Goal: Contribute content: Contribute content

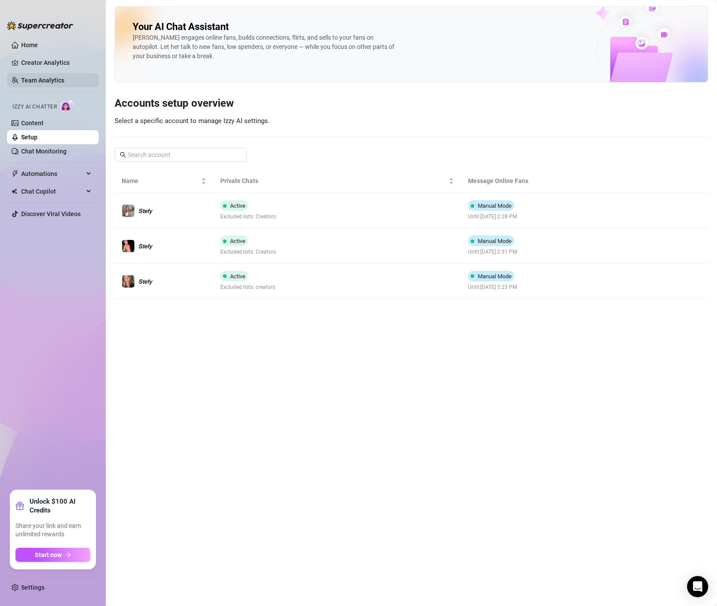
click at [46, 77] on link "Team Analytics" at bounding box center [42, 80] width 43 height 7
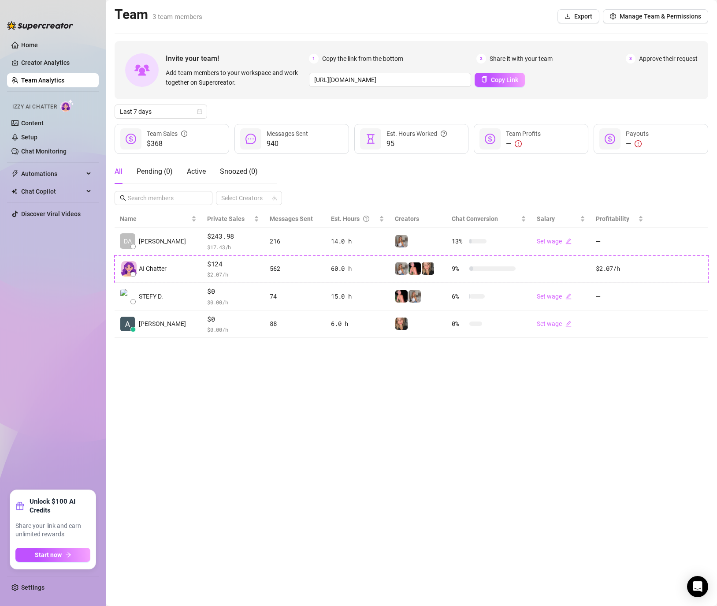
click at [141, 123] on div "Invite your team! Add team members to your workspace and work together on Super…" at bounding box center [412, 189] width 594 height 297
click at [60, 60] on link "Creator Analytics" at bounding box center [56, 63] width 71 height 14
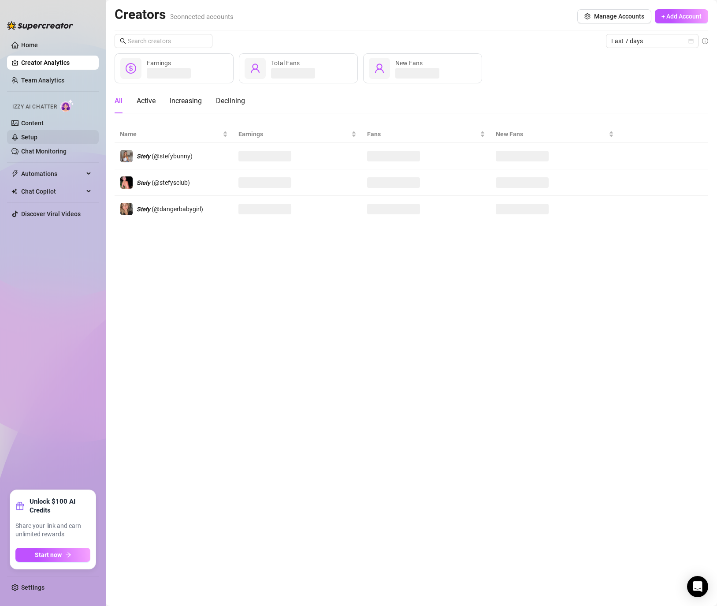
click at [37, 139] on link "Setup" at bounding box center [29, 137] width 16 height 7
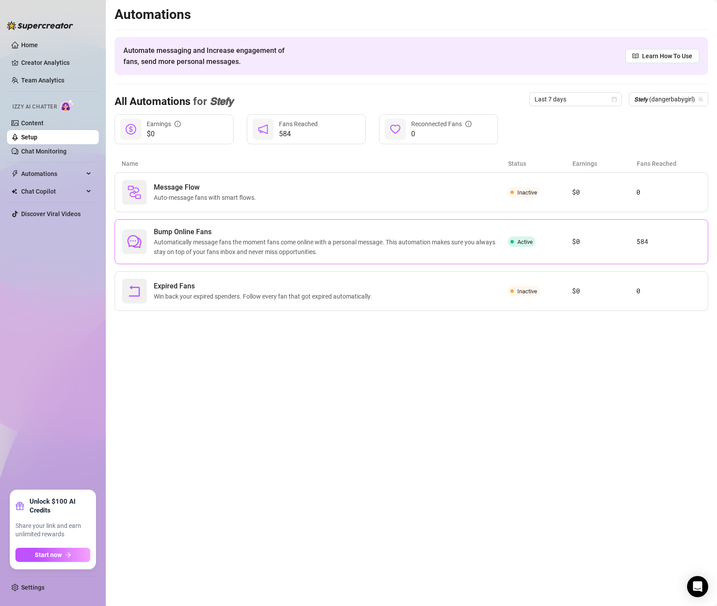
click at [209, 252] on span "Automatically message fans the moment fans come online with a personal message.…" at bounding box center [331, 246] width 354 height 19
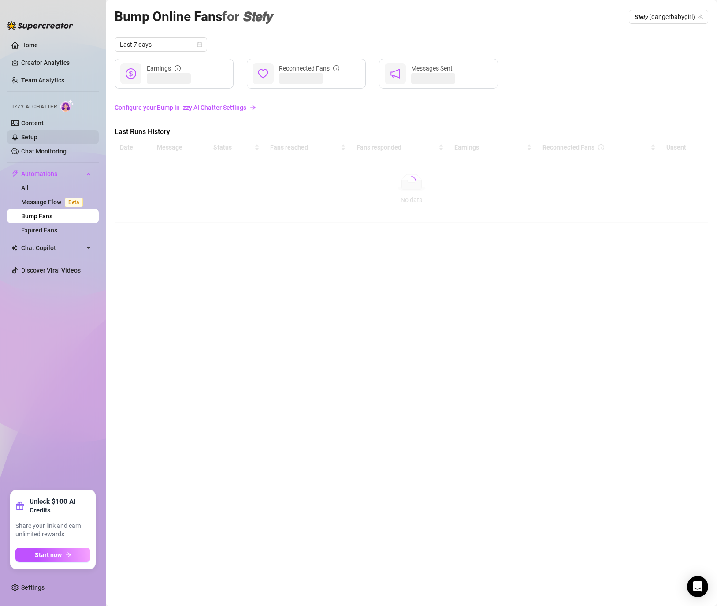
click at [37, 134] on link "Setup" at bounding box center [29, 137] width 16 height 7
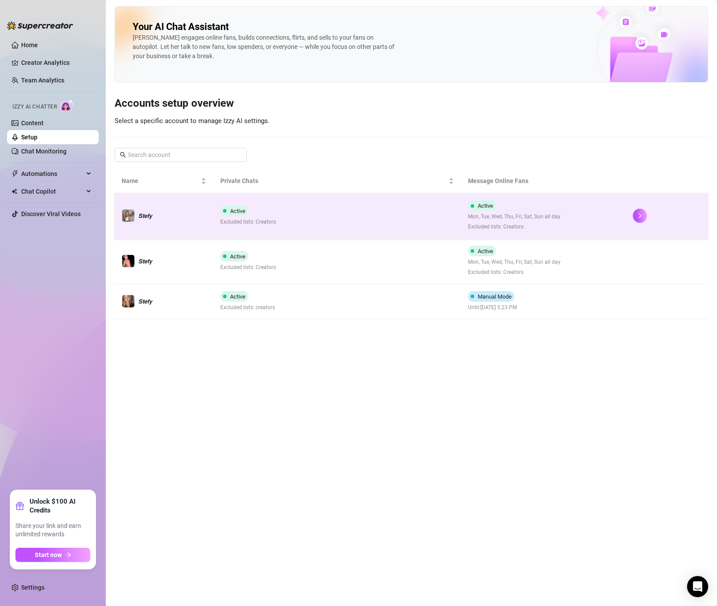
click at [622, 211] on td "Active Mon, Tue, Wed, Thu, Fri, Sat, Sun all day Excluded lists: Creators" at bounding box center [543, 215] width 165 height 45
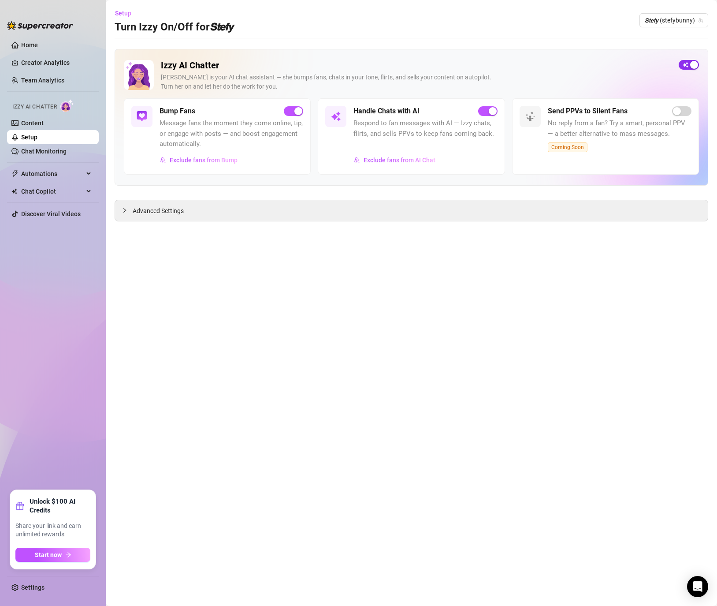
click at [692, 61] on div "button" at bounding box center [694, 65] width 8 height 8
click at [119, 14] on span "Setup" at bounding box center [123, 13] width 16 height 7
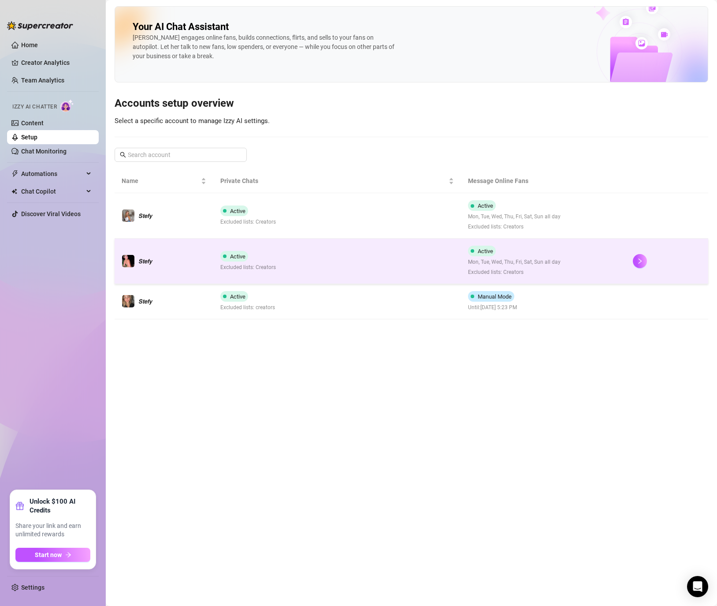
click at [350, 269] on td "Active Excluded lists: Creators" at bounding box center [336, 260] width 247 height 45
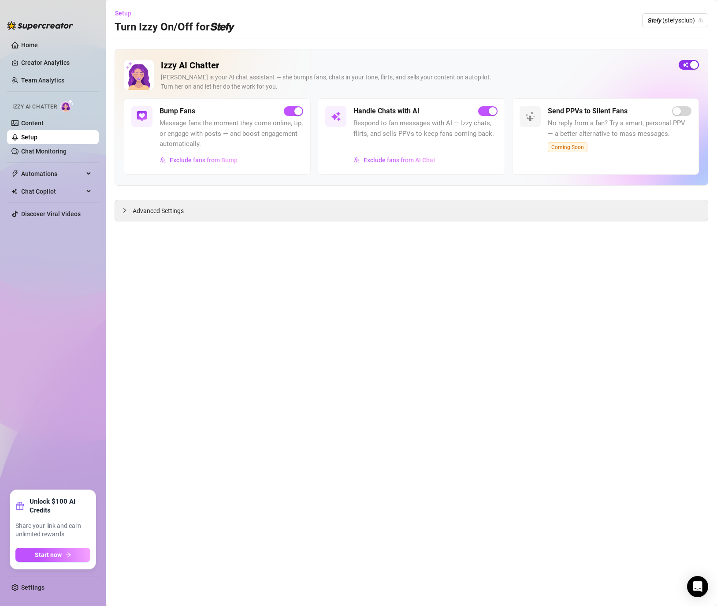
click at [687, 61] on span "button" at bounding box center [689, 65] width 20 height 10
click at [122, 11] on span "Setup" at bounding box center [123, 13] width 16 height 7
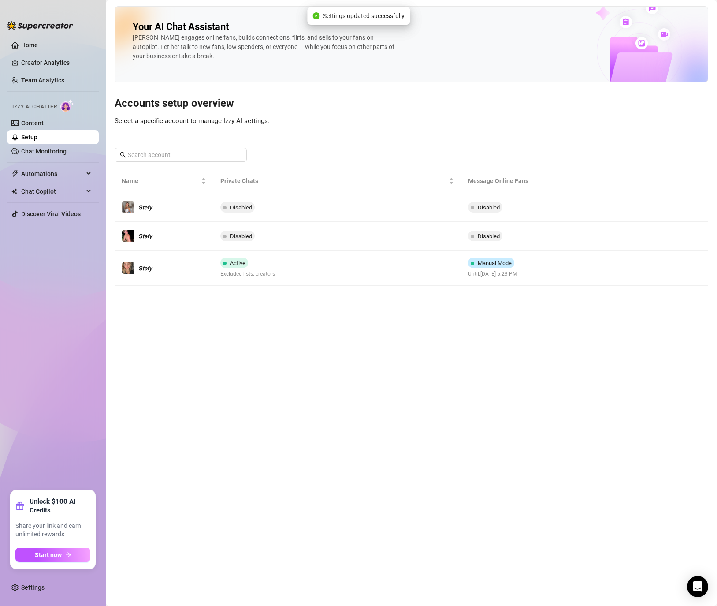
click at [274, 298] on main "Your AI Chat Assistant [PERSON_NAME] engages online fans, builds connections, f…" at bounding box center [411, 303] width 611 height 606
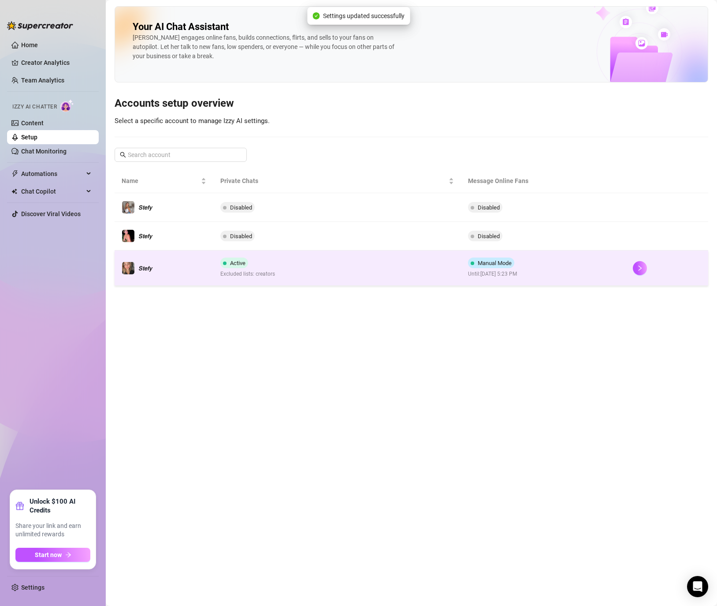
click at [268, 276] on span "Excluded lists: creators" at bounding box center [247, 274] width 55 height 8
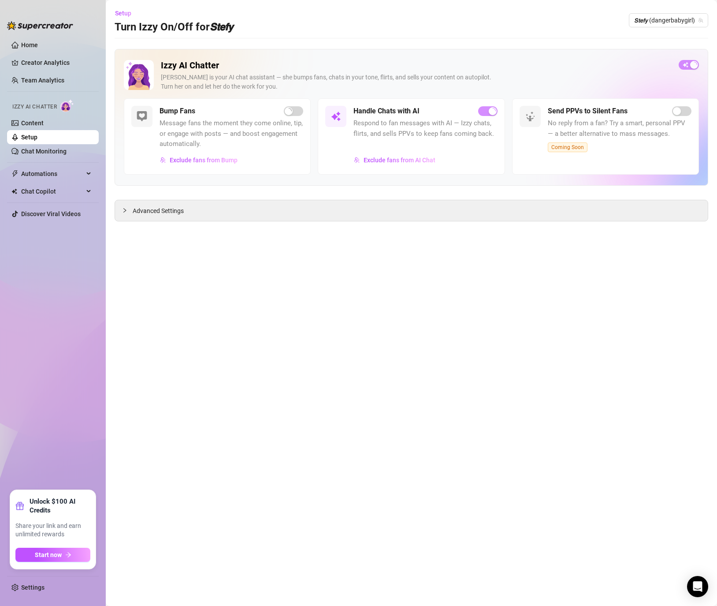
click at [695, 58] on div "Izzy AI Chatter [PERSON_NAME] is your AI chat assistant — she bumps fans, chats…" at bounding box center [412, 117] width 594 height 137
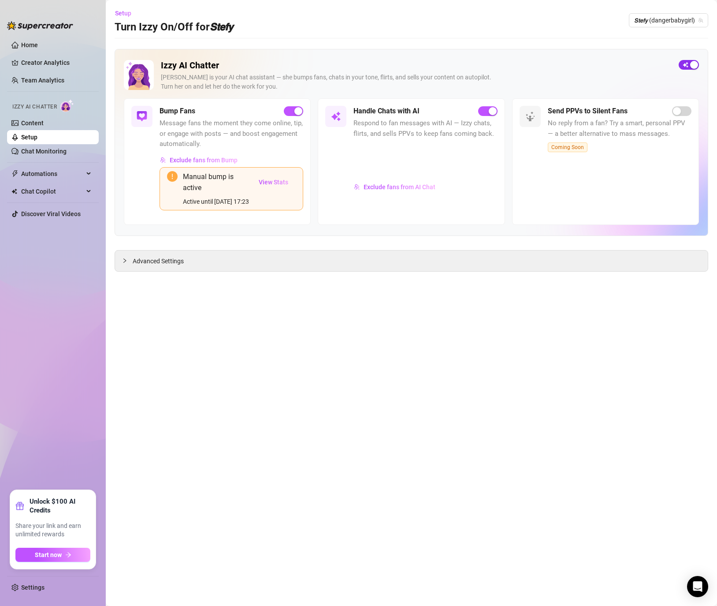
click at [688, 64] on span "button" at bounding box center [689, 65] width 20 height 10
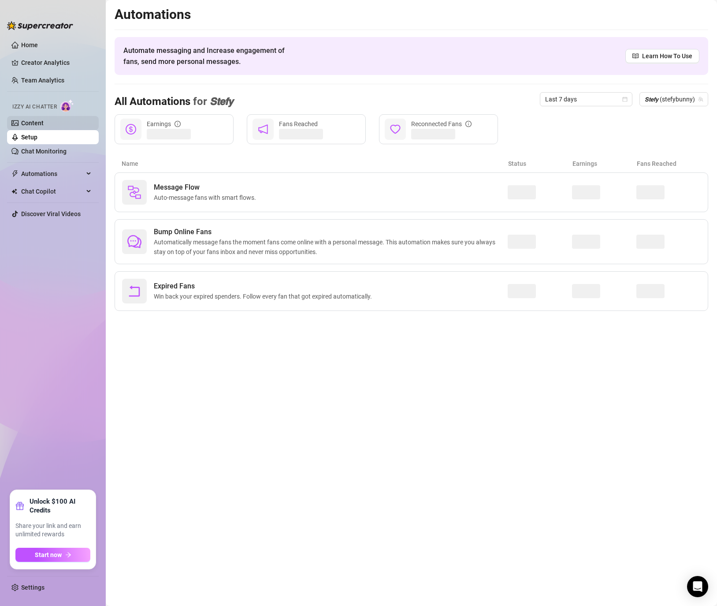
click at [44, 121] on link "Content" at bounding box center [32, 122] width 22 height 7
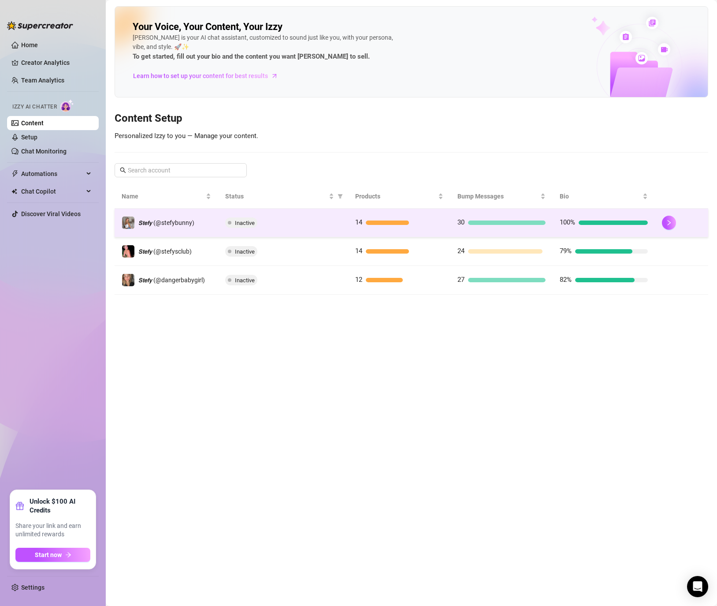
click at [640, 225] on div "100%" at bounding box center [604, 222] width 88 height 11
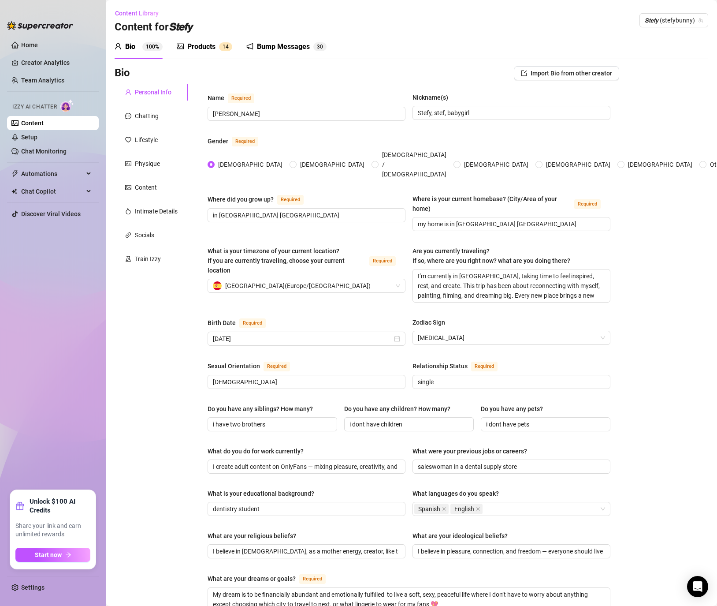
click at [215, 49] on div "Products" at bounding box center [201, 46] width 28 height 11
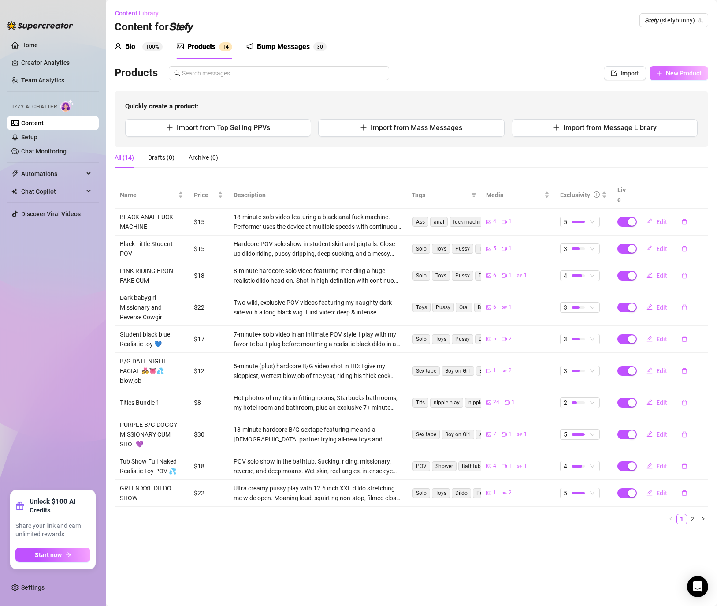
click at [686, 70] on span "New Product" at bounding box center [684, 73] width 36 height 7
type textarea "Type your message here..."
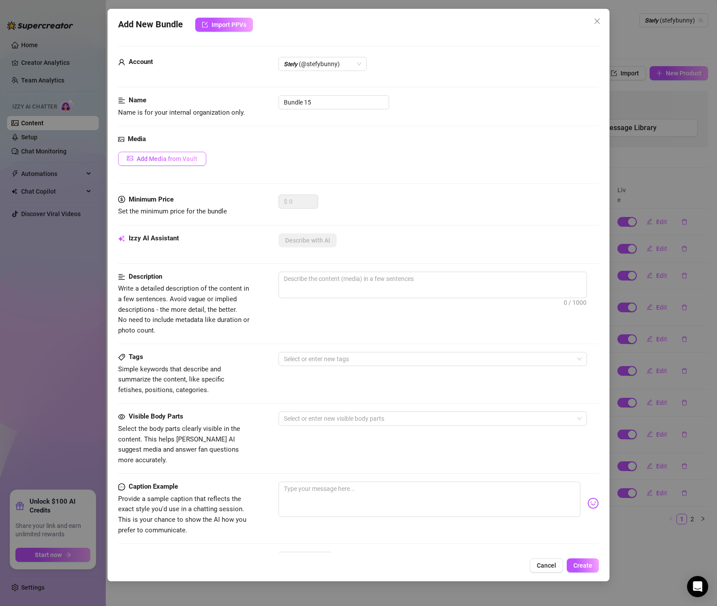
click at [169, 156] on span "Add Media from Vault" at bounding box center [167, 158] width 61 height 7
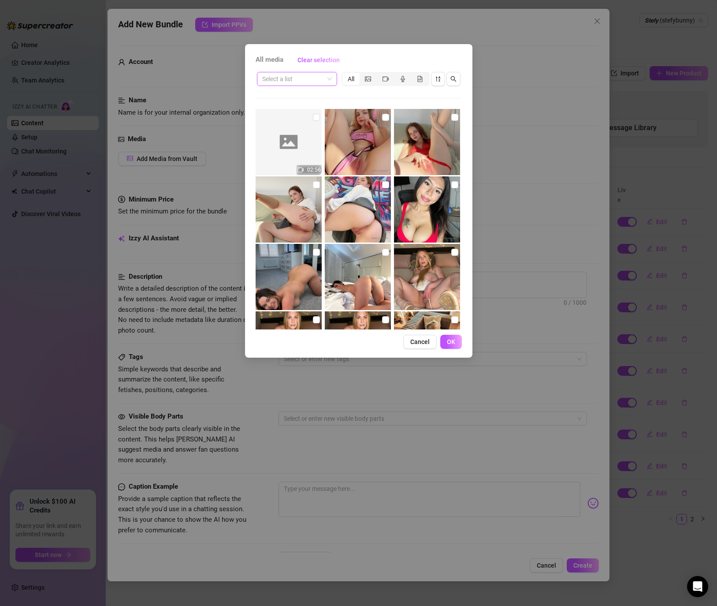
click at [300, 80] on input "search" at bounding box center [293, 78] width 62 height 13
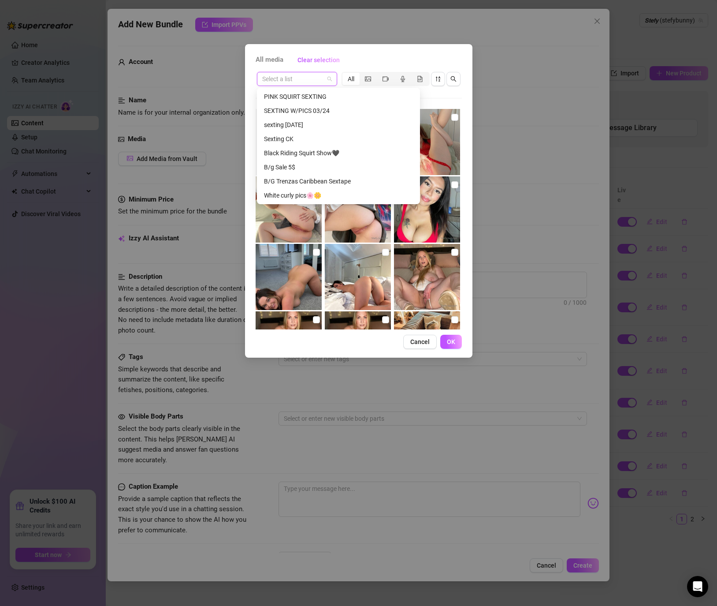
scroll to position [24, 0]
click at [290, 186] on div "B/G Trenzas Caribbean Sextape" at bounding box center [338, 185] width 149 height 10
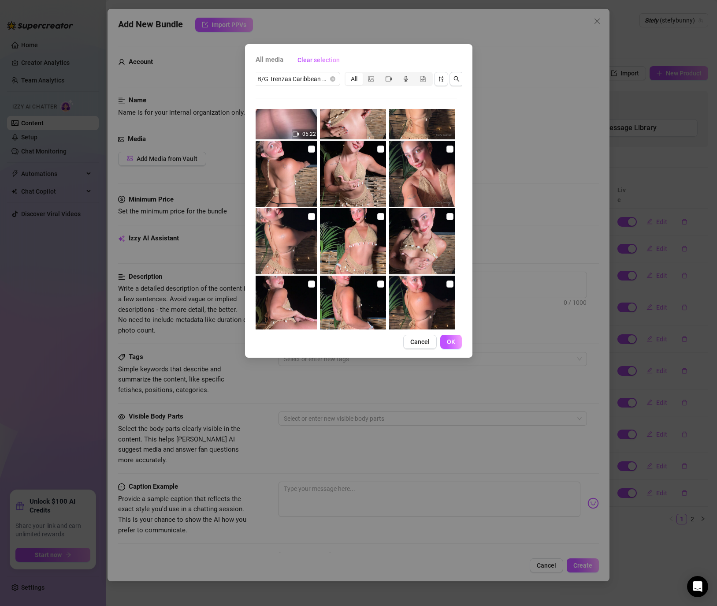
scroll to position [0, 0]
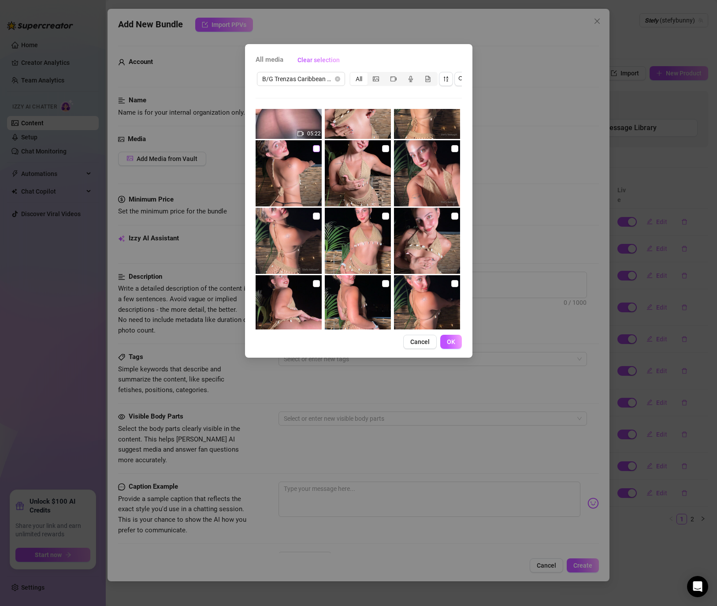
click at [318, 150] on input "checkbox" at bounding box center [316, 148] width 7 height 7
checkbox input "true"
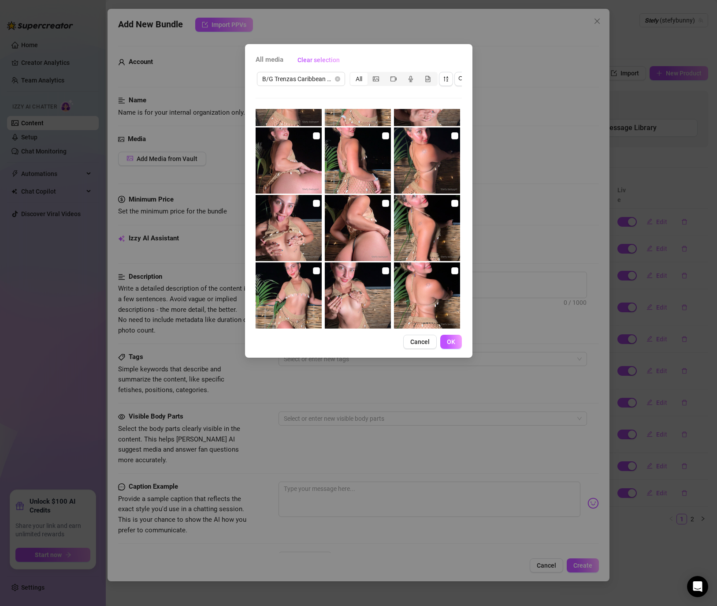
scroll to position [319, 0]
click at [386, 201] on input "checkbox" at bounding box center [385, 202] width 7 height 7
checkbox input "true"
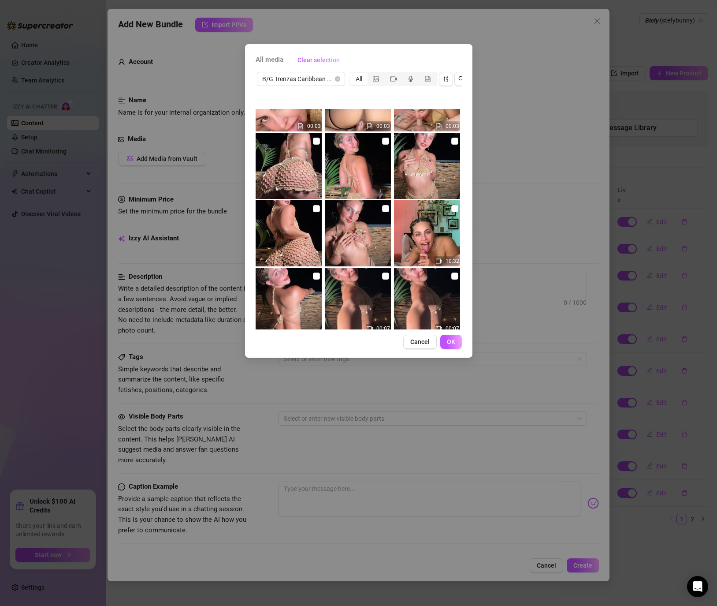
scroll to position [653, 0]
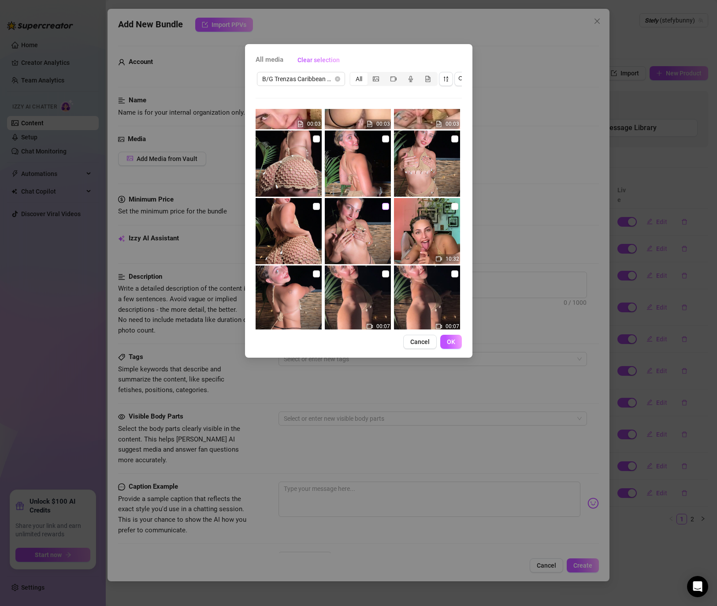
click at [384, 207] on input "checkbox" at bounding box center [385, 206] width 7 height 7
checkbox input "true"
click at [457, 206] on input "checkbox" at bounding box center [454, 206] width 7 height 7
checkbox input "true"
click at [452, 339] on span "OK" at bounding box center [451, 341] width 8 height 7
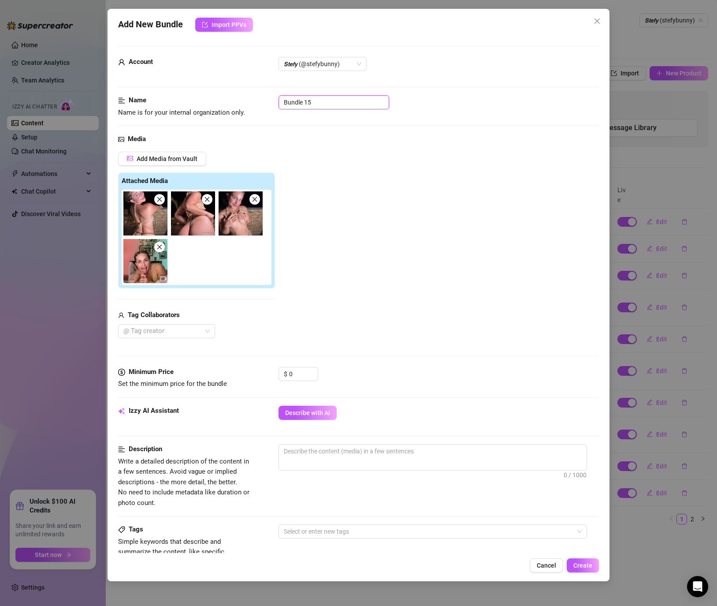
drag, startPoint x: 340, startPoint y: 101, endPoint x: 279, endPoint y: 101, distance: 61.7
click at [279, 101] on input "Bundle 15" at bounding box center [334, 102] width 111 height 14
paste input "POV Sextape – Creamy Paradise 🌴🍑"
type input "POV Sextape – Creamy Paradise 🌴🍑"
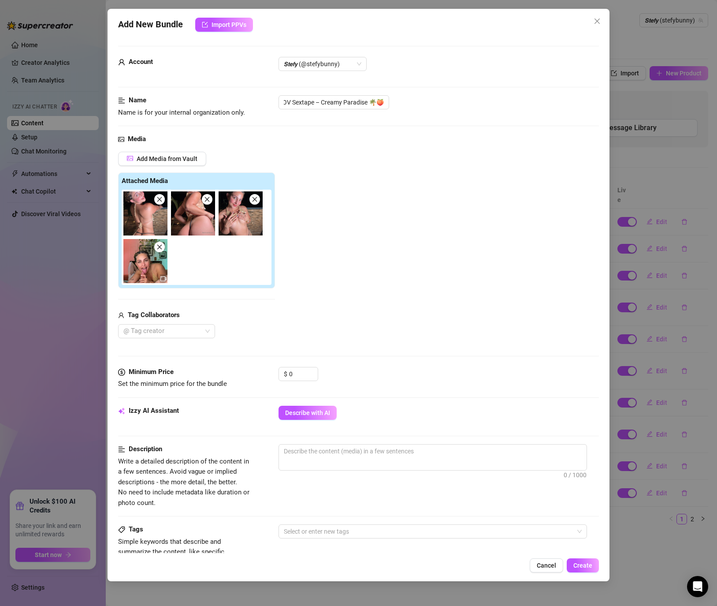
scroll to position [0, 0]
click at [332, 455] on textarea at bounding box center [433, 450] width 308 height 13
paste textarea "POV filmed in a beach cabana, Stefy, completely tanned and oiled up, starts wit…"
type textarea "POV filmed in a beach cabana, Stefy, completely tanned and oiled up, starts wit…"
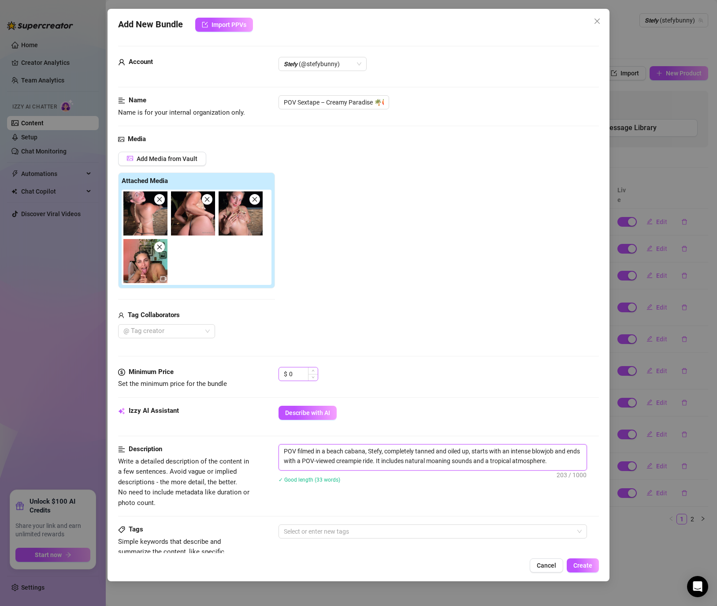
type textarea "POV filmed in a beach cabana, Stefy, completely tanned and oiled up, starts wit…"
drag, startPoint x: 304, startPoint y: 374, endPoint x: 266, endPoint y: 369, distance: 38.8
click at [266, 369] on div "Minimum Price Set the minimum price for the bundle $ 0" at bounding box center [358, 378] width 481 height 22
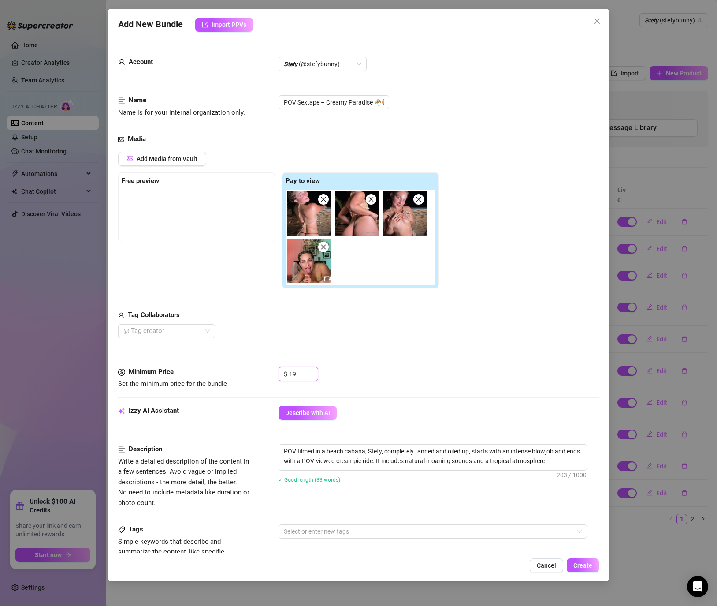
type input "19"
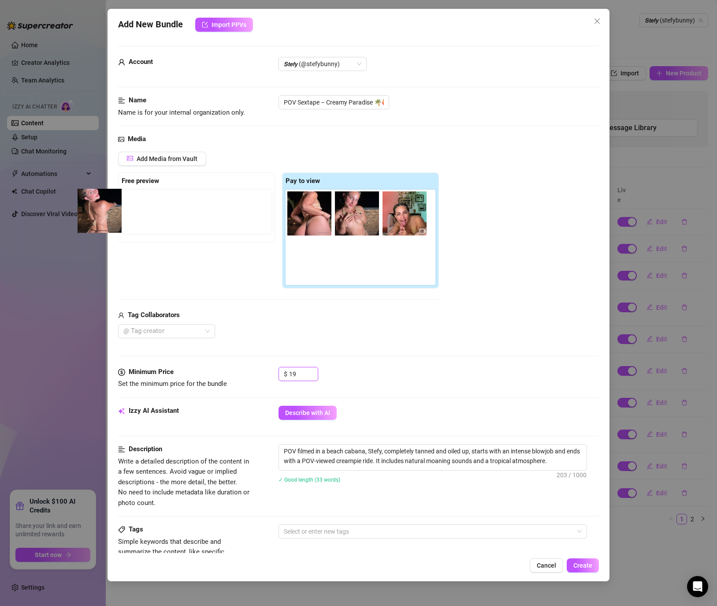
drag, startPoint x: 312, startPoint y: 224, endPoint x: 98, endPoint y: 221, distance: 213.8
click at [98, 221] on div "Add New Bundle Import PPVs Account 𝙎𝙩𝙚𝙛𝙮 (@stefybunny) Name Name is for your in…" at bounding box center [358, 303] width 717 height 606
drag, startPoint x: 316, startPoint y: 225, endPoint x: 147, endPoint y: 224, distance: 168.8
click at [147, 224] on div "Free preview Pay to view" at bounding box center [278, 230] width 321 height 116
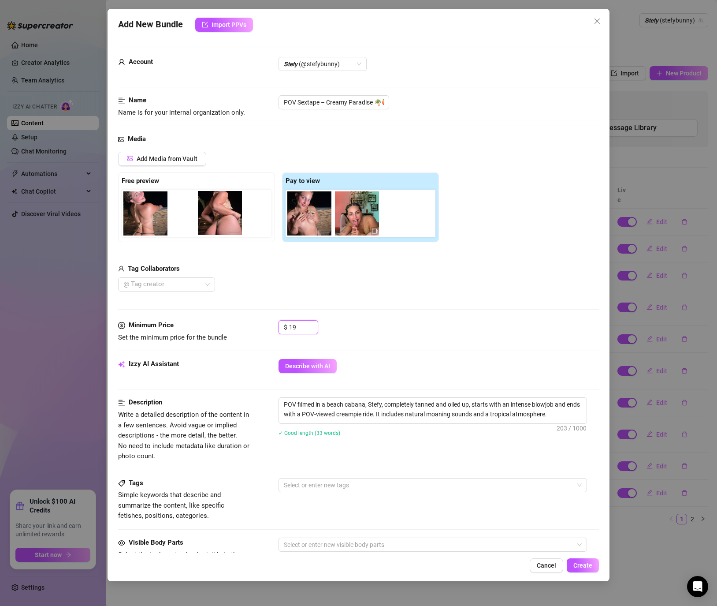
drag, startPoint x: 330, startPoint y: 227, endPoint x: 236, endPoint y: 227, distance: 93.9
click at [236, 227] on div "Free preview Pay to view" at bounding box center [278, 207] width 321 height 70
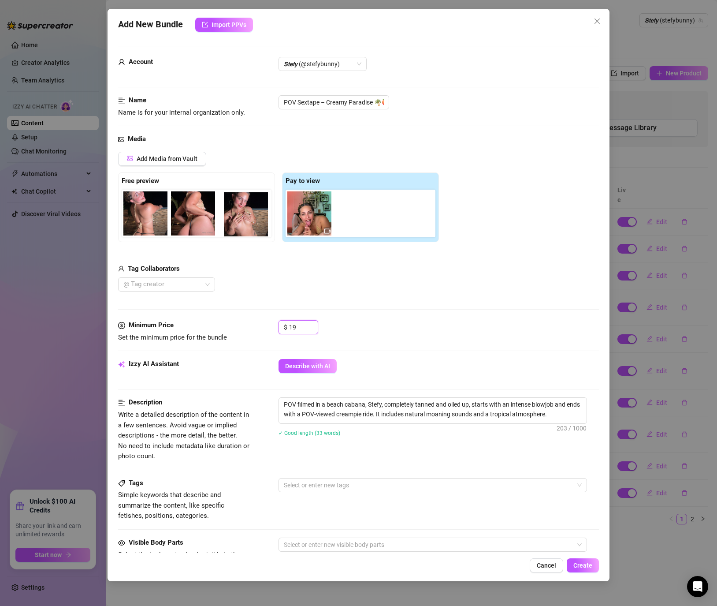
drag, startPoint x: 315, startPoint y: 226, endPoint x: 245, endPoint y: 227, distance: 69.7
click at [245, 227] on div "Free preview Pay to view" at bounding box center [278, 207] width 321 height 70
click at [317, 483] on div at bounding box center [428, 485] width 296 height 12
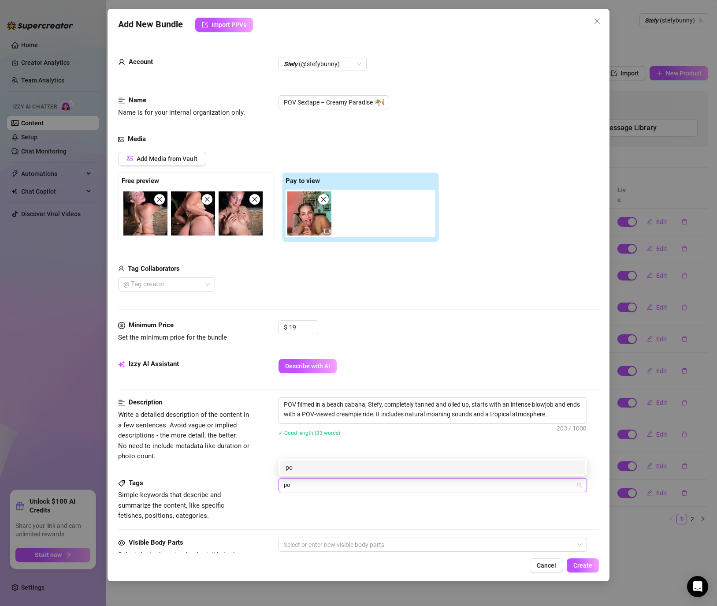
type input "pov"
type input "b/g"
type input "sextape"
type input "creampie"
type input "beach"
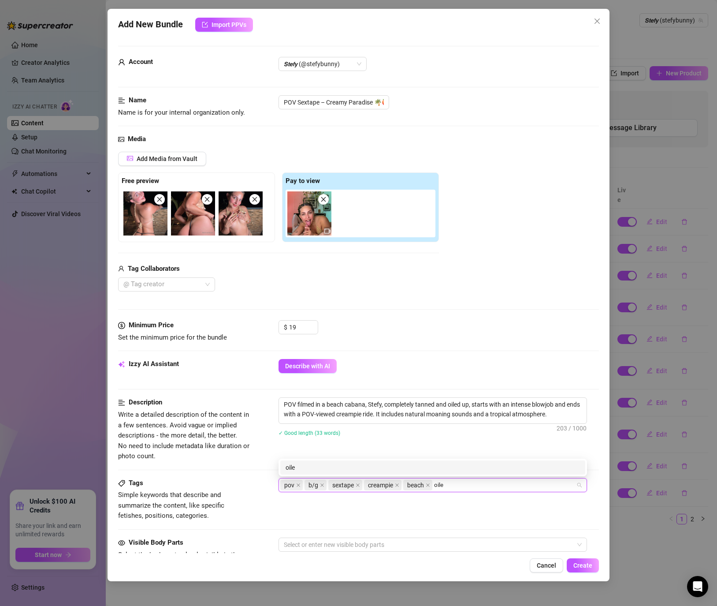
type input "oiled"
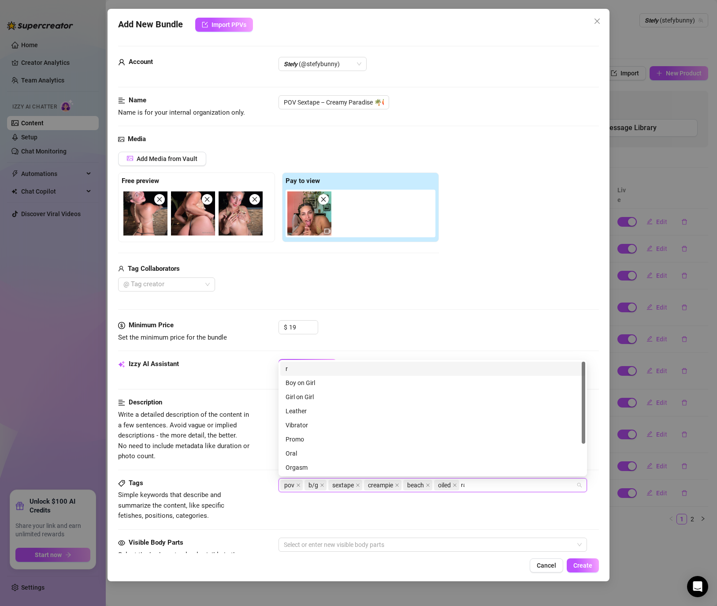
type input "raw"
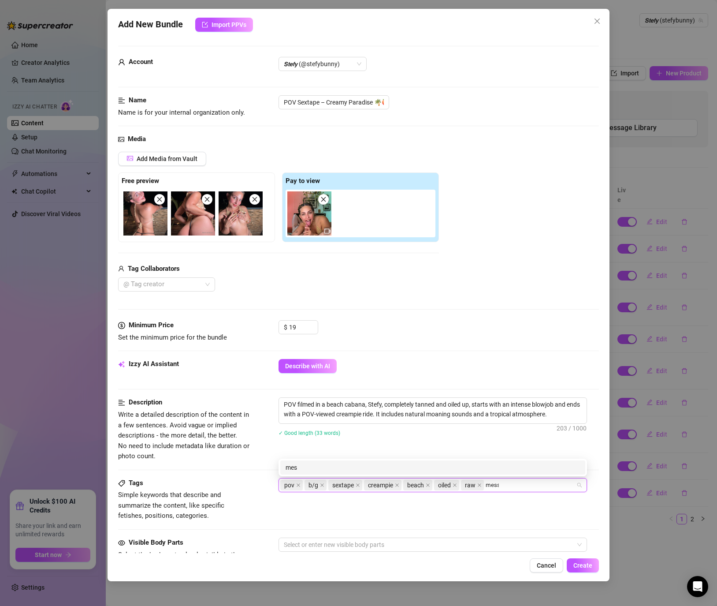
type input "messy"
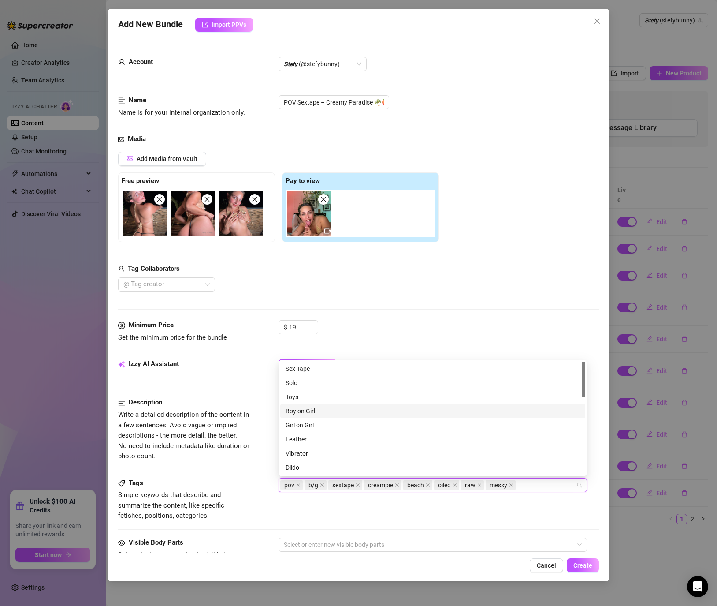
click at [296, 409] on div "Boy on Girl" at bounding box center [433, 411] width 294 height 10
click at [305, 367] on div "Sex Tape" at bounding box center [433, 369] width 294 height 10
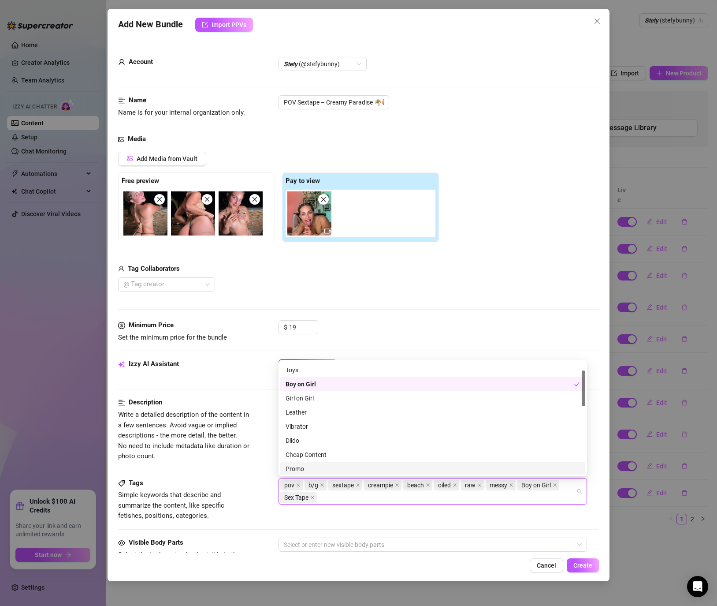
scroll to position [27, 0]
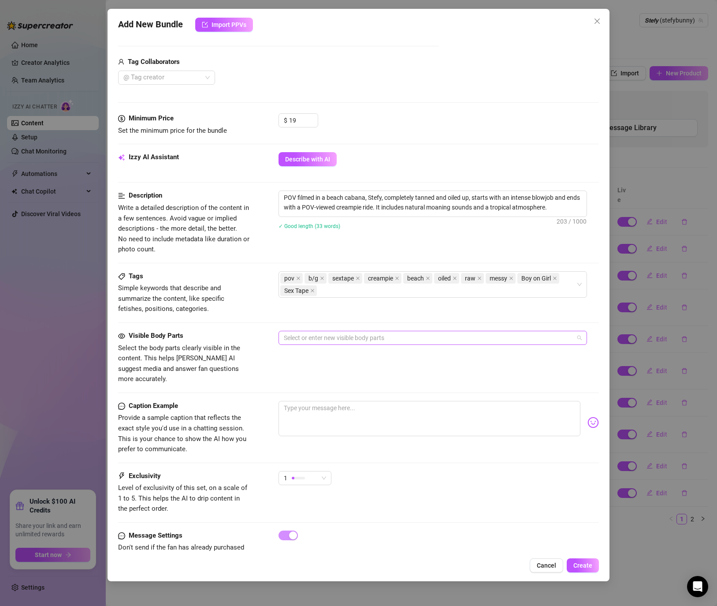
click at [314, 338] on div at bounding box center [428, 337] width 296 height 12
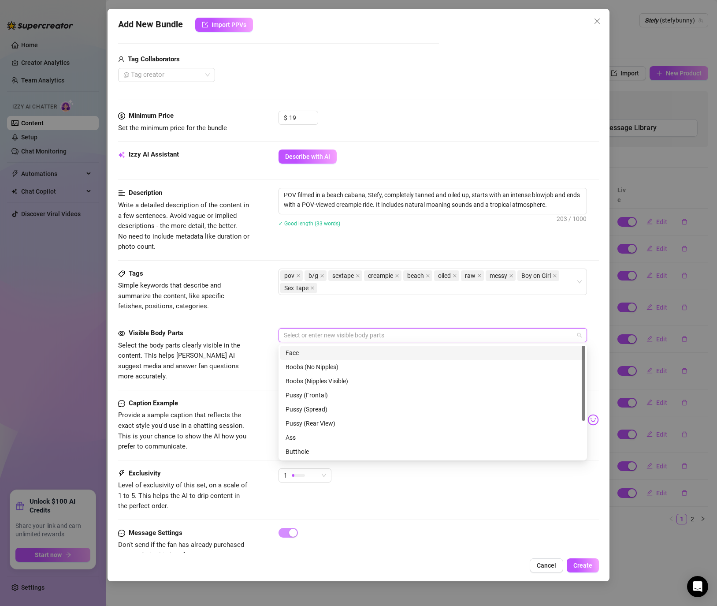
click at [314, 354] on div "Face" at bounding box center [433, 353] width 294 height 10
click at [313, 376] on div "Boobs (Nipples Visible)" at bounding box center [433, 381] width 294 height 10
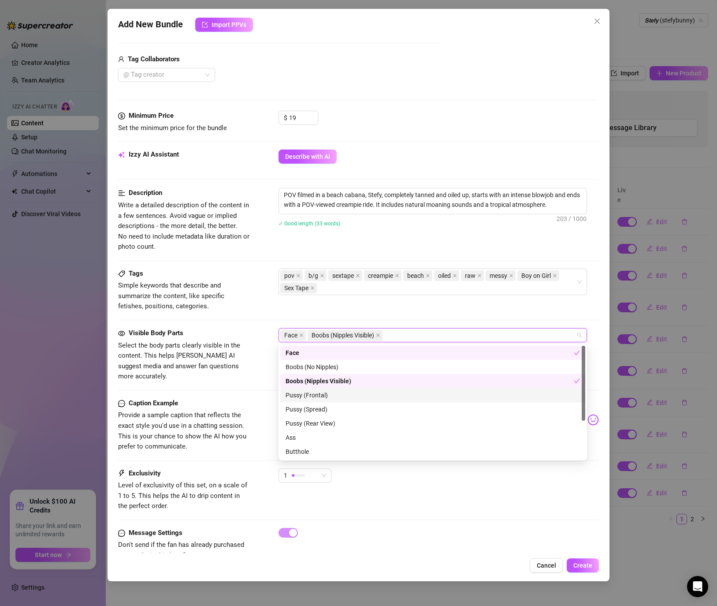
drag, startPoint x: 306, startPoint y: 394, endPoint x: 305, endPoint y: 404, distance: 9.7
click at [306, 395] on div "Pussy (Frontal)" at bounding box center [433, 395] width 294 height 10
click at [305, 407] on div "Pussy (Spread)" at bounding box center [433, 409] width 294 height 10
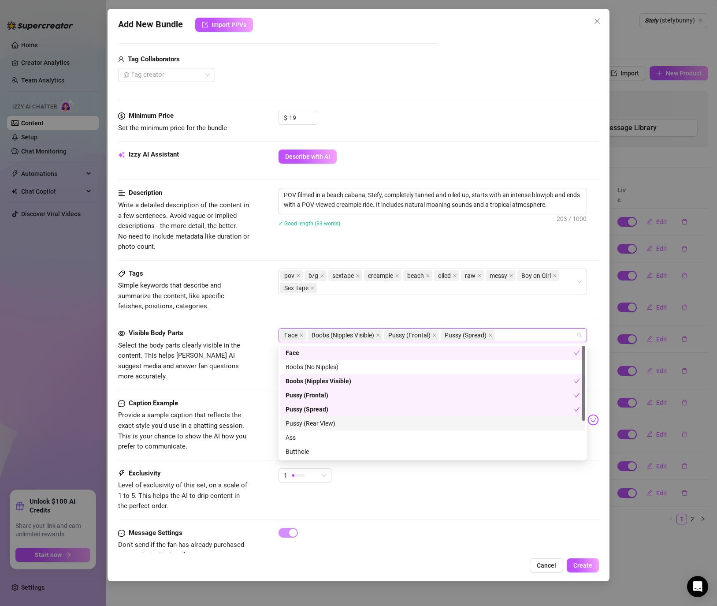
click at [302, 421] on div "Pussy (Rear View)" at bounding box center [433, 423] width 294 height 10
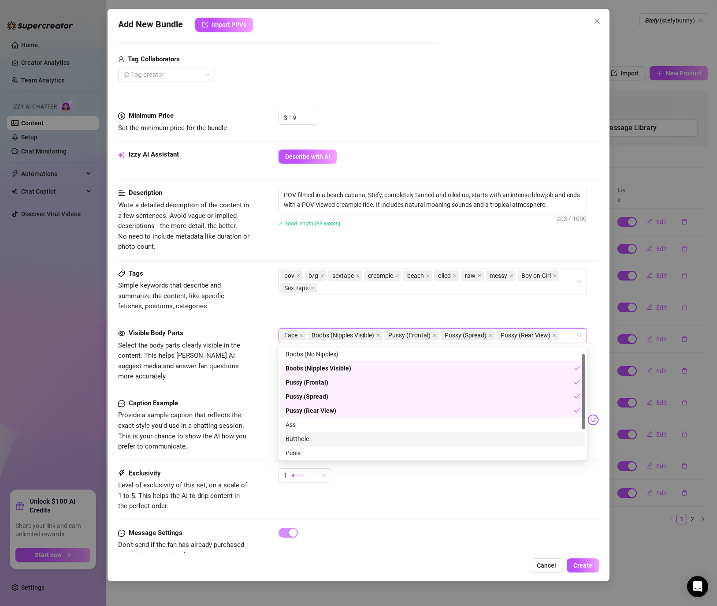
click at [302, 431] on div "Ass" at bounding box center [432, 424] width 305 height 14
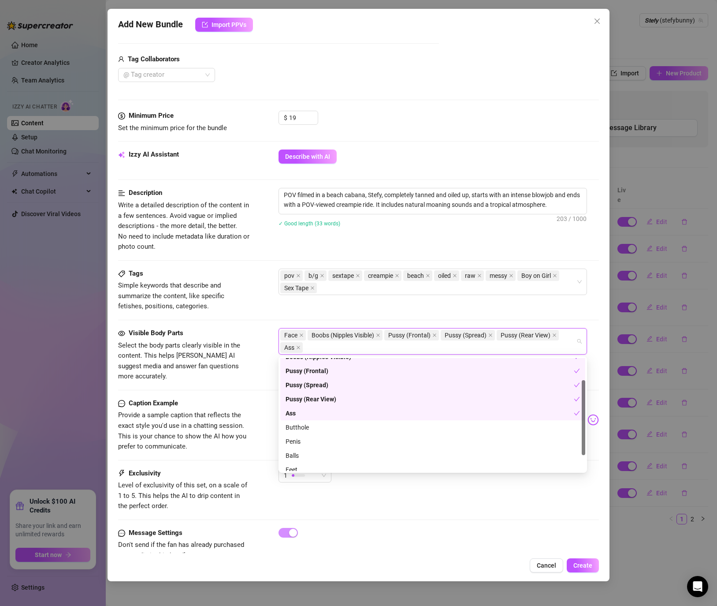
scroll to position [45, 0]
click at [304, 416] on div "Butthole" at bounding box center [433, 418] width 294 height 10
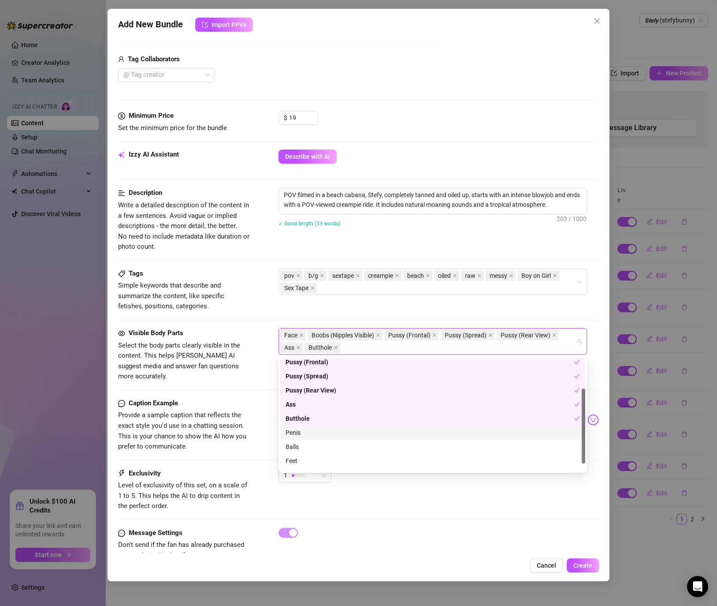
click at [299, 437] on div "Penis" at bounding box center [432, 432] width 305 height 14
click at [295, 450] on div "Balls" at bounding box center [433, 447] width 294 height 10
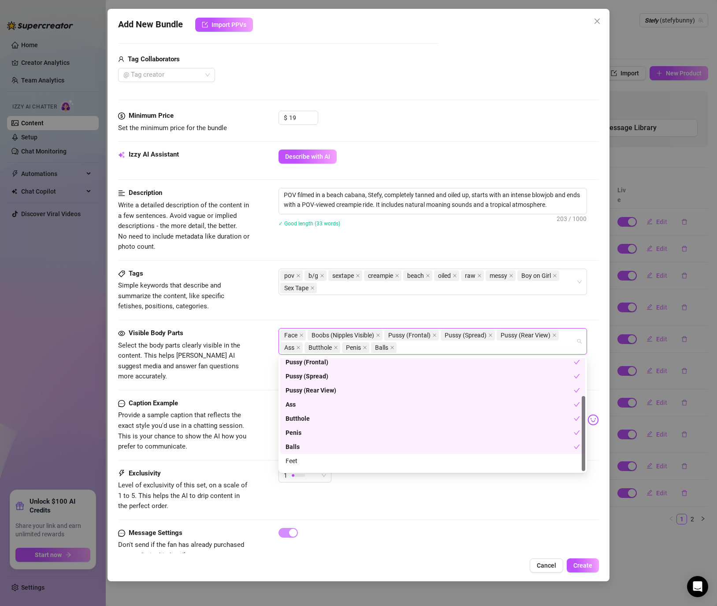
scroll to position [56, 0]
click at [315, 462] on div "Belly" at bounding box center [433, 464] width 294 height 10
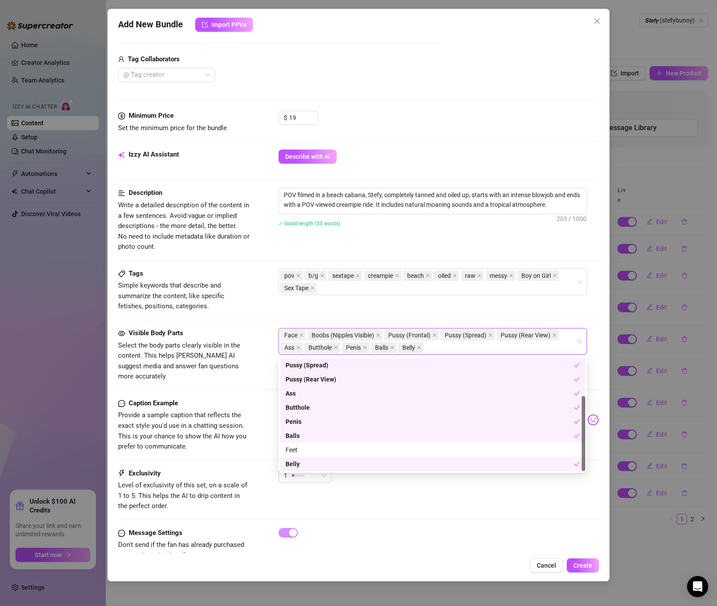
click at [328, 464] on div "Belly" at bounding box center [430, 464] width 288 height 10
click at [362, 495] on div "Exclusivity Level of exclusivity of this set, on a scale of 1 to 5. This helps …" at bounding box center [358, 489] width 481 height 43
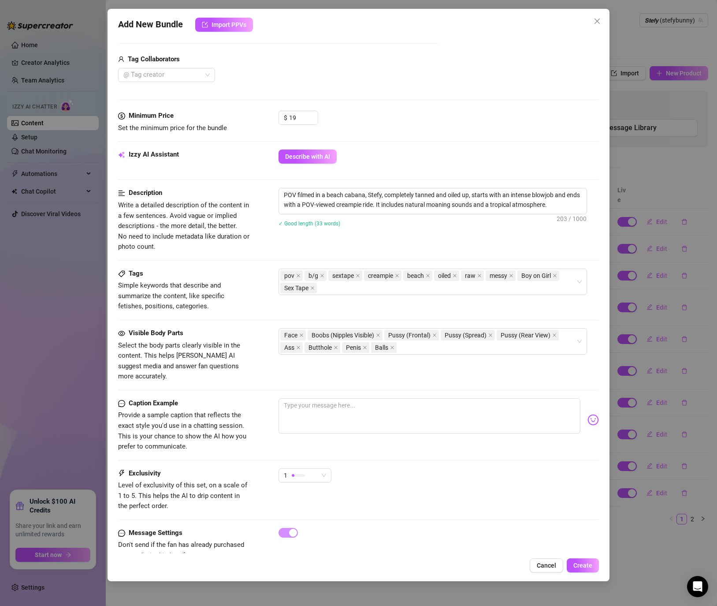
click at [336, 468] on div "1" at bounding box center [439, 479] width 320 height 22
click at [326, 469] on span "1" at bounding box center [305, 475] width 42 height 13
drag, startPoint x: 337, startPoint y: 540, endPoint x: 333, endPoint y: 526, distance: 14.4
click at [337, 540] on span "5 - Most Exclusive 🔥" at bounding box center [314, 539] width 57 height 10
click at [325, 398] on textarea at bounding box center [430, 415] width 302 height 35
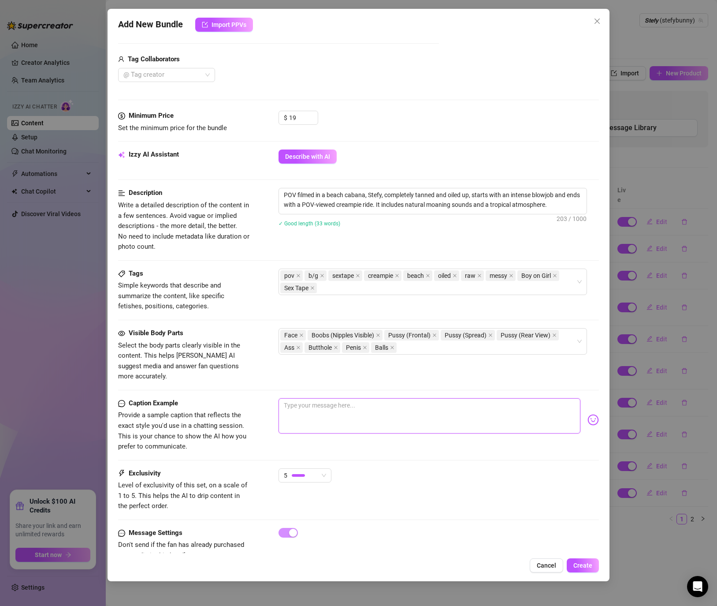
paste textarea "Tanned, wet, oiled and nasty in paradise 🌴… your Caribbean girl taking your coc…"
type textarea "Tanned, wet, oiled and nasty in paradise 🌴… your Caribbean girl taking your coc…"
click at [589, 567] on span "Create" at bounding box center [582, 565] width 19 height 7
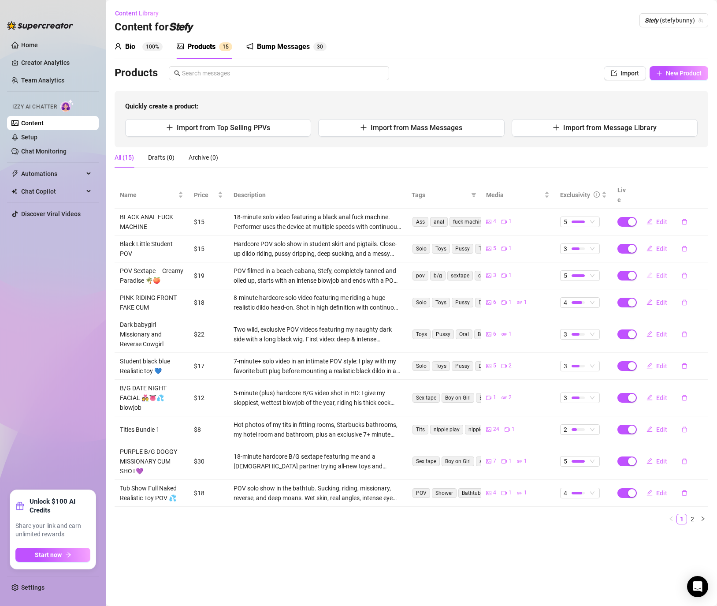
click at [654, 272] on button "Edit" at bounding box center [657, 275] width 35 height 14
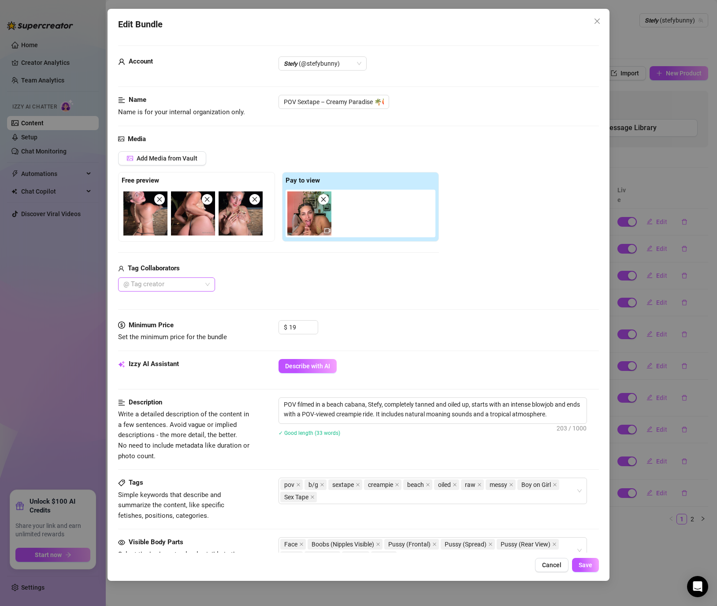
click at [147, 288] on div at bounding box center [162, 284] width 84 height 12
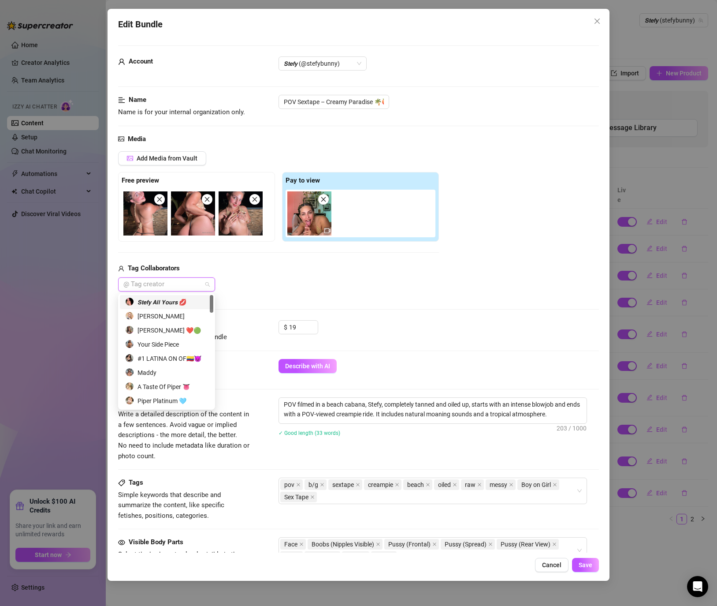
click at [163, 304] on div "𝙎𝙩𝙚𝙛𝙮 𝘼𝙡𝙡 𝙔𝙤𝙪𝙧𝙨 💋" at bounding box center [166, 302] width 83 height 10
click at [596, 567] on button "Save" at bounding box center [585, 565] width 27 height 14
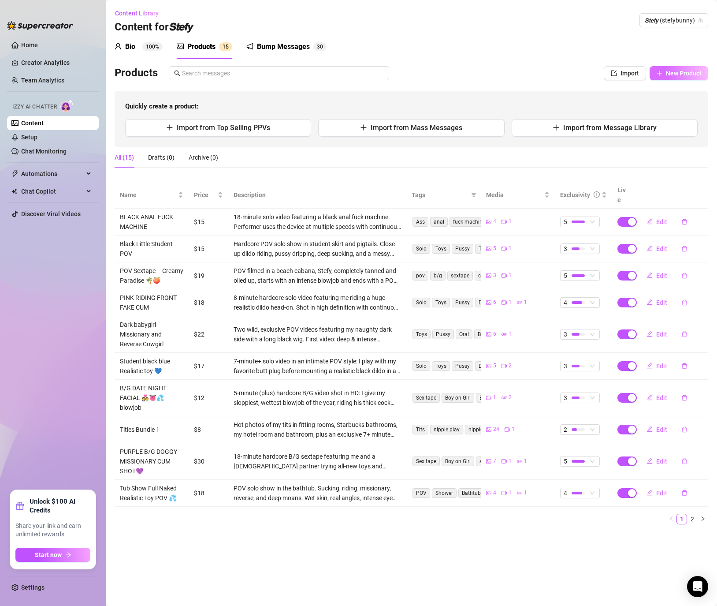
click at [686, 74] on span "New Product" at bounding box center [684, 73] width 36 height 7
type textarea "Type your message here..."
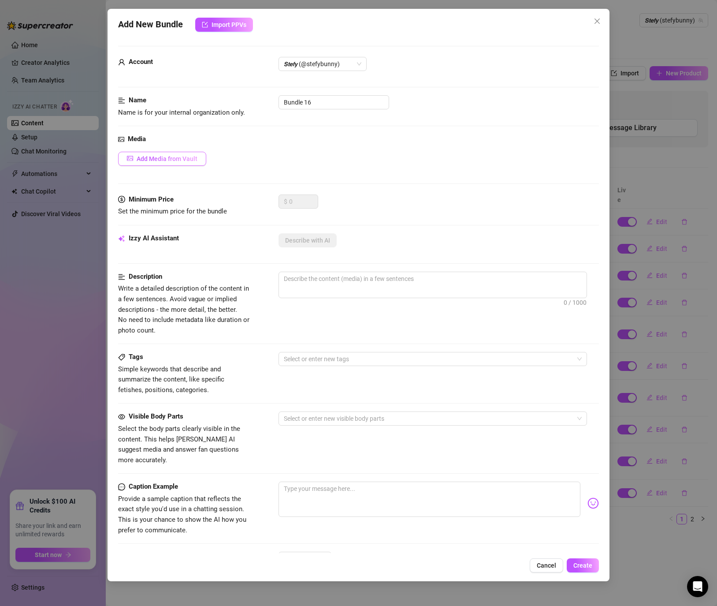
click at [170, 156] on span "Add Media from Vault" at bounding box center [167, 158] width 61 height 7
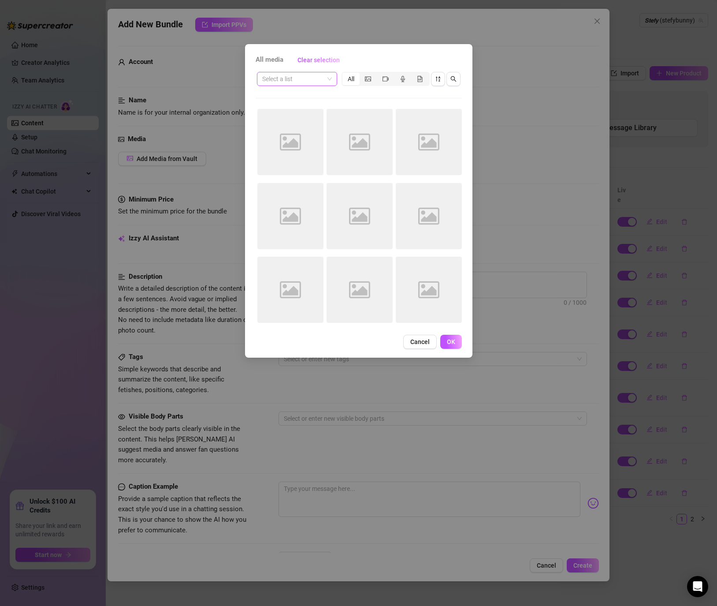
click at [304, 80] on input "search" at bounding box center [293, 78] width 62 height 13
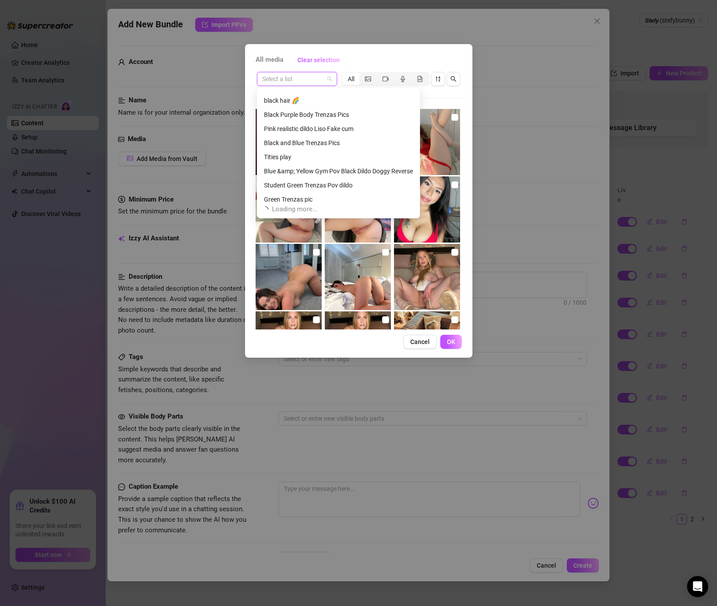
scroll to position [169, 0]
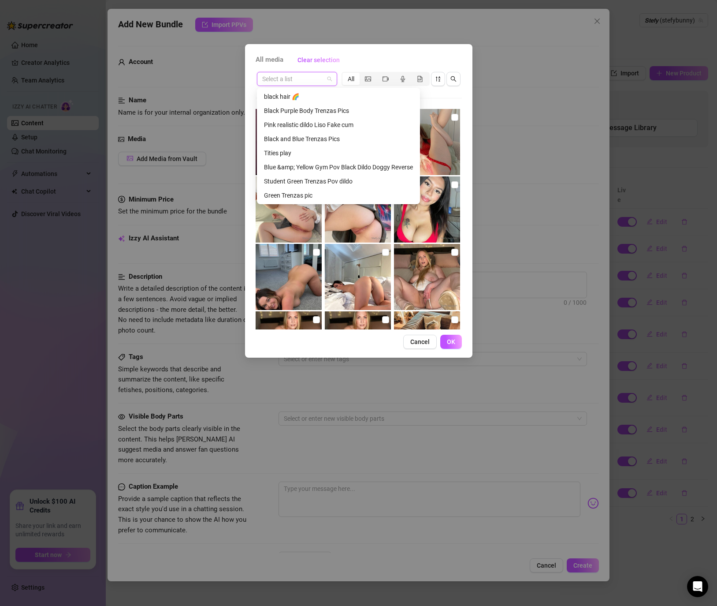
click at [305, 169] on div "Blue &amp; Yellow Gym Pov Black Dildo Doggy Reverse" at bounding box center [338, 167] width 149 height 10
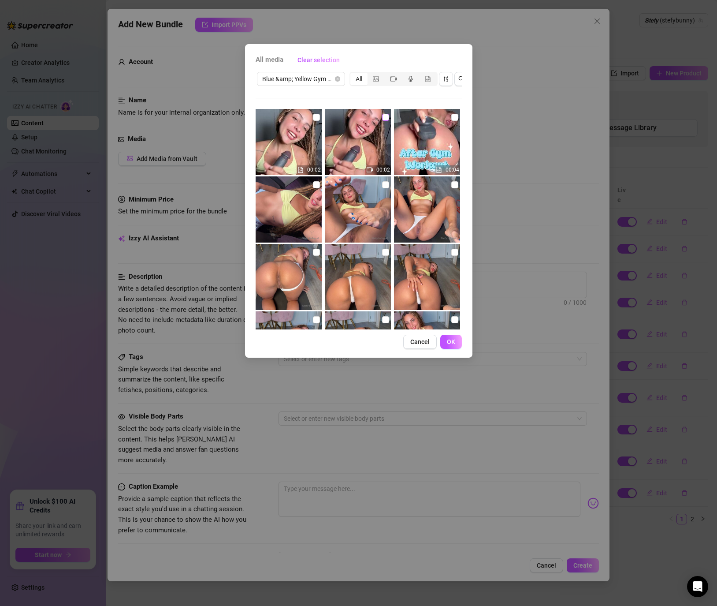
click at [385, 116] on input "checkbox" at bounding box center [385, 117] width 7 height 7
checkbox input "true"
click at [454, 116] on input "checkbox" at bounding box center [454, 117] width 7 height 7
checkbox input "true"
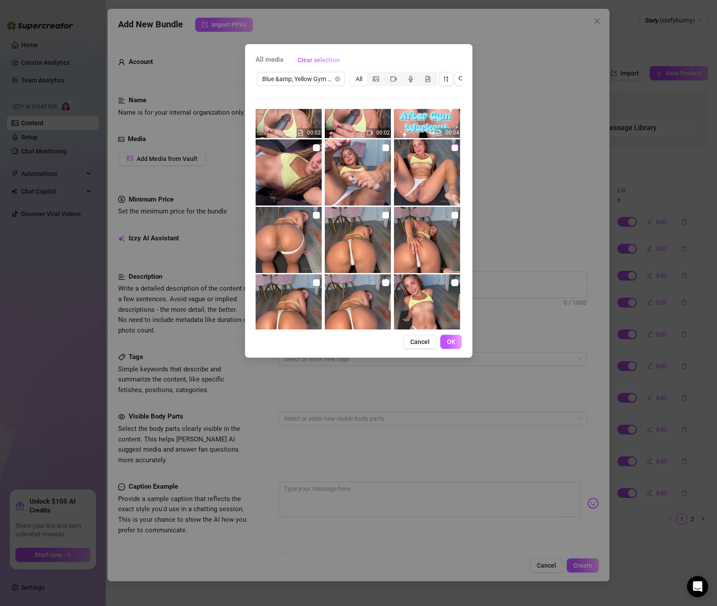
click at [453, 148] on input "checkbox" at bounding box center [454, 147] width 7 height 7
checkbox input "true"
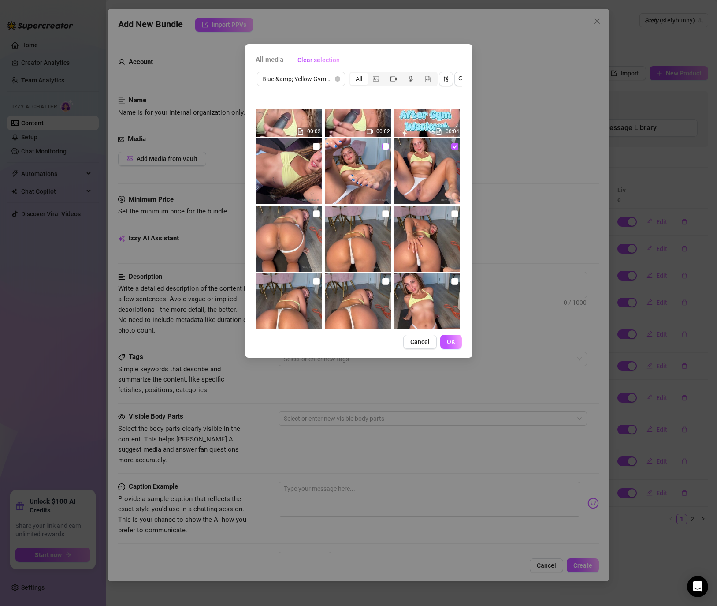
click at [387, 146] on input "checkbox" at bounding box center [385, 146] width 7 height 7
checkbox input "true"
click at [314, 211] on input "checkbox" at bounding box center [316, 213] width 7 height 7
checkbox input "true"
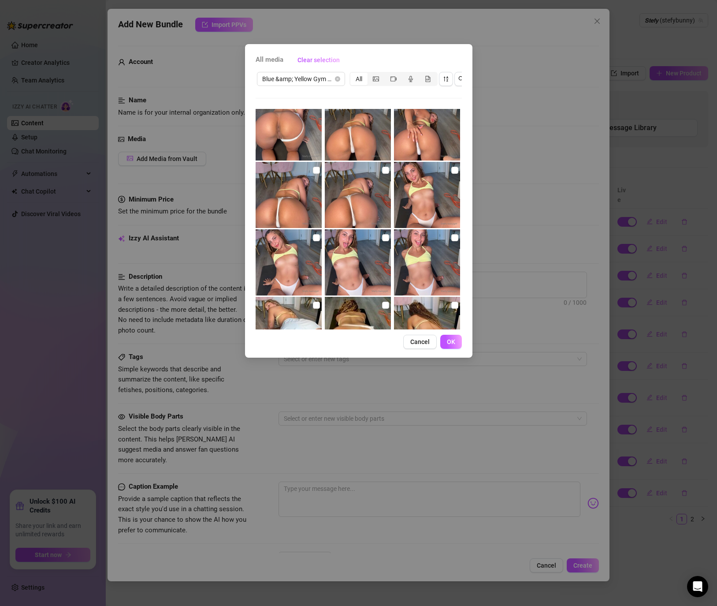
scroll to position [151, 0]
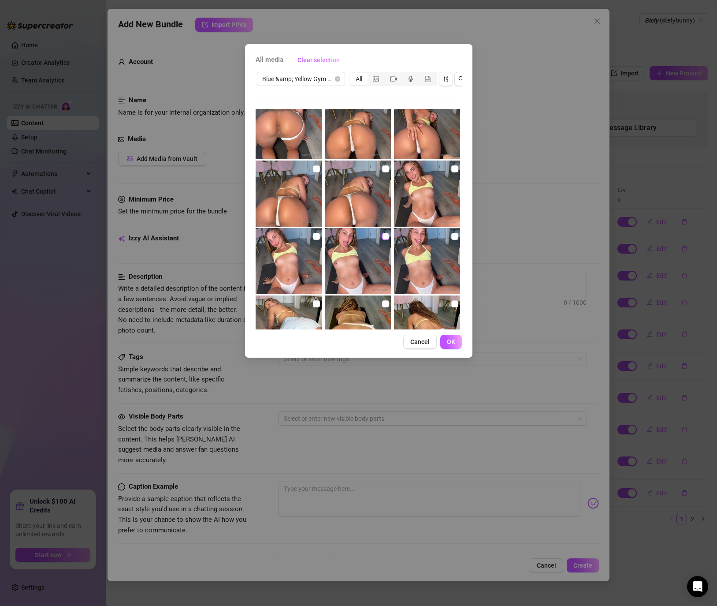
click at [388, 236] on input "checkbox" at bounding box center [385, 236] width 7 height 7
checkbox input "true"
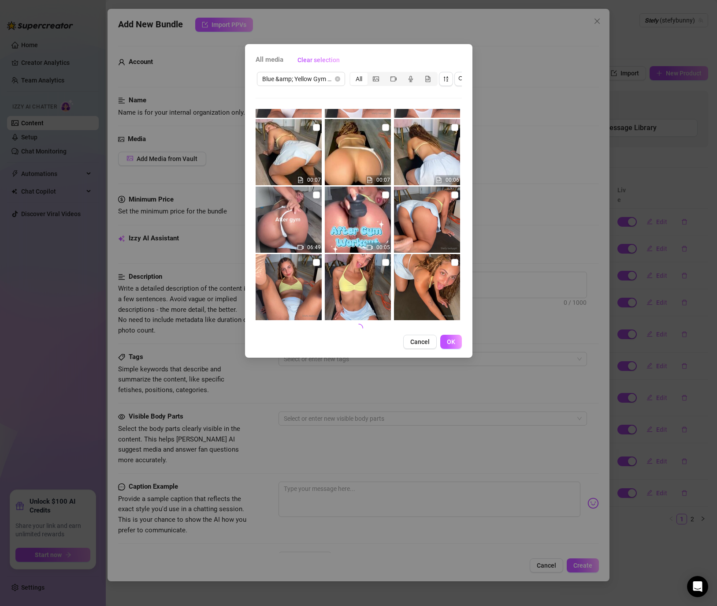
scroll to position [332, 0]
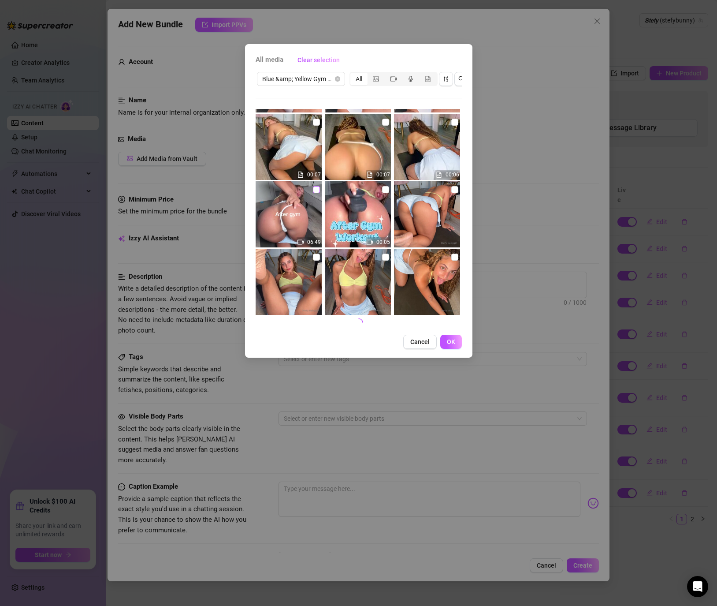
click at [318, 190] on input "checkbox" at bounding box center [316, 189] width 7 height 7
checkbox input "true"
click at [316, 259] on input "checkbox" at bounding box center [316, 256] width 7 height 7
checkbox input "true"
click at [445, 342] on button "OK" at bounding box center [451, 342] width 22 height 14
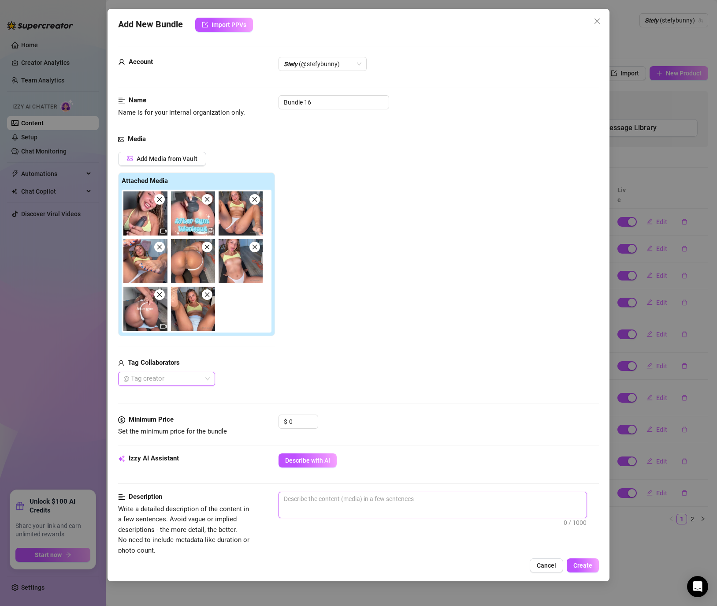
click at [325, 495] on textarea at bounding box center [433, 498] width 308 height 13
drag, startPoint x: 322, startPoint y: 101, endPoint x: 252, endPoint y: 100, distance: 70.1
click at [252, 100] on div "Name Name is for your internal organization only. Bundle 16" at bounding box center [358, 106] width 481 height 22
paste input "After Gym Creamy Ride 🏋️‍♀️💦 TRENZAS (yellow and blue)"
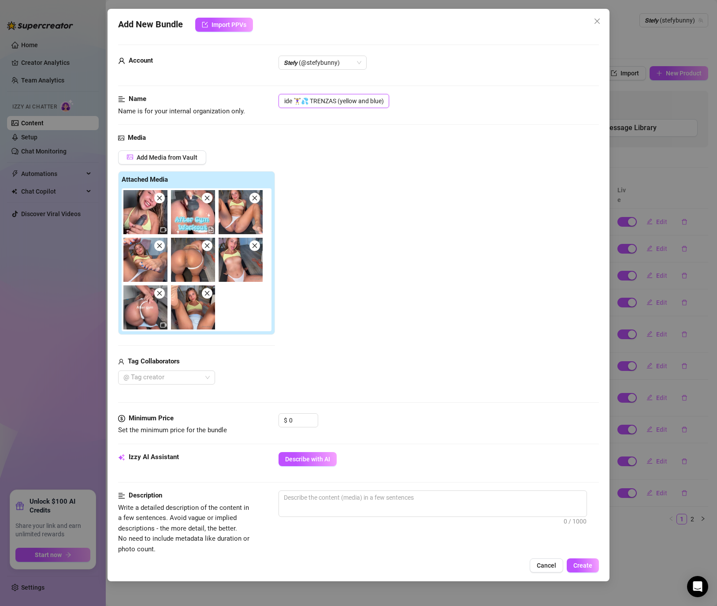
scroll to position [0, 0]
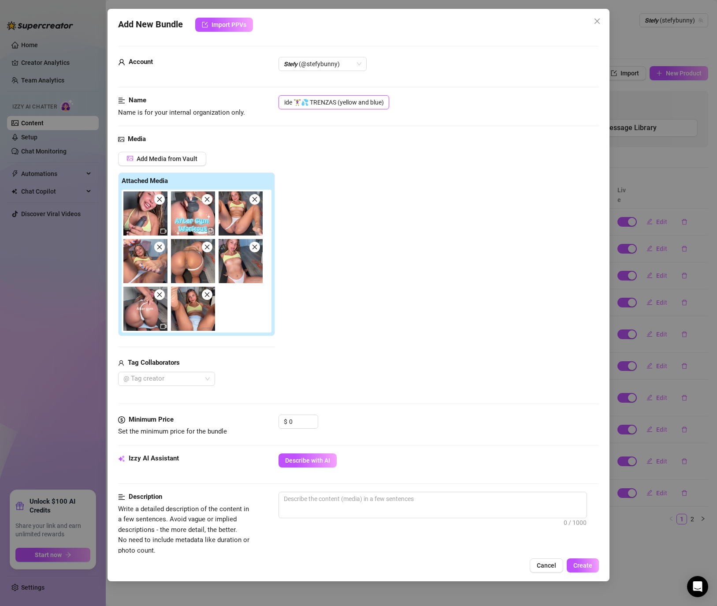
type input "After Gym Creamy Ride 🏋️‍♀️💦 TRENZAS (yellow and blue)"
click at [307, 104] on input "After Gym Creamy Ride 🏋️‍♀️💦 TRENZAS (yellow and blue)" at bounding box center [334, 102] width 111 height 14
drag, startPoint x: 280, startPoint y: 100, endPoint x: 388, endPoint y: 128, distance: 111.1
click at [388, 128] on div "Name Name is for your internal organization only. After Gym Creamy Ride 🏋️‍♀️💦 …" at bounding box center [358, 114] width 481 height 39
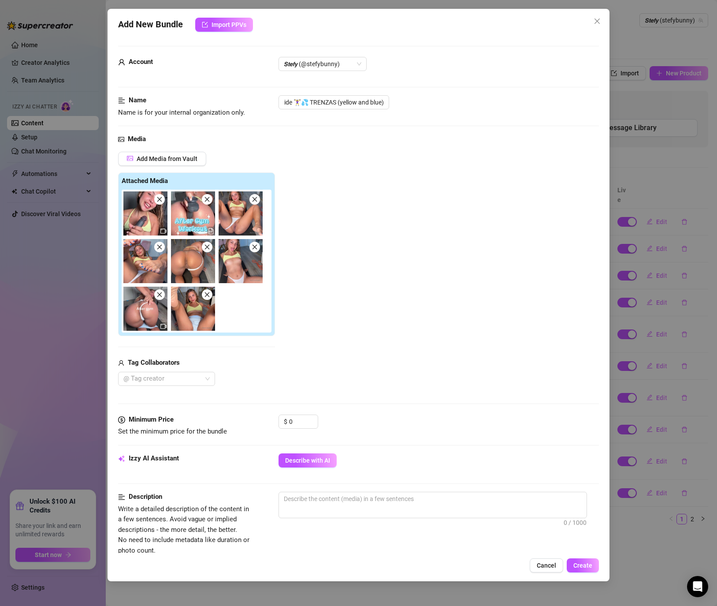
scroll to position [0, 0]
click at [309, 499] on textarea at bounding box center [433, 498] width 308 height 13
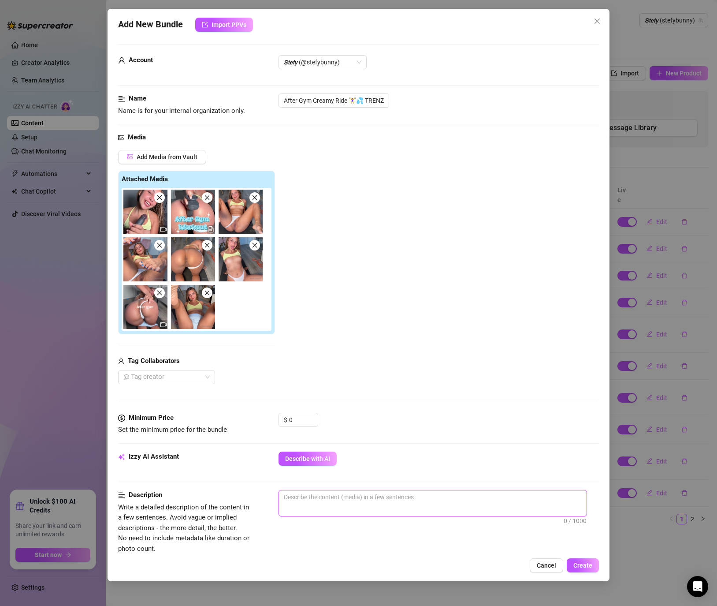
paste textarea "Filmed after the gym, a sweaty Stefy uses an XXL black dildo in various positio…"
type textarea "Filmed after the gym, a sweaty Stefy uses an XXL black dildo in various positio…"
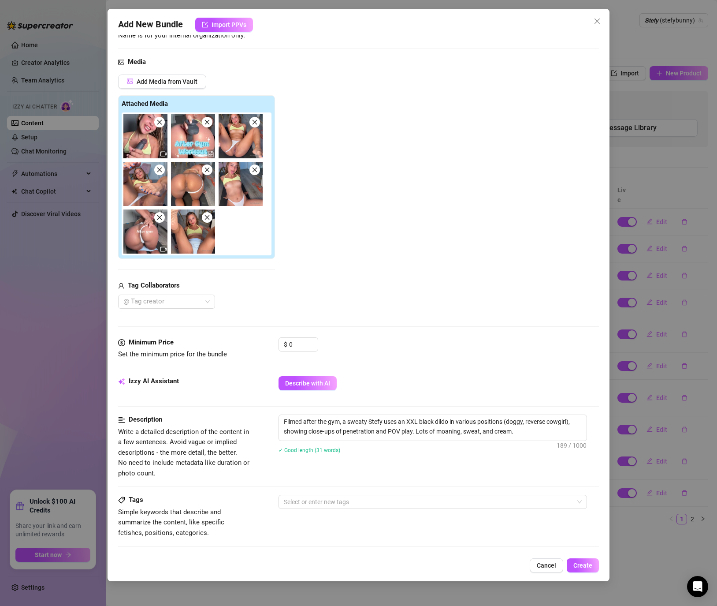
scroll to position [85, 0]
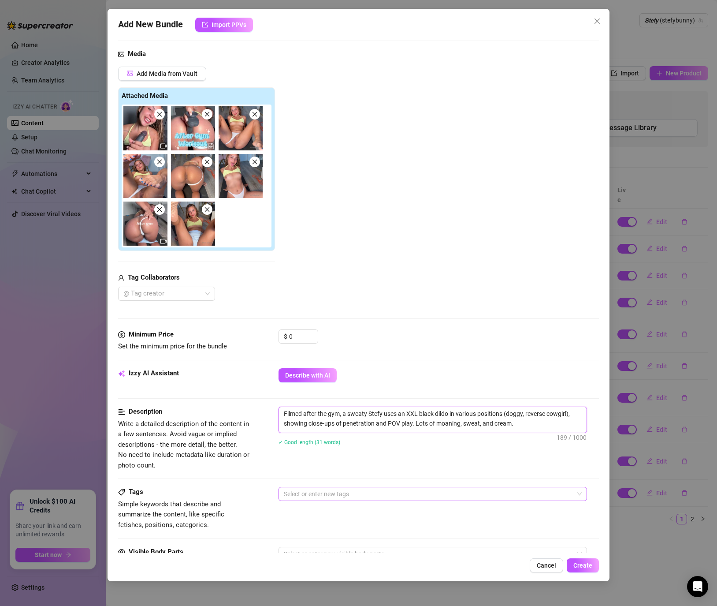
click at [325, 493] on div at bounding box center [428, 494] width 296 height 12
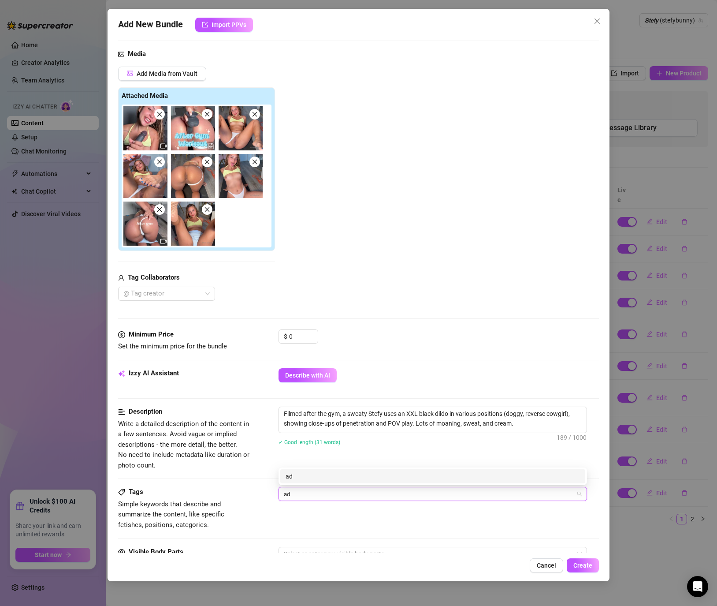
type input "a"
type input "solo"
type input "dildo"
type input "after gym"
type input "sweaty"
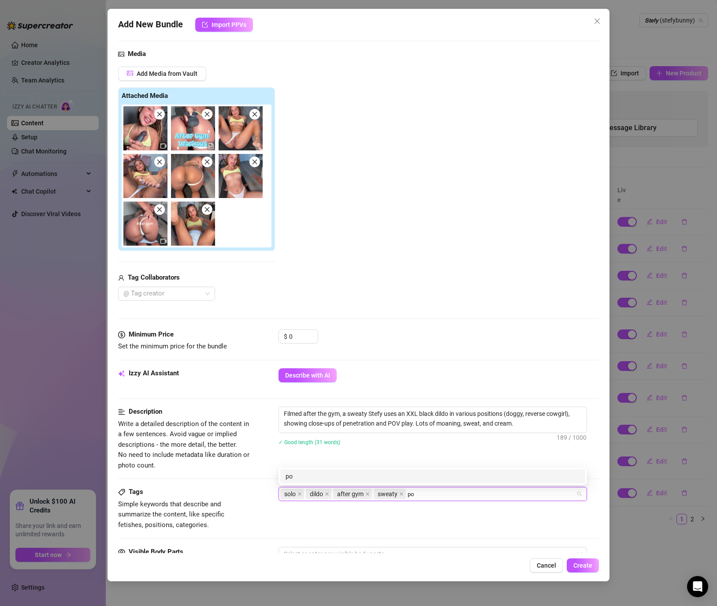
type input "pov"
type input "reverse cowgirl"
type input "black dildo"
type input "creamy"
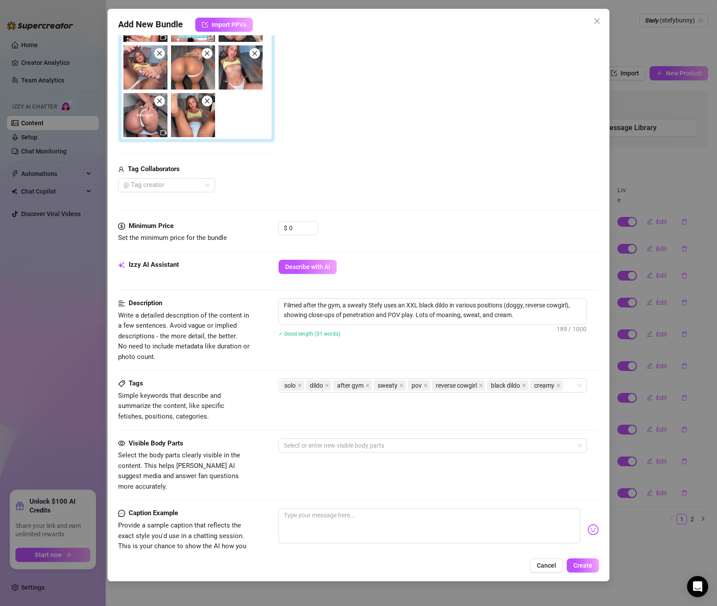
scroll to position [201, 0]
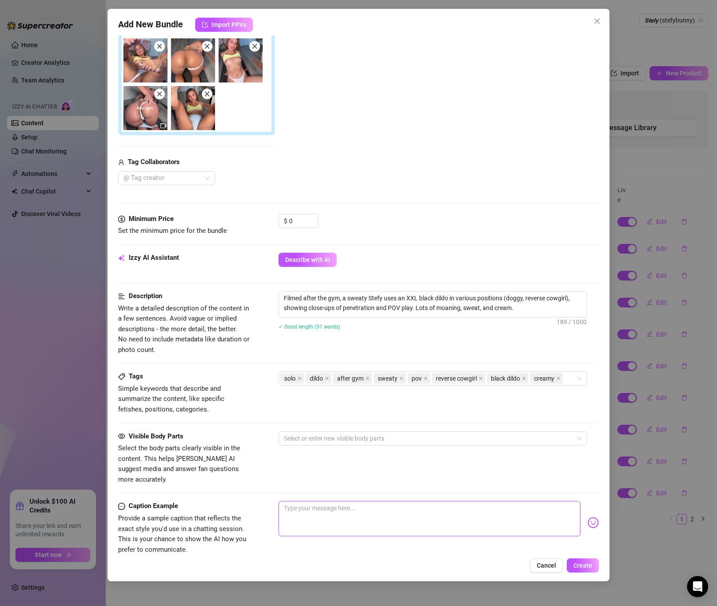
click at [320, 503] on textarea at bounding box center [430, 518] width 302 height 35
paste textarea "Still dripping from my sweaty workout… and dripping even harder all over this h…"
type textarea "Still dripping from my sweaty workout… and dripping even harder all over this h…"
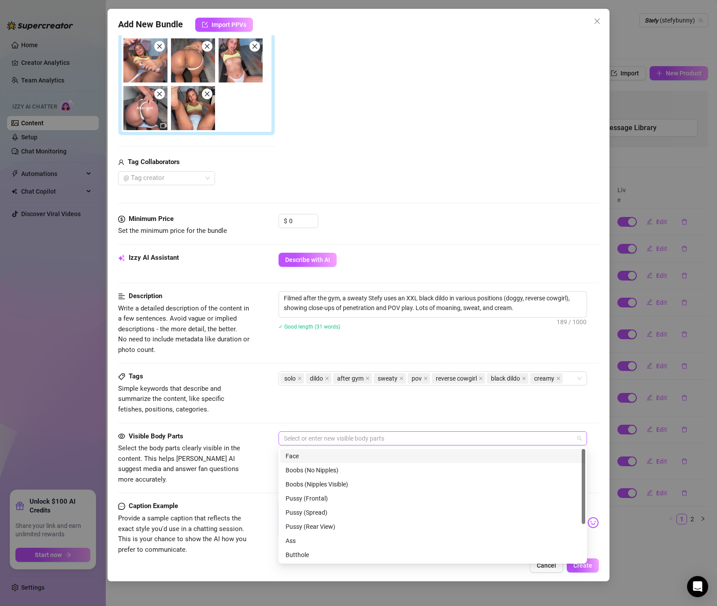
click at [350, 433] on div at bounding box center [428, 438] width 296 height 12
type textarea "Still dripping from my sweaty workout… and dripping even harder all over this h…"
click at [331, 452] on div "Face" at bounding box center [433, 456] width 294 height 10
click at [331, 483] on div "Boobs (Nipples Visible)" at bounding box center [433, 482] width 294 height 10
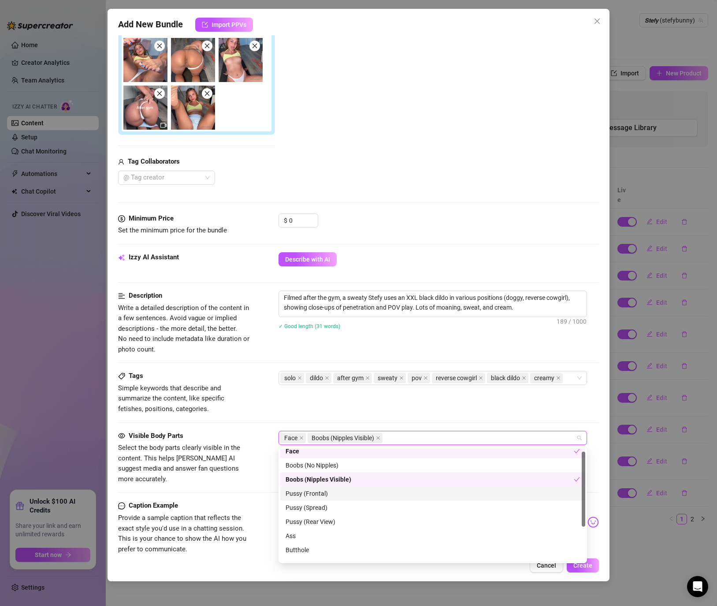
scroll to position [5, 0]
click at [325, 495] on div "Pussy (Frontal)" at bounding box center [433, 493] width 294 height 10
click at [321, 508] on div "Pussy (Spread)" at bounding box center [433, 507] width 294 height 10
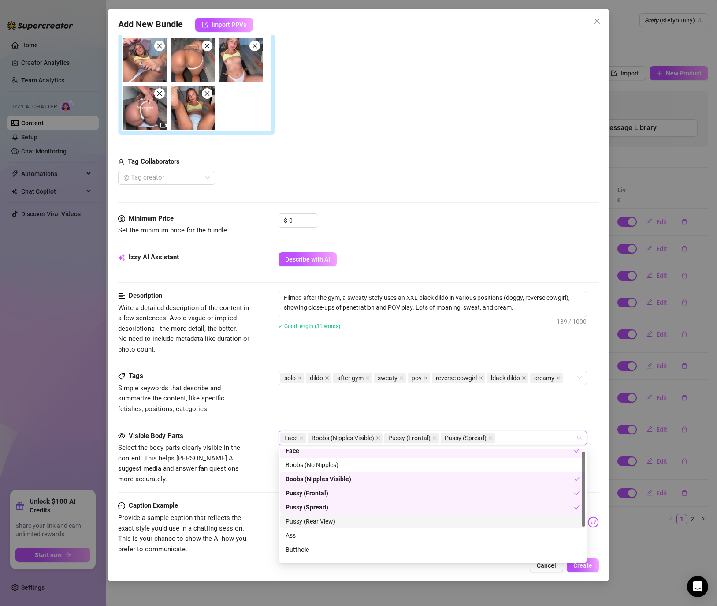
click at [320, 522] on div "Pussy (Rear View)" at bounding box center [433, 521] width 294 height 10
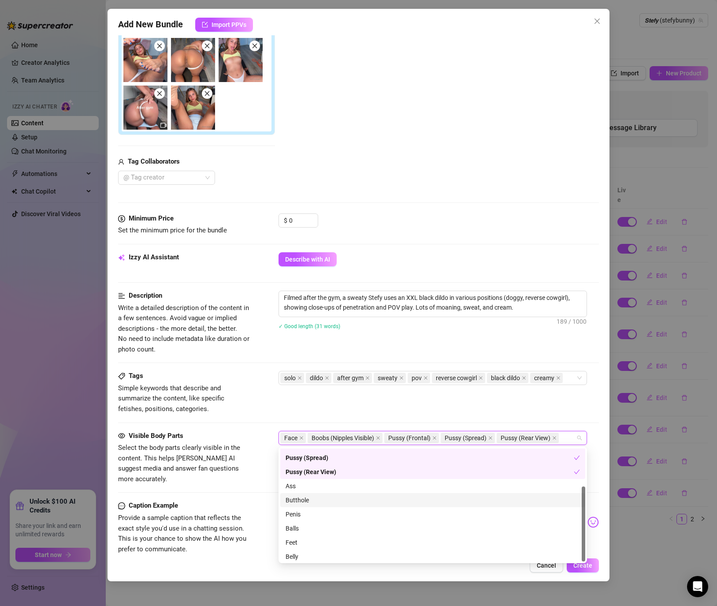
scroll to position [56, 0]
click at [317, 490] on div "Ass" at bounding box center [432, 484] width 305 height 14
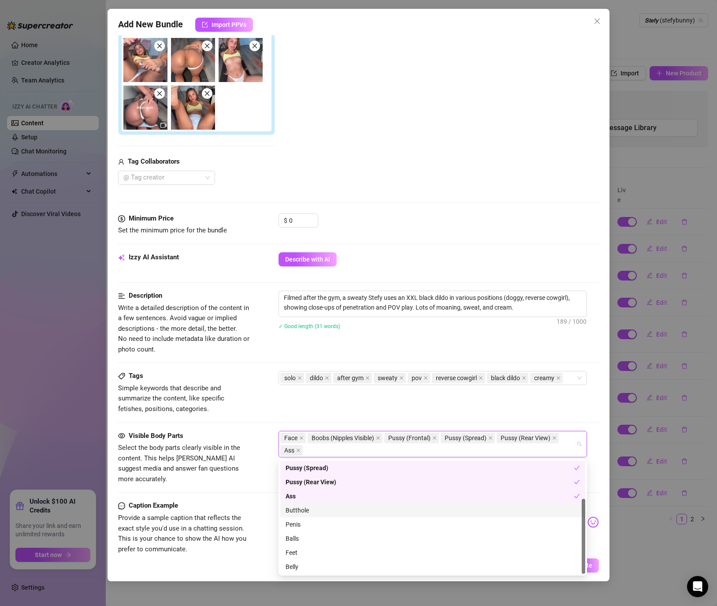
click at [312, 515] on div "Butthole" at bounding box center [432, 510] width 305 height 14
click at [301, 556] on div "Feet" at bounding box center [433, 552] width 294 height 10
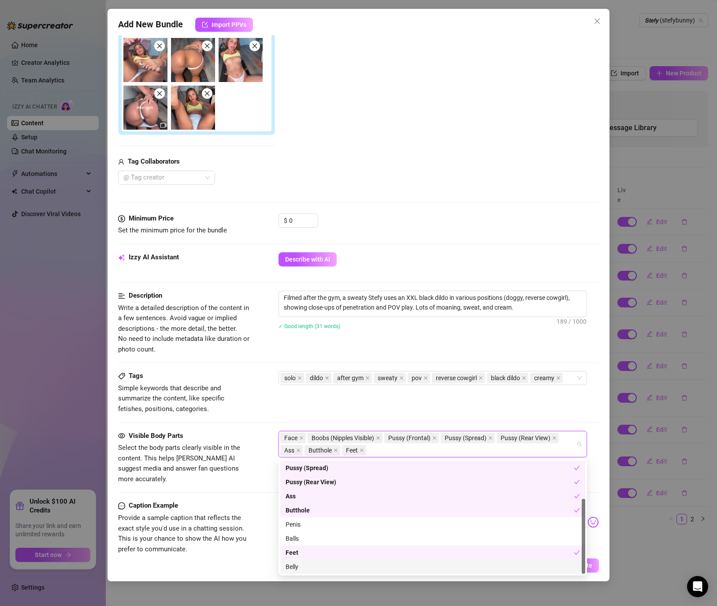
click at [303, 564] on div "Belly" at bounding box center [433, 567] width 294 height 10
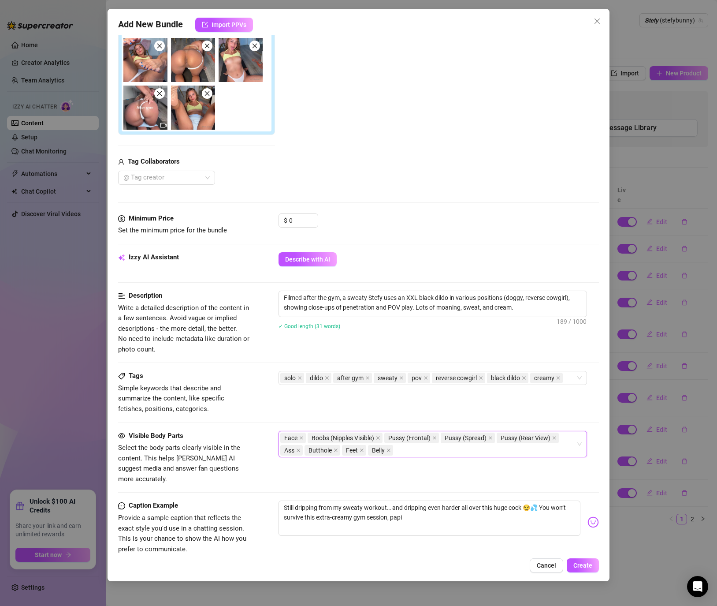
click at [249, 560] on div "Cancel Create" at bounding box center [358, 565] width 481 height 14
click at [578, 568] on span "Create" at bounding box center [582, 565] width 19 height 7
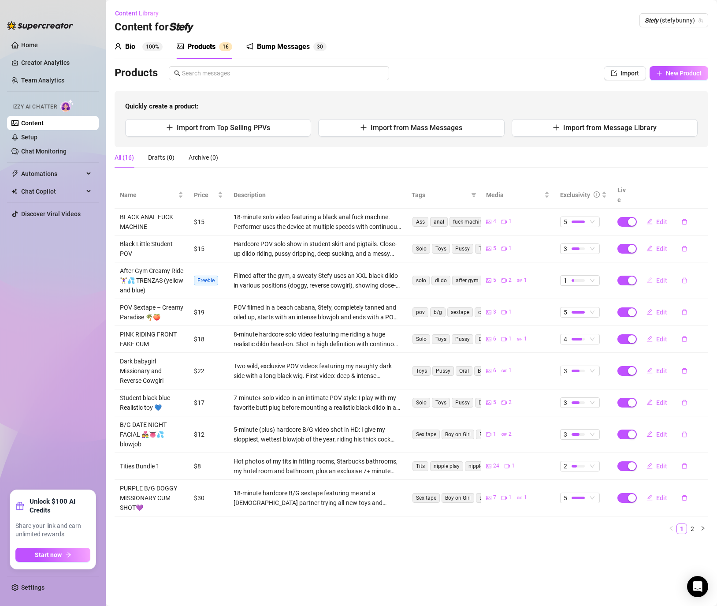
click at [658, 277] on span "Edit" at bounding box center [661, 280] width 11 height 7
type textarea "Still dripping from my sweaty workout… and dripping even harder all over this h…"
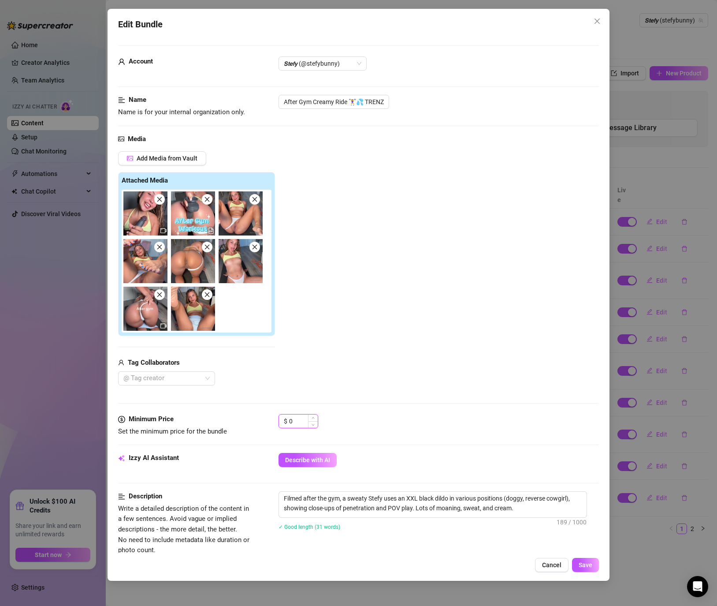
click at [305, 415] on input "0" at bounding box center [303, 420] width 29 height 13
click at [286, 418] on div "$ 0" at bounding box center [299, 421] width 40 height 14
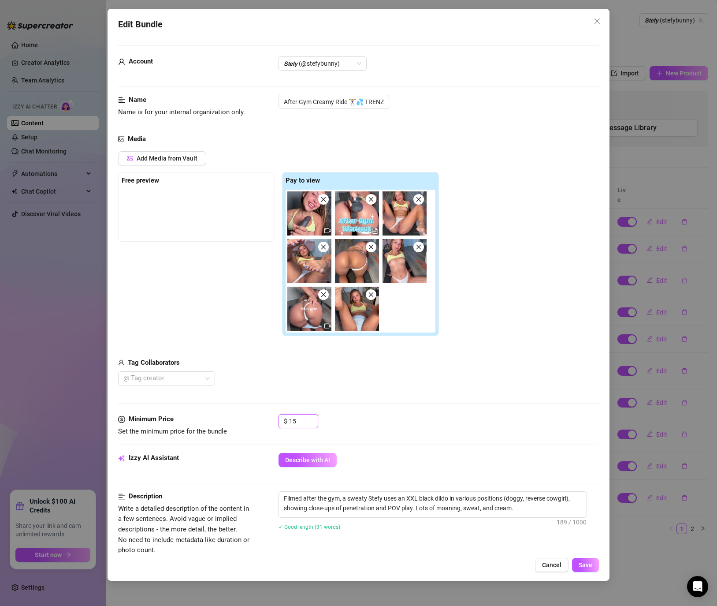
type input "15"
click at [396, 429] on div "$ 15" at bounding box center [439, 425] width 320 height 22
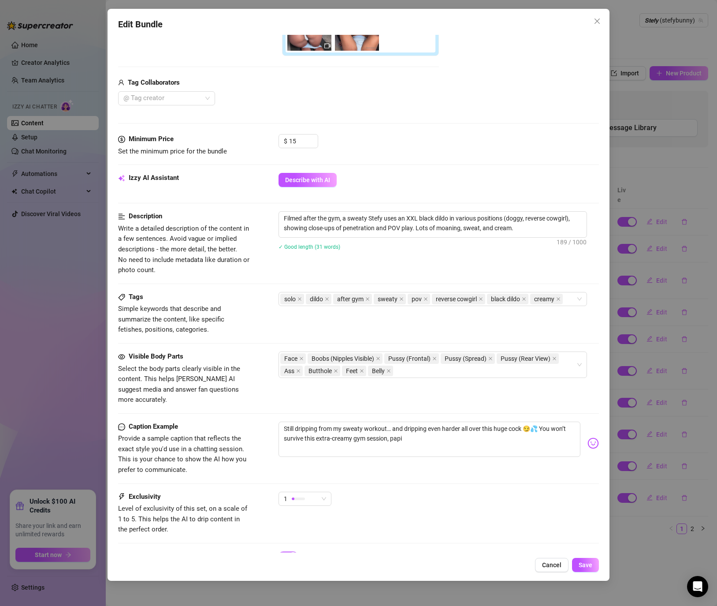
scroll to position [281, 0]
click at [297, 493] on div "1" at bounding box center [301, 497] width 34 height 13
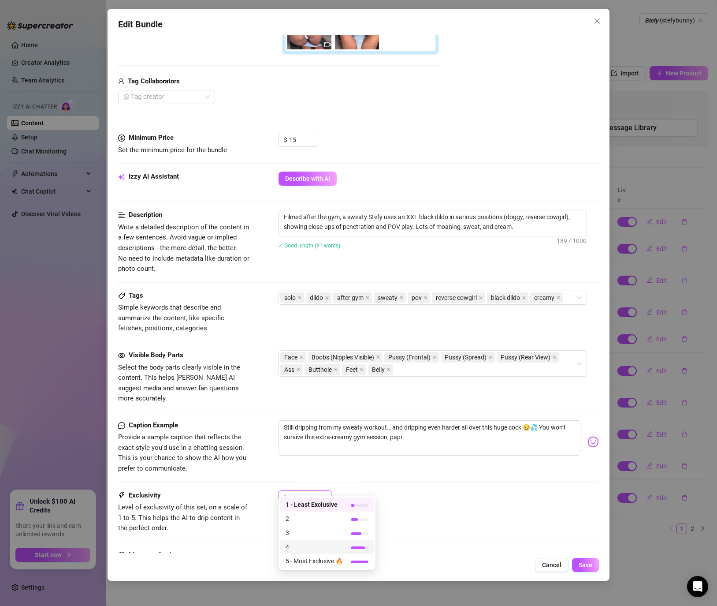
click at [292, 545] on span "4" at bounding box center [314, 547] width 57 height 10
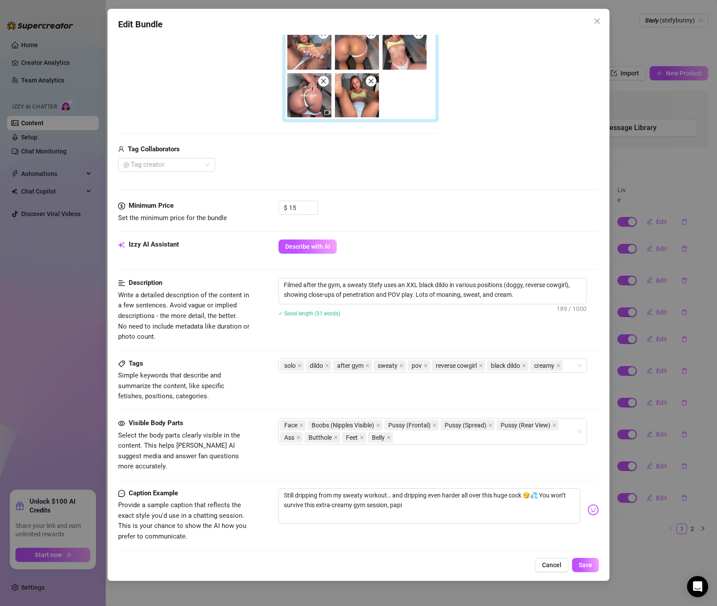
scroll to position [87, 0]
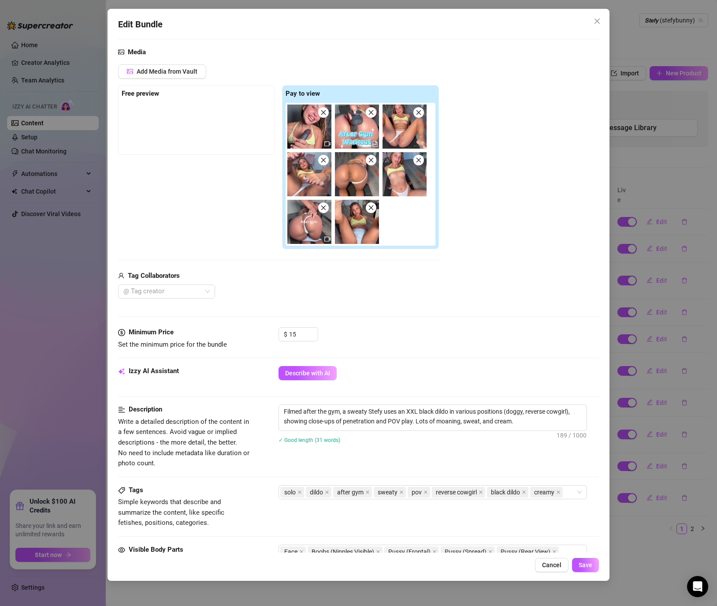
click at [407, 301] on div "Media Add Media from Vault Free preview Pay to view Tag Collaborators @ Tag cre…" at bounding box center [358, 187] width 481 height 280
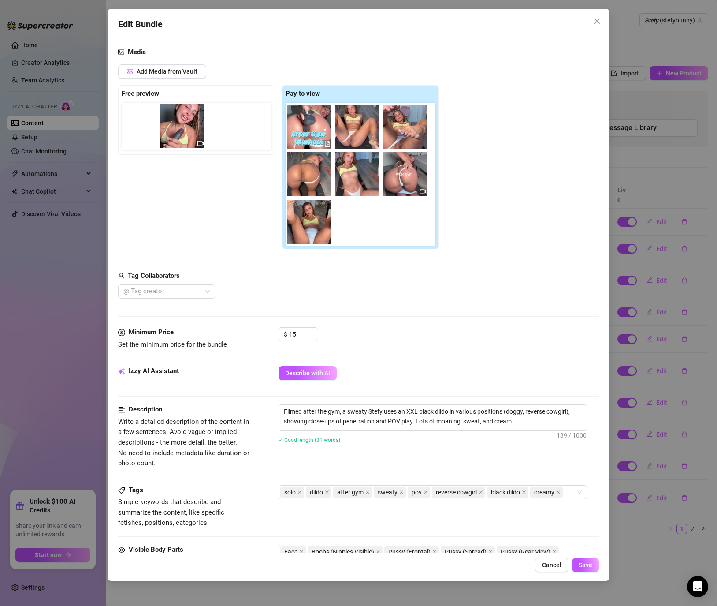
drag, startPoint x: 302, startPoint y: 131, endPoint x: 172, endPoint y: 130, distance: 130.5
click at [172, 130] on div "Free preview Pay to view" at bounding box center [278, 167] width 321 height 164
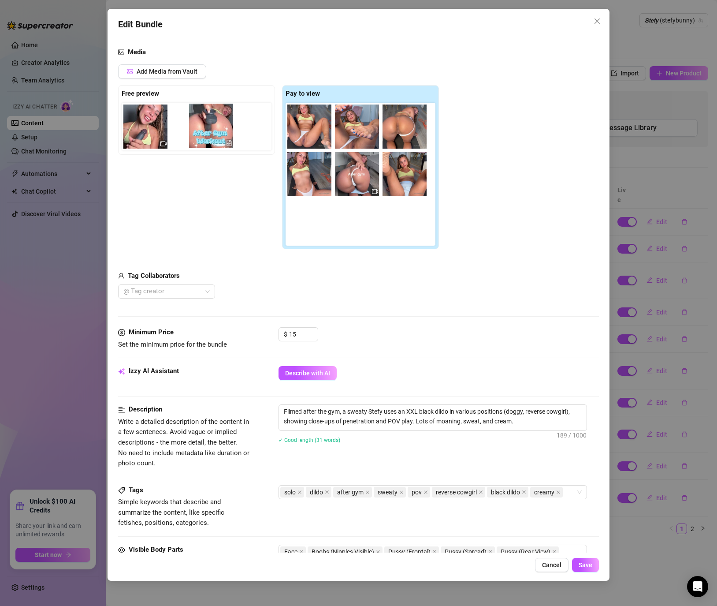
drag, startPoint x: 308, startPoint y: 126, endPoint x: 199, endPoint y: 125, distance: 108.4
click at [199, 125] on div "Free preview Pay to view" at bounding box center [278, 167] width 321 height 164
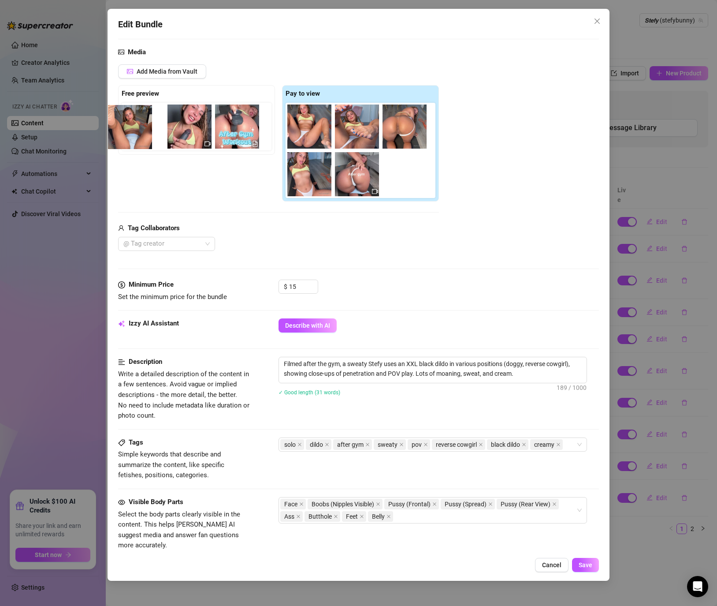
drag, startPoint x: 408, startPoint y: 191, endPoint x: 120, endPoint y: 142, distance: 292.1
click at [120, 142] on div "Free preview Pay to view" at bounding box center [278, 143] width 321 height 116
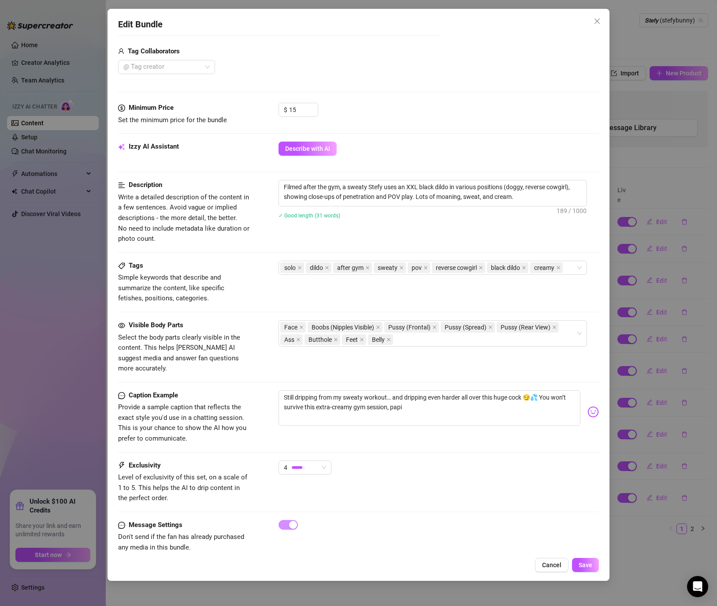
scroll to position [270, 0]
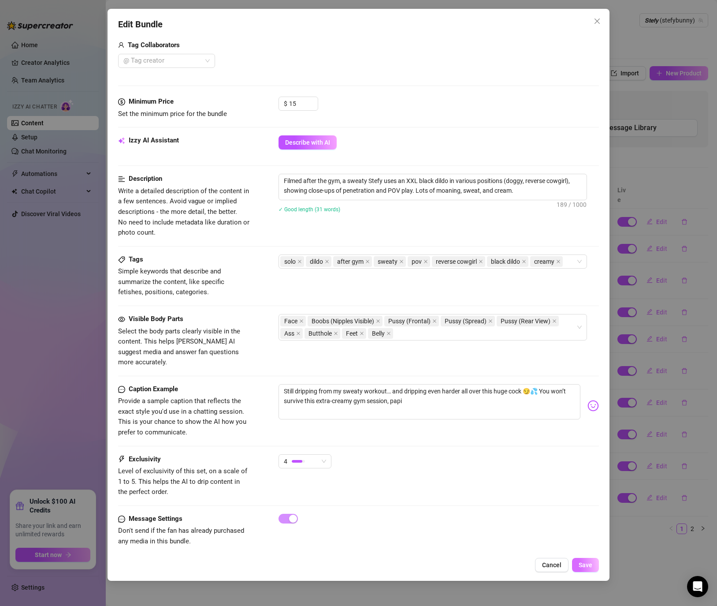
click at [583, 566] on span "Save" at bounding box center [586, 564] width 14 height 7
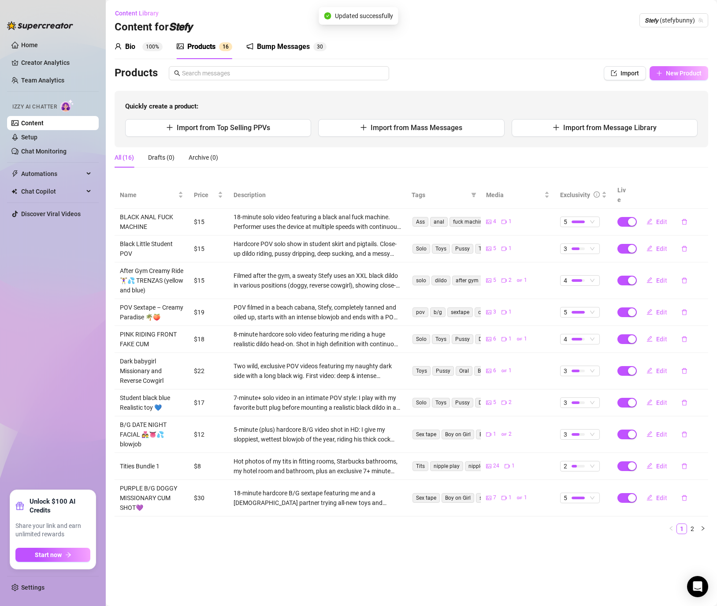
click at [659, 68] on button "New Product" at bounding box center [679, 73] width 59 height 14
type textarea "Type your message here..."
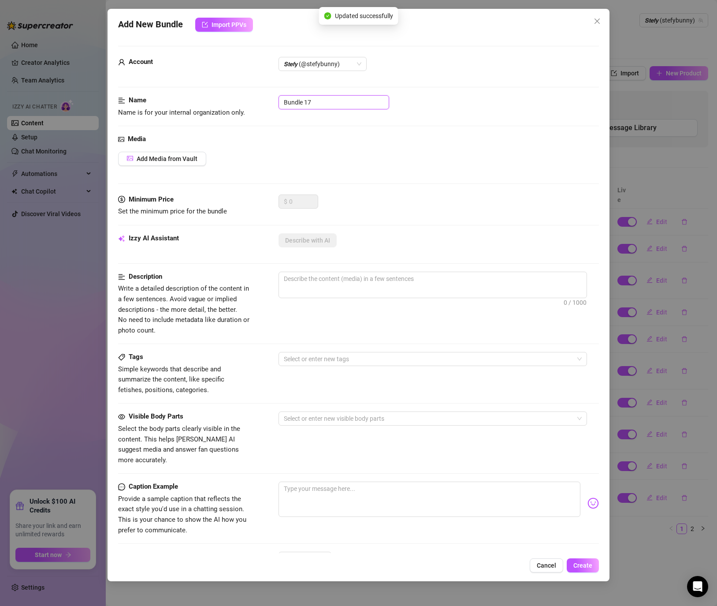
drag, startPoint x: 343, startPoint y: 101, endPoint x: 216, endPoint y: 96, distance: 127.5
click at [216, 96] on div "Name Name is for your internal organization only. Bundle 17" at bounding box center [358, 106] width 481 height 22
paste input "POV Tight Green Outfit 💚🎥"
type input "POV Tight Green Outfit 💚🎥"
click at [351, 142] on div "Media" at bounding box center [358, 139] width 481 height 11
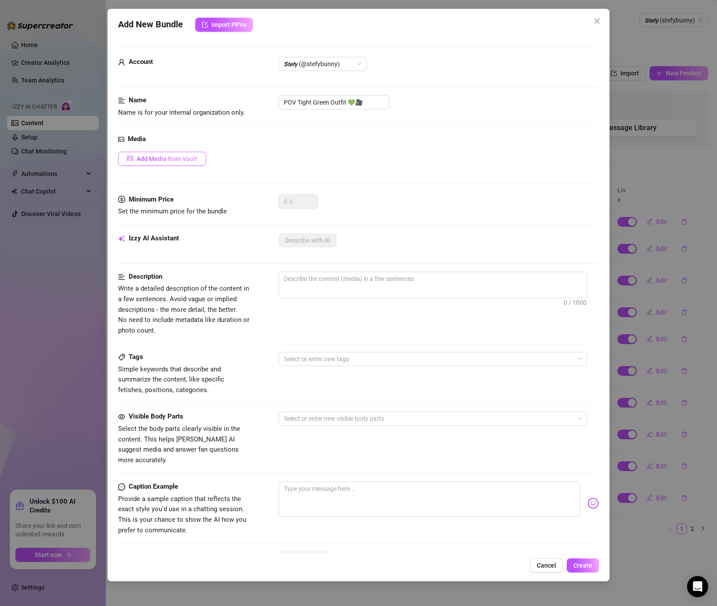
click at [184, 155] on span "Add Media from Vault" at bounding box center [167, 158] width 61 height 7
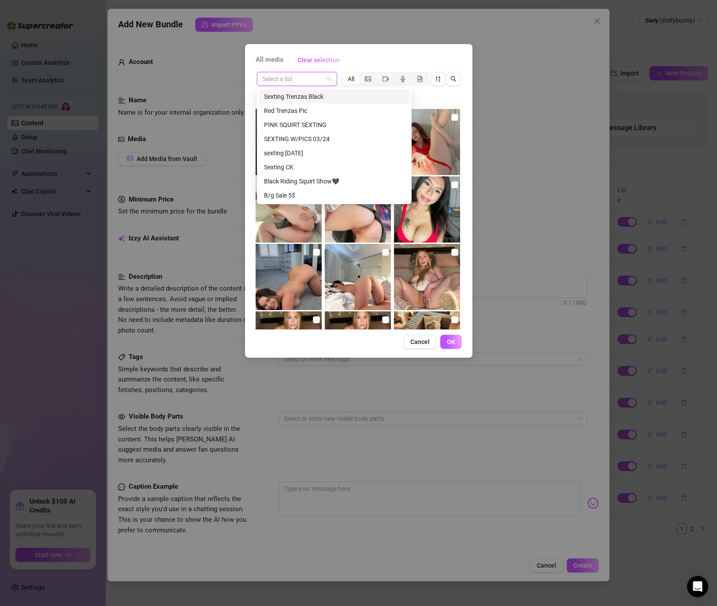
click at [287, 78] on input "search" at bounding box center [293, 78] width 62 height 13
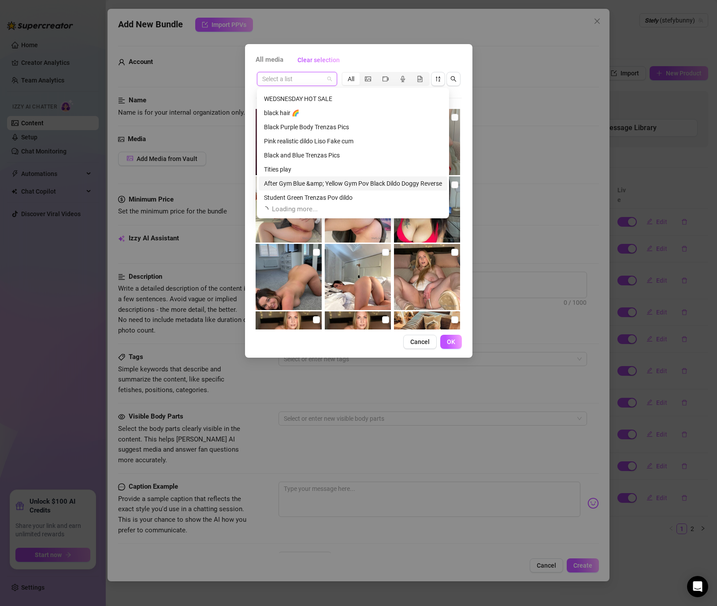
scroll to position [159, 0]
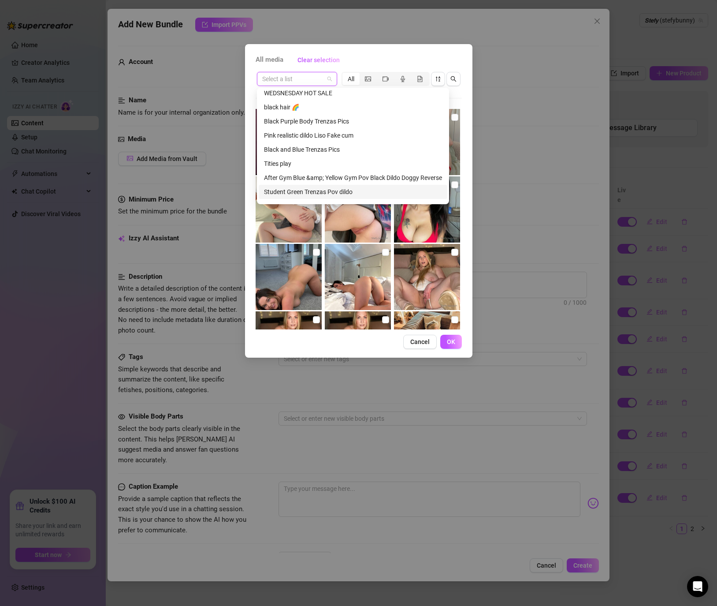
click at [318, 191] on div "Student Green Trenzas Pov dildo" at bounding box center [353, 192] width 178 height 10
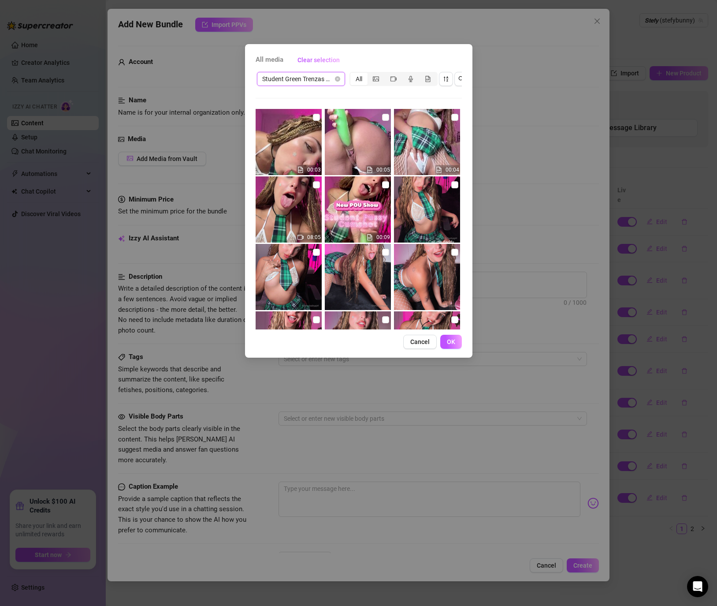
scroll to position [9, 0]
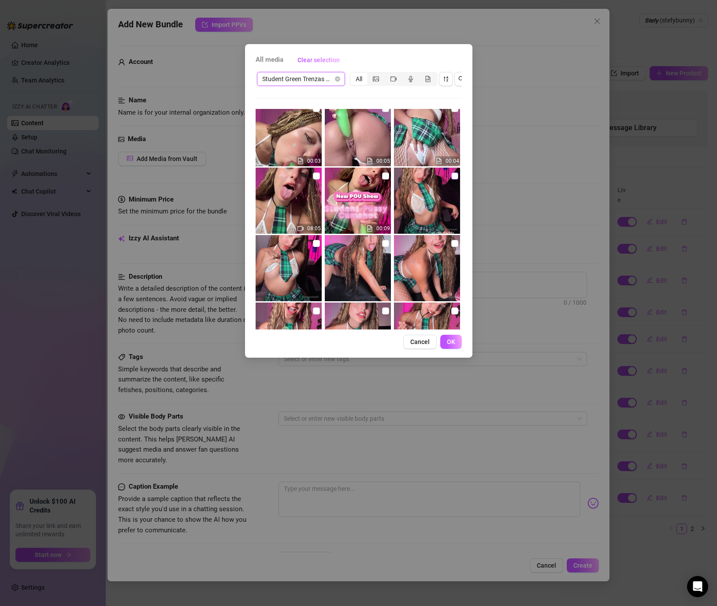
click at [453, 173] on input "checkbox" at bounding box center [454, 175] width 7 height 7
checkbox input "true"
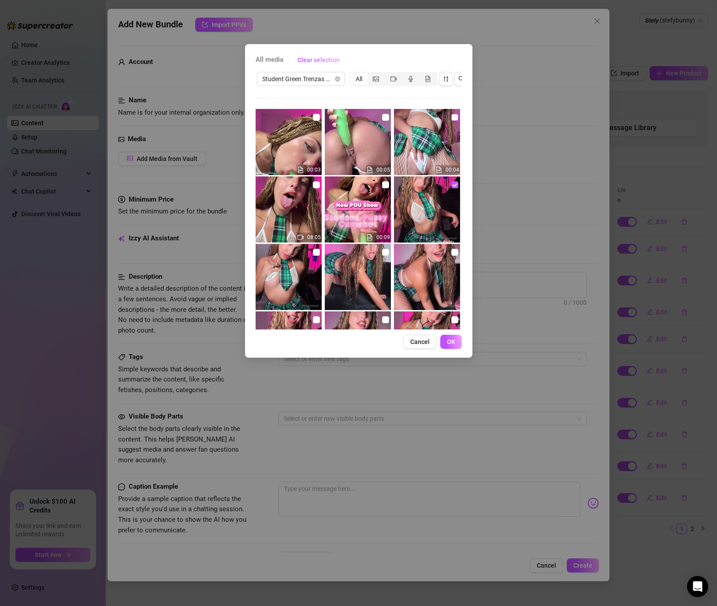
click at [454, 120] on input "checkbox" at bounding box center [454, 117] width 7 height 7
checkbox input "true"
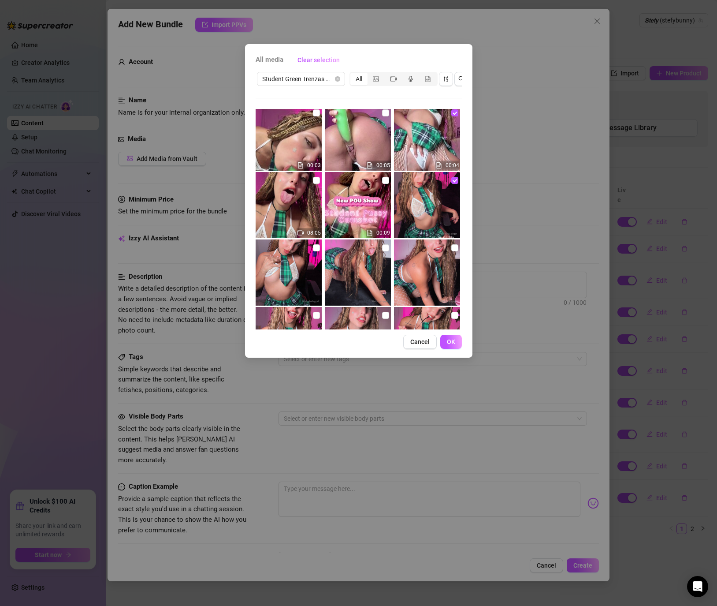
click at [313, 174] on img at bounding box center [289, 205] width 66 height 66
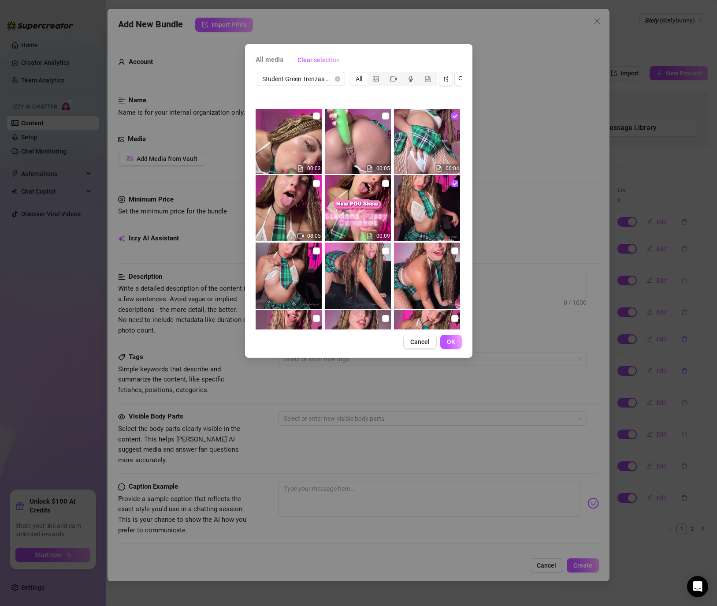
scroll to position [23, 0]
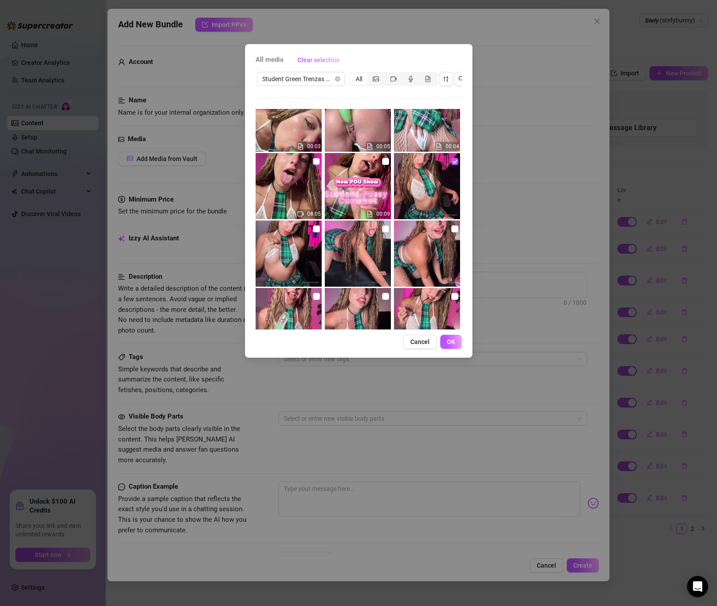
click at [316, 165] on label at bounding box center [316, 161] width 7 height 10
click at [316, 165] on input "checkbox" at bounding box center [316, 161] width 7 height 7
checkbox input "true"
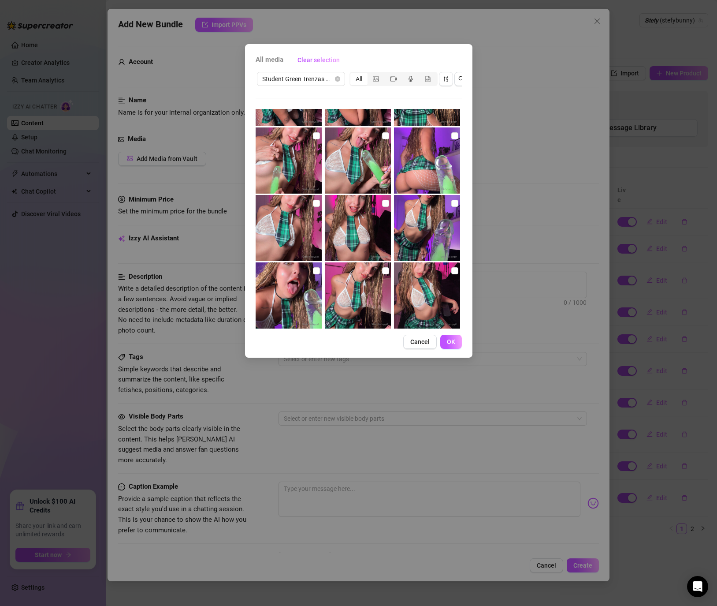
scroll to position [602, 0]
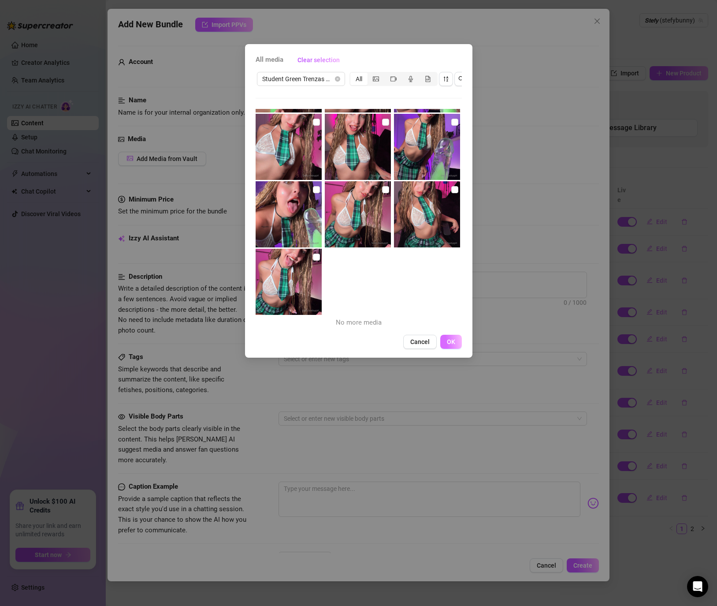
click at [455, 341] on span "OK" at bounding box center [451, 341] width 8 height 7
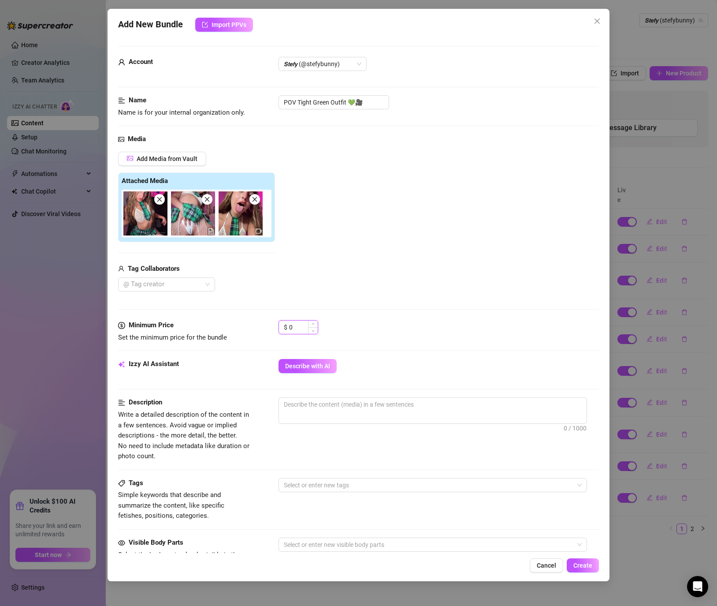
click at [301, 331] on input "0" at bounding box center [303, 326] width 29 height 13
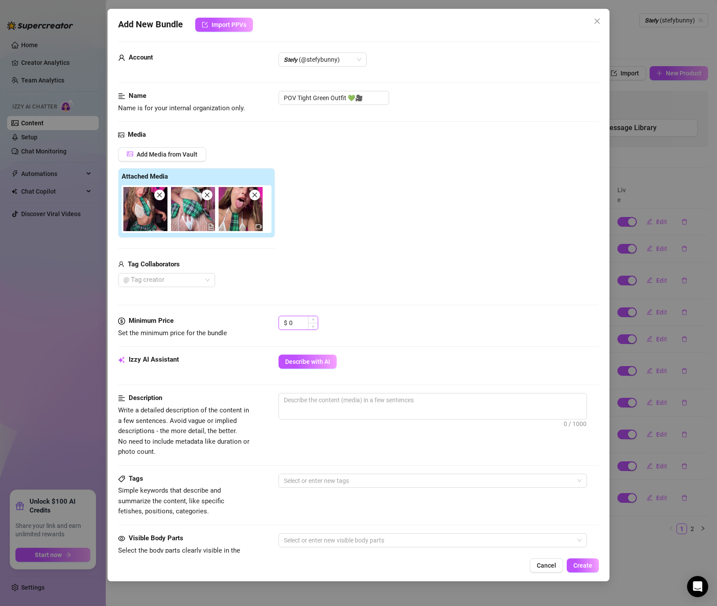
scroll to position [3, 0]
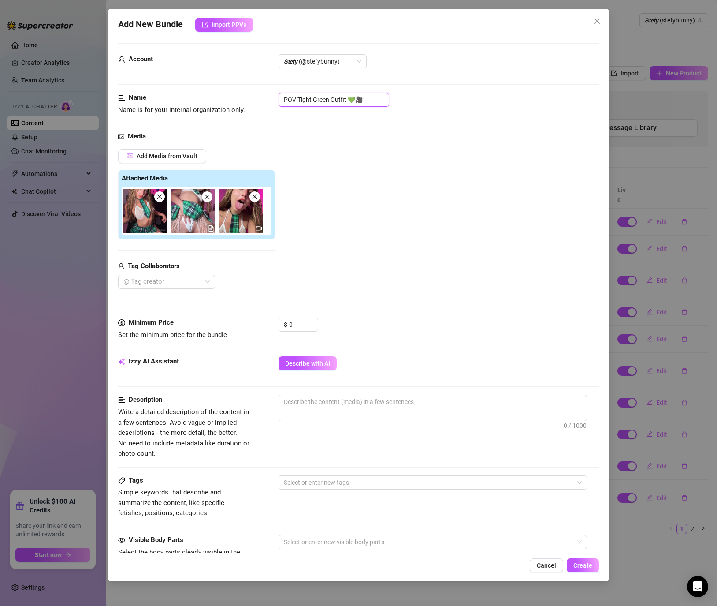
drag, startPoint x: 370, startPoint y: 102, endPoint x: 163, endPoint y: 89, distance: 207.1
click at [163, 89] on form "Account 𝙎𝙩𝙚𝙛𝙮 (@stefybunny) Name Name is for your internal organization only. P…" at bounding box center [358, 413] width 481 height 741
paste input "Student Green Trenzas Pov Dildo"
type input "Student Green Trenzas Pov Dildo"
click at [376, 167] on div "Add Media from Vault Attached Media Tag Collaborators @ Tag creator" at bounding box center [358, 219] width 481 height 140
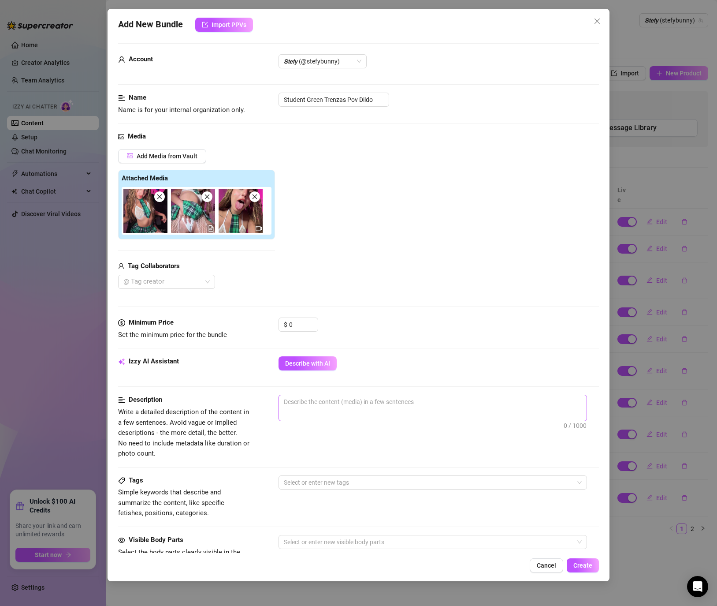
click at [311, 411] on span "0 / 1000" at bounding box center [433, 408] width 309 height 26
drag, startPoint x: 295, startPoint y: 321, endPoint x: 276, endPoint y: 322, distance: 19.0
click at [276, 322] on div "Minimum Price Set the minimum price for the bundle $ 0" at bounding box center [358, 328] width 481 height 22
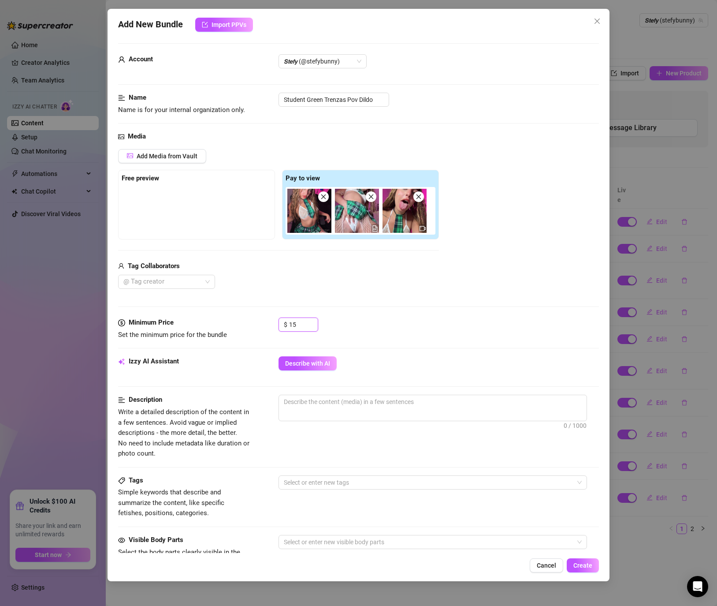
type input "15"
click at [345, 392] on div "Izzy AI Assistant Describe with AI" at bounding box center [358, 375] width 481 height 38
click at [343, 406] on textarea at bounding box center [433, 401] width 308 height 13
paste textarea "POV show with Stefy in a tight green outfit with no underwear, using a large to…"
type textarea "POV show with Stefy in a tight green outfit with no underwear, using a large to…"
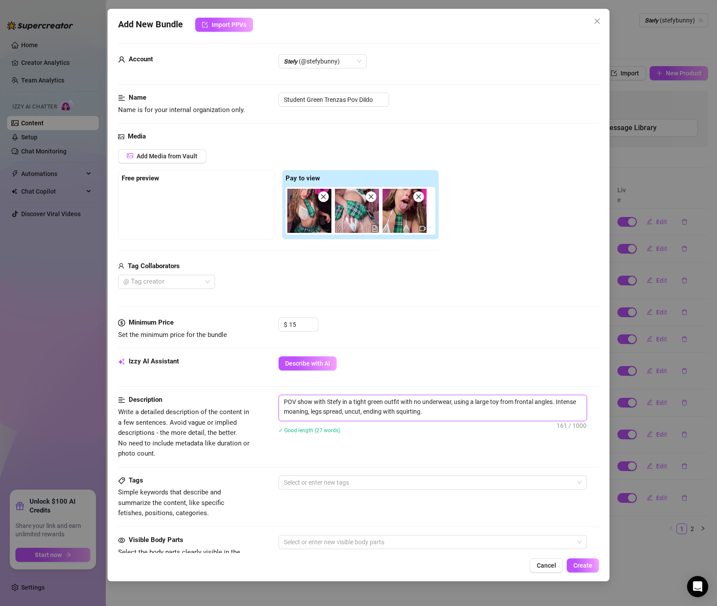
scroll to position [0, 0]
type textarea "POV show with Stefy in a tight green outfit with no underwear, using a large to…"
click at [294, 484] on div at bounding box center [428, 482] width 296 height 12
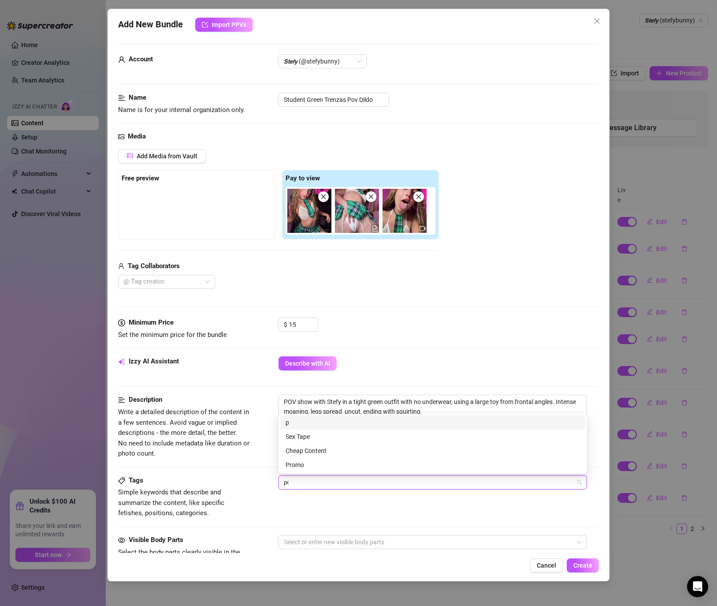
type input "pov"
type input "solo"
type input "dildo"
type input "student"
type input "moaning"
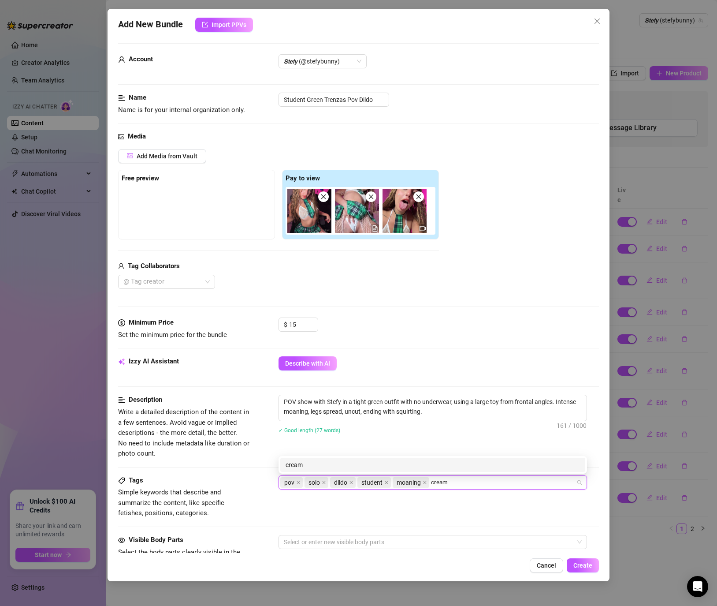
type input "creamy"
type input "green"
type input "green dildo"
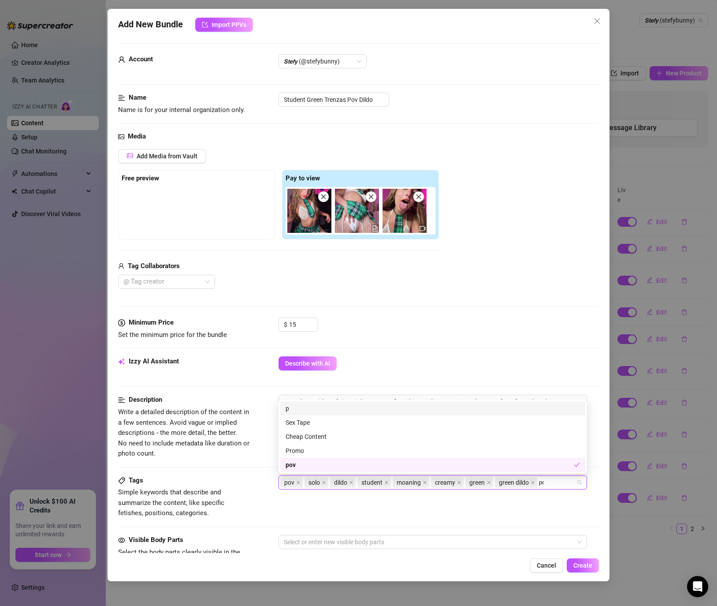
type input "pov"
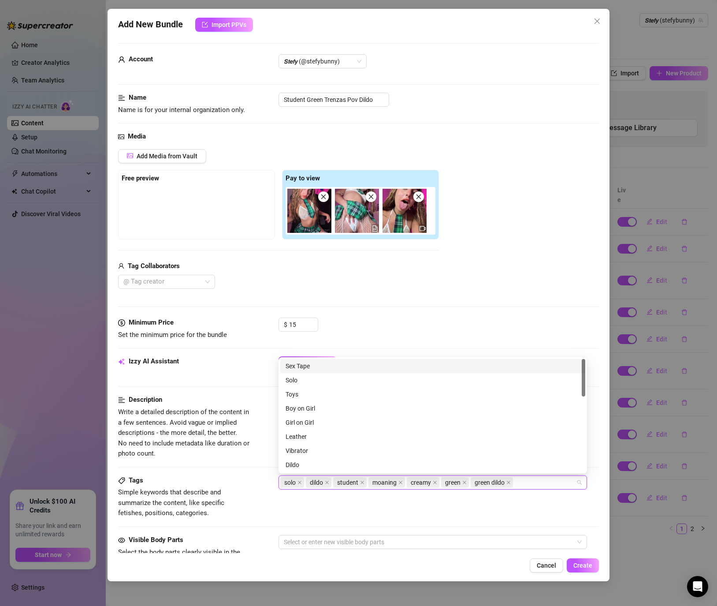
click at [277, 512] on div "Tags Simple keywords that describe and summarize the content, like specific fet…" at bounding box center [358, 496] width 481 height 43
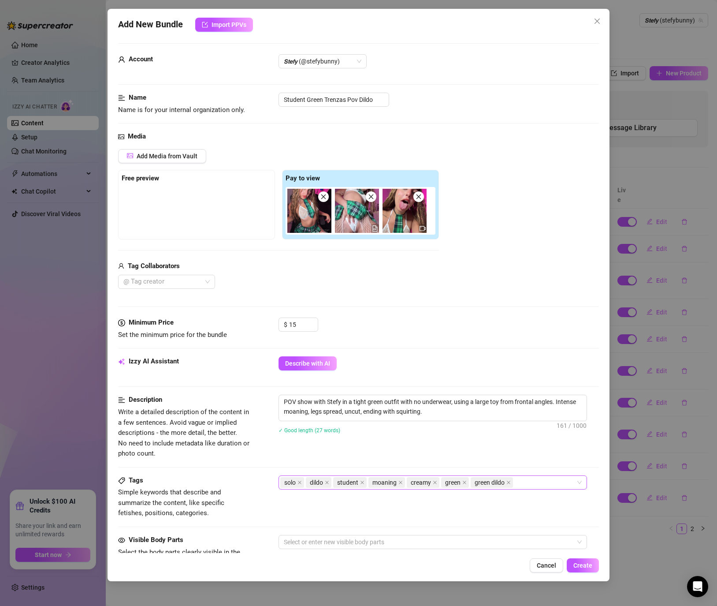
click at [536, 483] on div "solo dildo student moaning creamy green green dildo" at bounding box center [428, 482] width 296 height 12
type input "skirt"
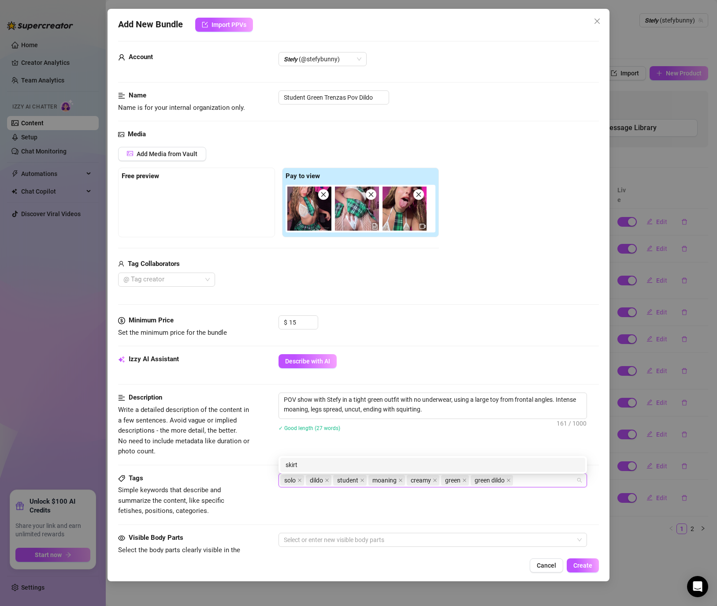
click at [521, 504] on div "Tags Simple keywords that describe and summarize the content, like specific fet…" at bounding box center [358, 494] width 481 height 43
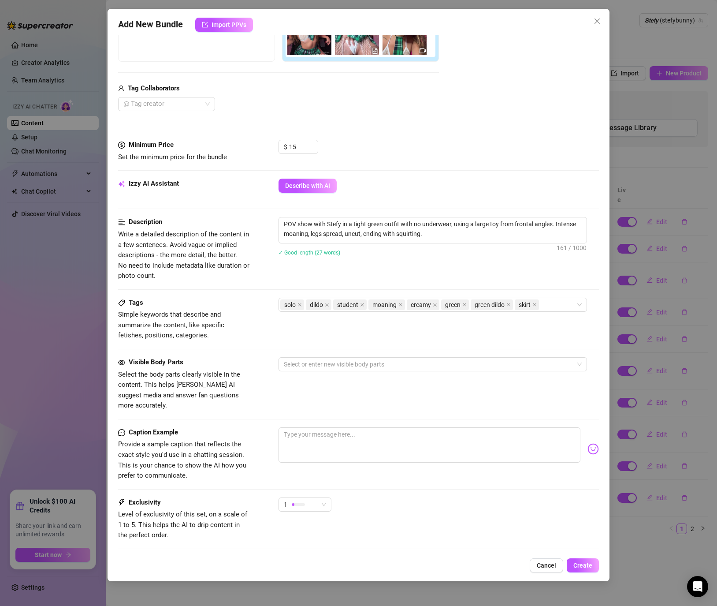
scroll to position [182, 0]
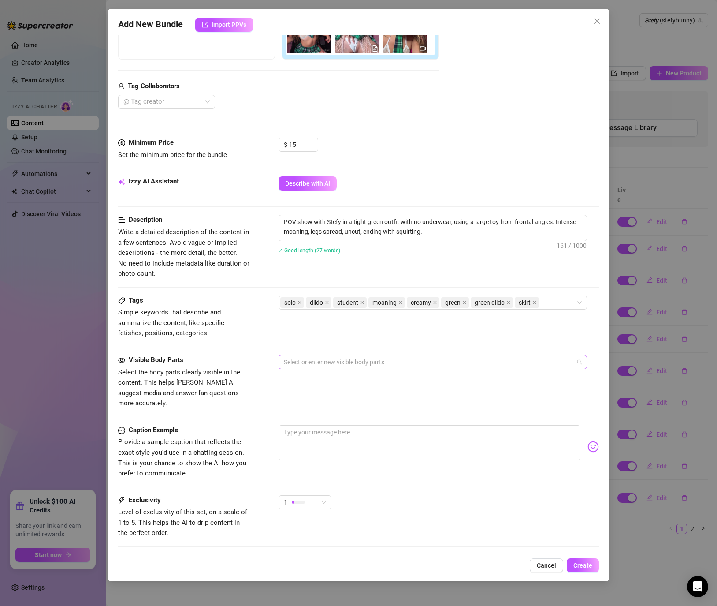
click at [374, 362] on div at bounding box center [428, 362] width 296 height 12
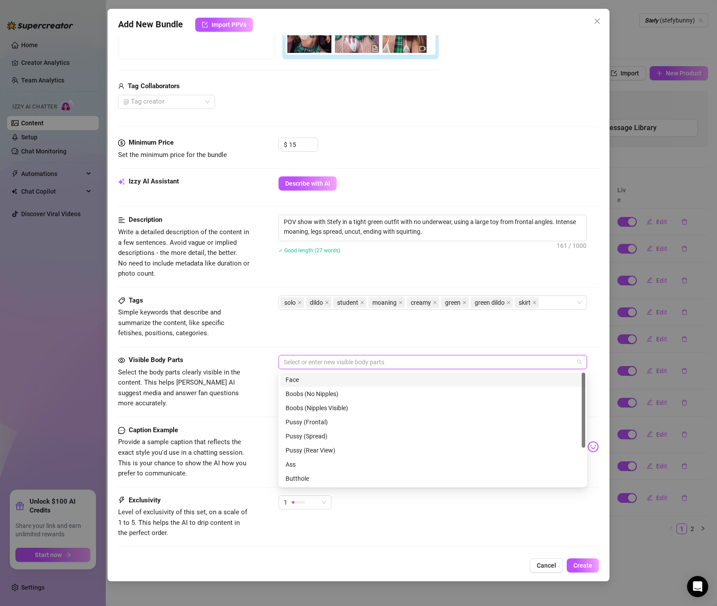
click at [326, 381] on div "Face" at bounding box center [433, 380] width 294 height 10
click at [320, 405] on div "Boobs (Nipples Visible)" at bounding box center [433, 408] width 294 height 10
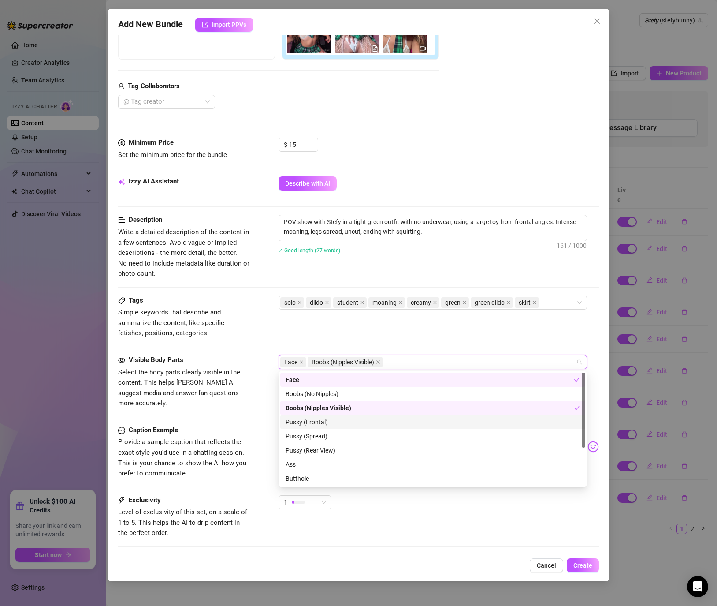
click at [304, 427] on div "Pussy (Frontal)" at bounding box center [432, 422] width 305 height 14
click at [301, 436] on div "Pussy (Spread)" at bounding box center [433, 436] width 294 height 10
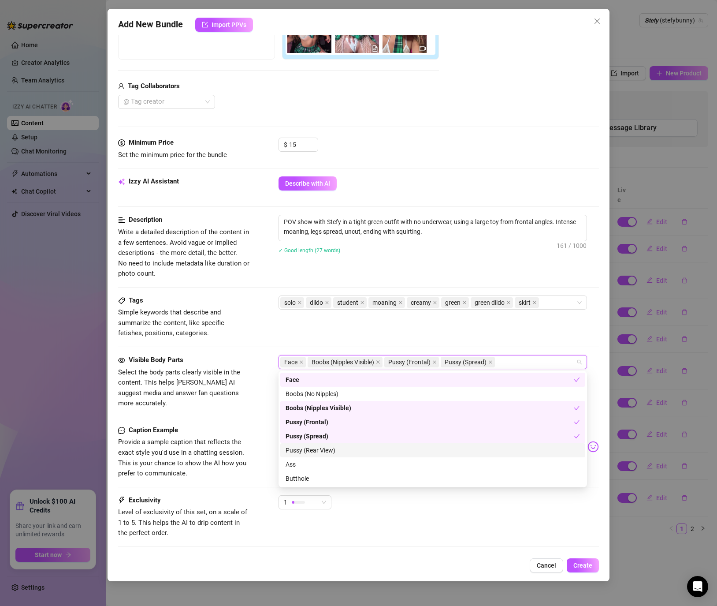
click at [302, 448] on div "Pussy (Rear View)" at bounding box center [433, 450] width 294 height 10
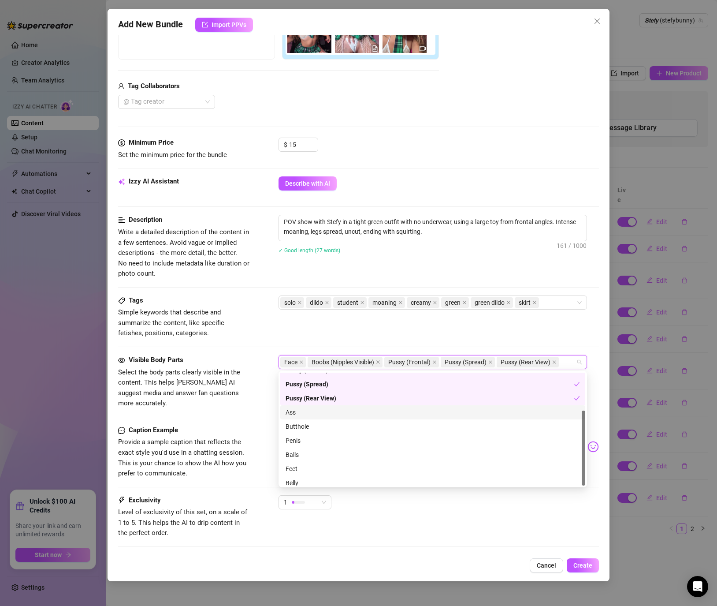
scroll to position [56, 0]
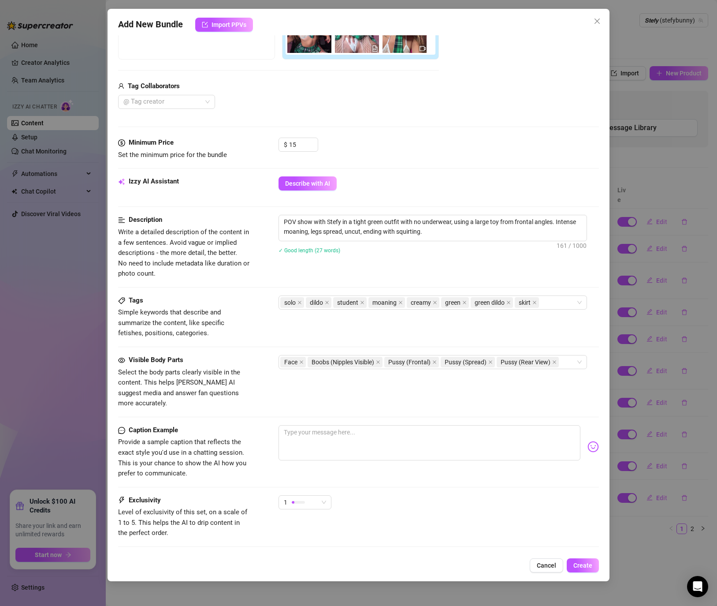
click at [264, 453] on div "Caption Example Provide a sample caption that reflects the exact style you'd us…" at bounding box center [358, 452] width 481 height 54
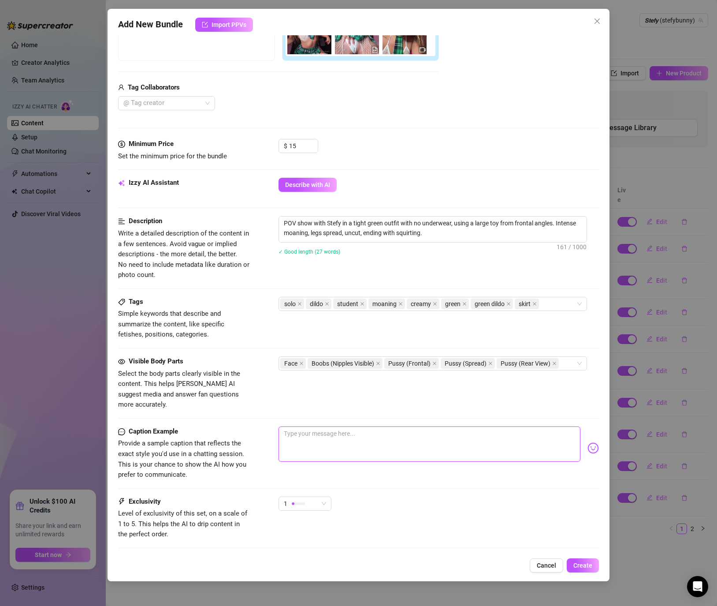
click at [312, 431] on textarea at bounding box center [430, 443] width 302 height 35
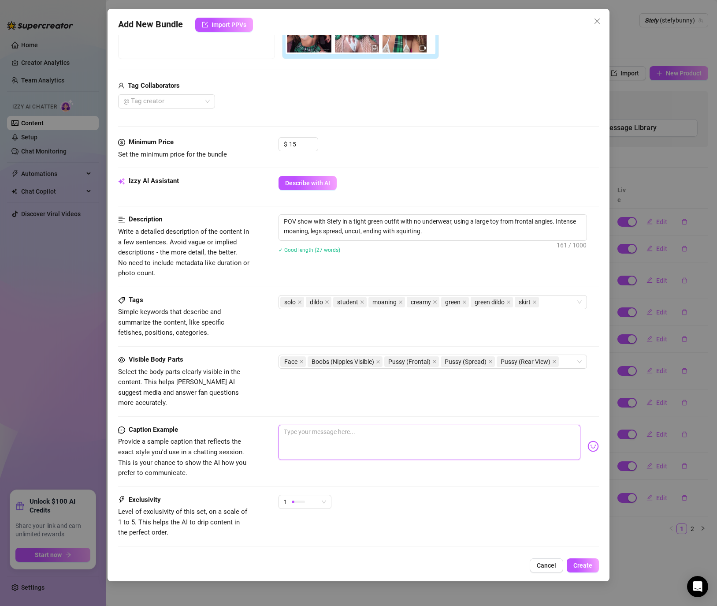
paste textarea "No panties, just this tight green fit and my hungry pussy wide open for you 😈💚 …"
type textarea "No panties, just this tight green fit and my hungry pussy wide open for you 😈💚 …"
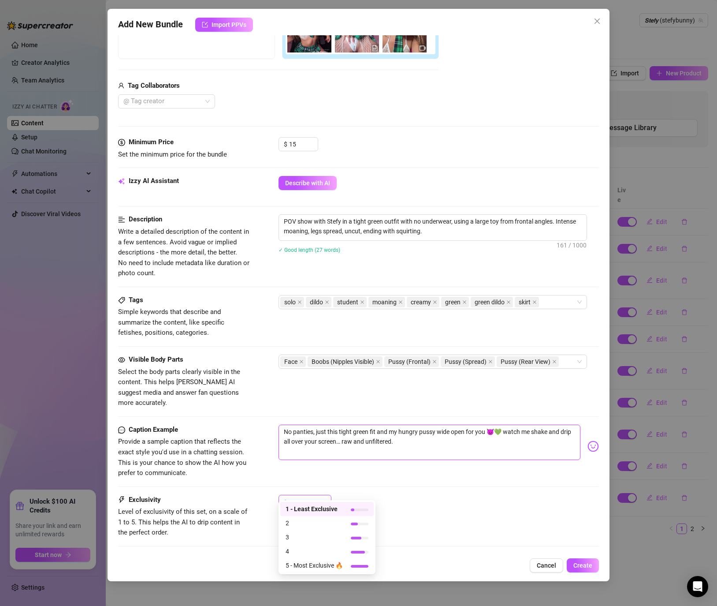
click at [298, 500] on div at bounding box center [298, 501] width 13 height 3
type textarea "No panties, just this tight green fit and my hungry pussy wide open for you 😈💚 …"
click at [302, 541] on span "3" at bounding box center [314, 537] width 57 height 10
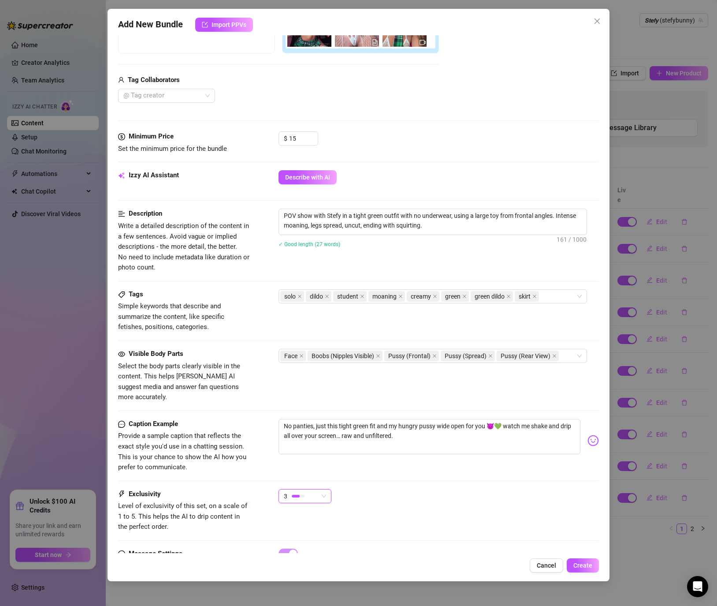
click at [406, 520] on div "Exclusivity Level of exclusivity of this set, on a scale of 1 to 5. This helps …" at bounding box center [358, 510] width 481 height 43
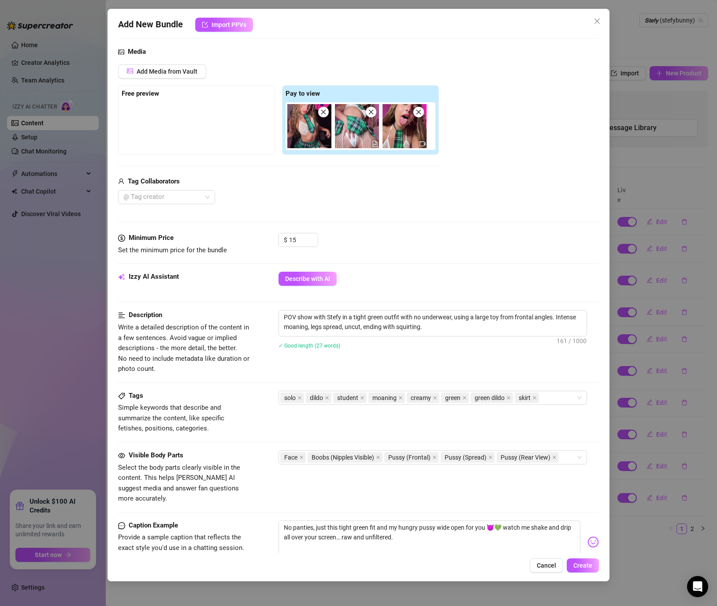
scroll to position [0, 0]
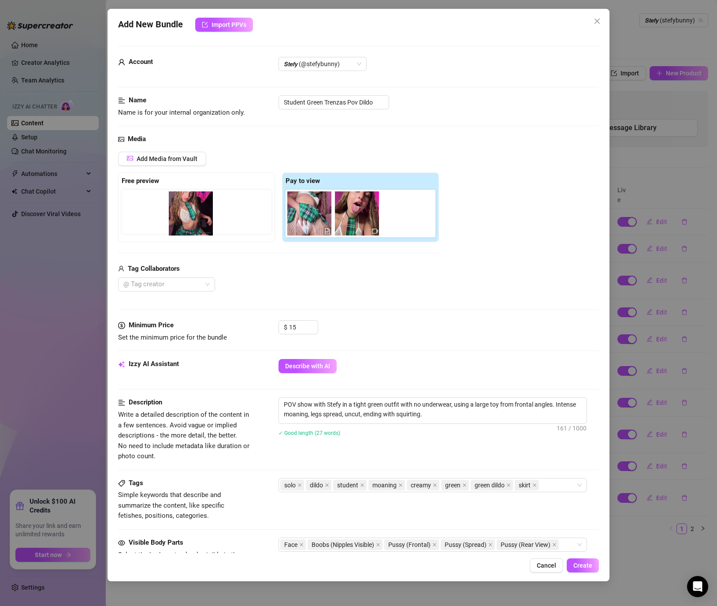
drag, startPoint x: 310, startPoint y: 214, endPoint x: 184, endPoint y: 214, distance: 126.1
click at [184, 214] on div "Free preview Pay to view" at bounding box center [278, 207] width 321 height 70
drag, startPoint x: 302, startPoint y: 216, endPoint x: 120, endPoint y: 203, distance: 181.6
click at [120, 203] on div "Free preview Pay to view" at bounding box center [278, 207] width 321 height 70
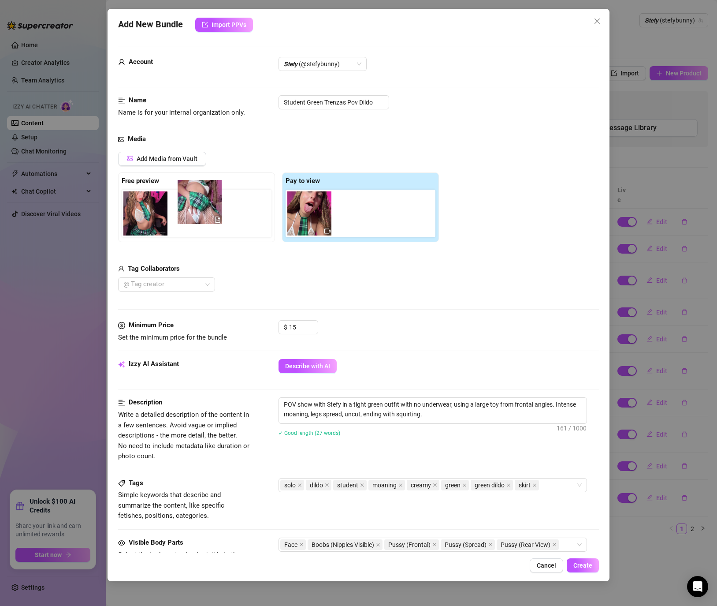
drag, startPoint x: 316, startPoint y: 227, endPoint x: 181, endPoint y: 214, distance: 135.5
click at [181, 214] on div "Free preview Pay to view" at bounding box center [278, 207] width 321 height 70
click at [579, 562] on span "Create" at bounding box center [582, 565] width 19 height 7
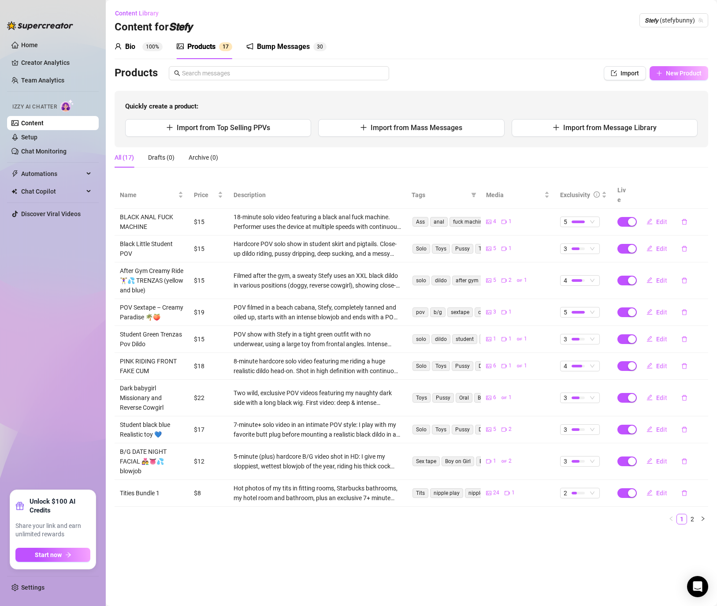
click at [662, 74] on icon "plus" at bounding box center [659, 73] width 6 height 6
type textarea "Type your message here..."
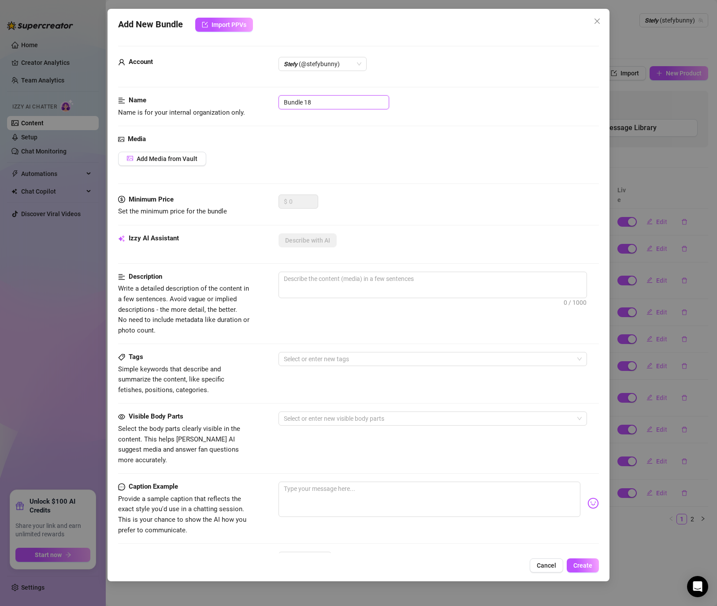
click at [317, 104] on input "Bundle 18" at bounding box center [334, 102] width 111 height 14
drag, startPoint x: 290, startPoint y: 100, endPoint x: 216, endPoint y: 112, distance: 75.1
click at [216, 112] on div "Name Name is for your internal organization only. Bundle 18" at bounding box center [358, 106] width 481 height 22
paste input "Pink realistic dildo Liso Fake cum"
drag, startPoint x: 298, startPoint y: 100, endPoint x: 239, endPoint y: 94, distance: 58.9
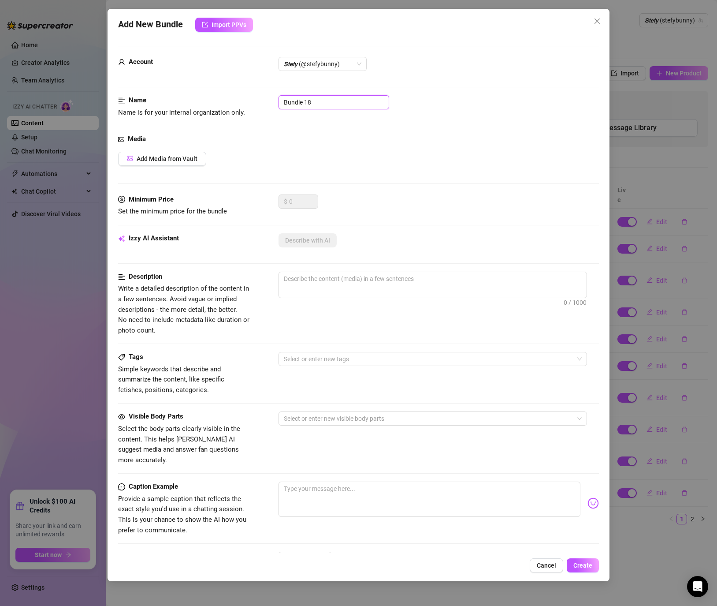
click at [240, 94] on form "Account 𝙎𝙩𝙚𝙛𝙮 (@stefybunny) Name Name is for your internal organization only. B…" at bounding box center [358, 353] width 481 height 614
paste input "Pink realistic dildo Liso Fake cum"
type input "Pink realistic dildo Liso Fake cum"
click at [156, 160] on span "Add Media from Vault" at bounding box center [167, 158] width 61 height 7
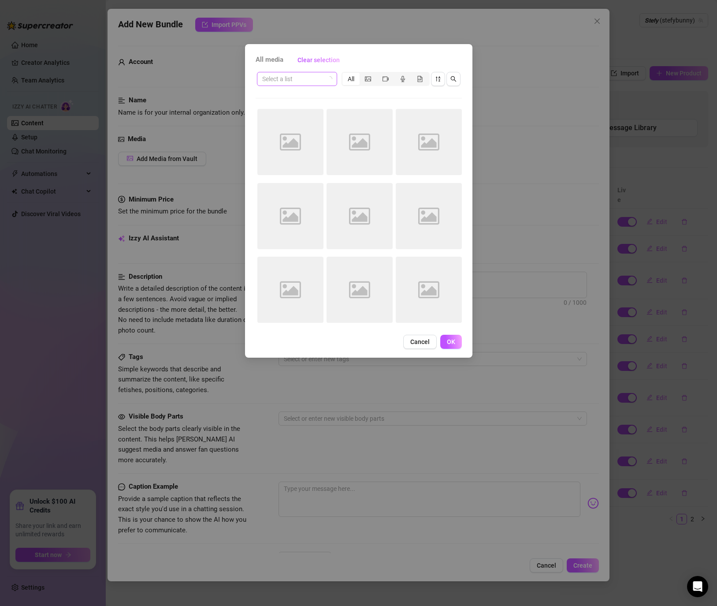
click at [292, 83] on input "search" at bounding box center [293, 78] width 62 height 13
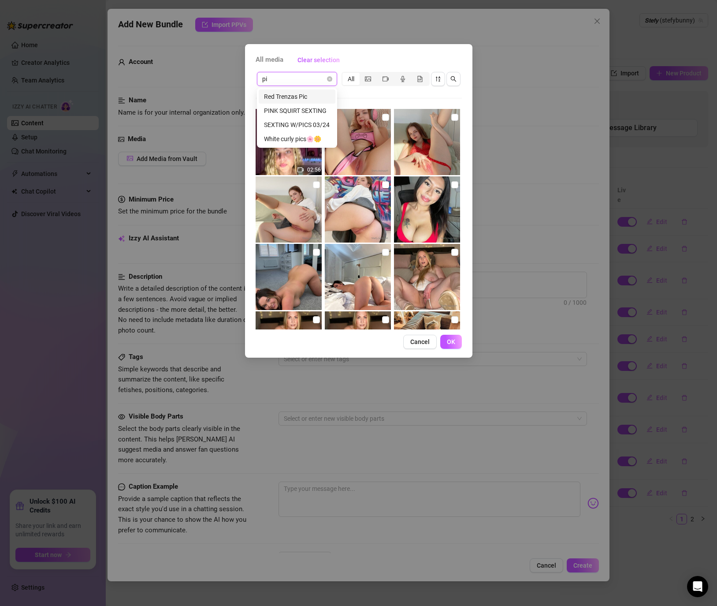
click at [292, 81] on input "pi" at bounding box center [293, 78] width 62 height 13
type input "p"
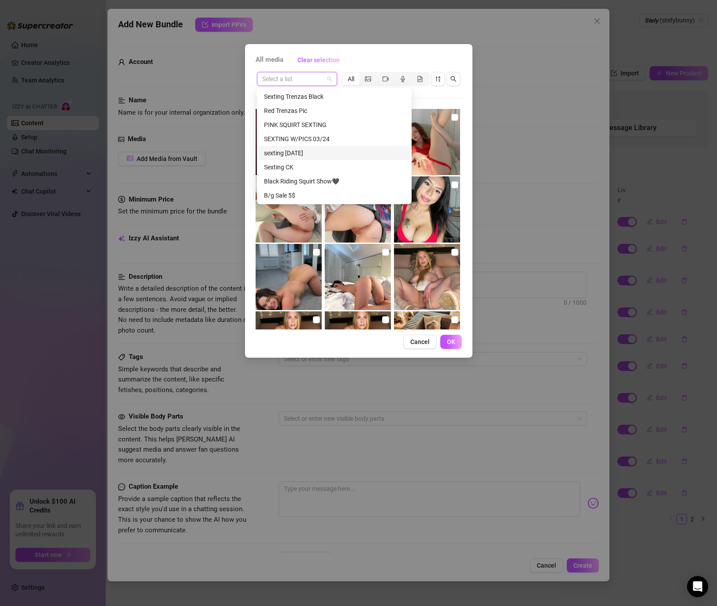
scroll to position [28, 0]
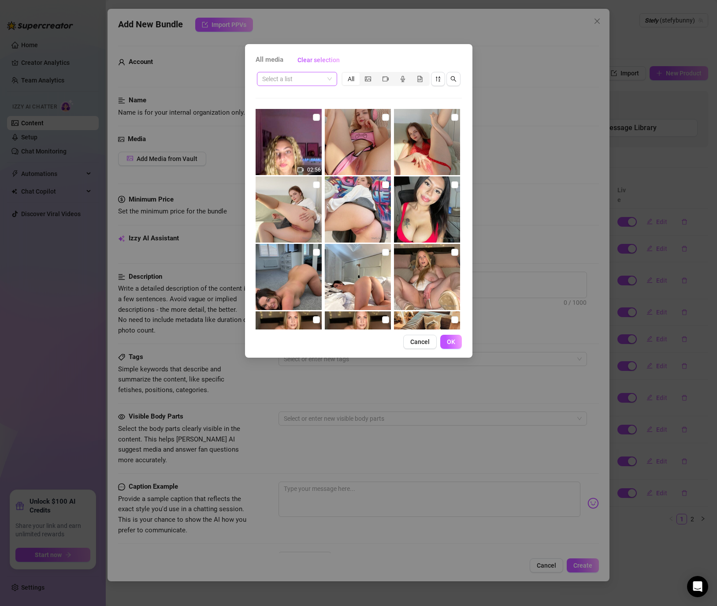
click at [305, 73] on input "search" at bounding box center [293, 78] width 62 height 13
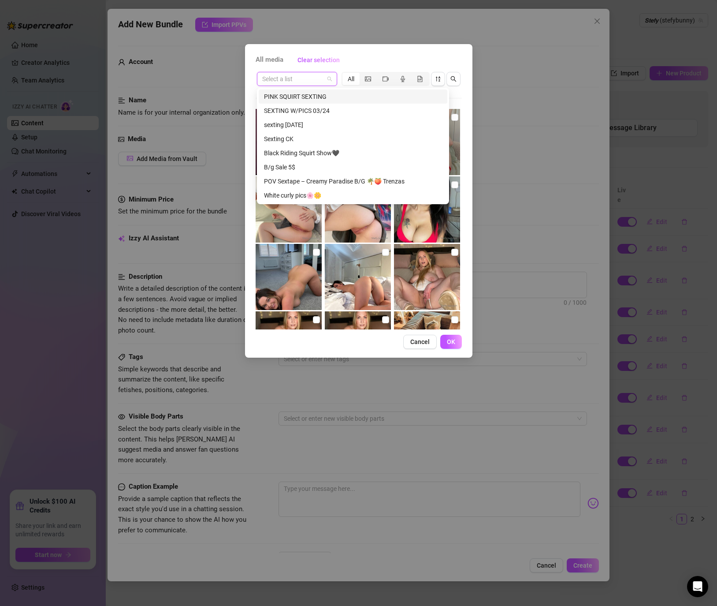
click at [309, 94] on div "PINK SQUIRT SEXTING" at bounding box center [353, 97] width 178 height 10
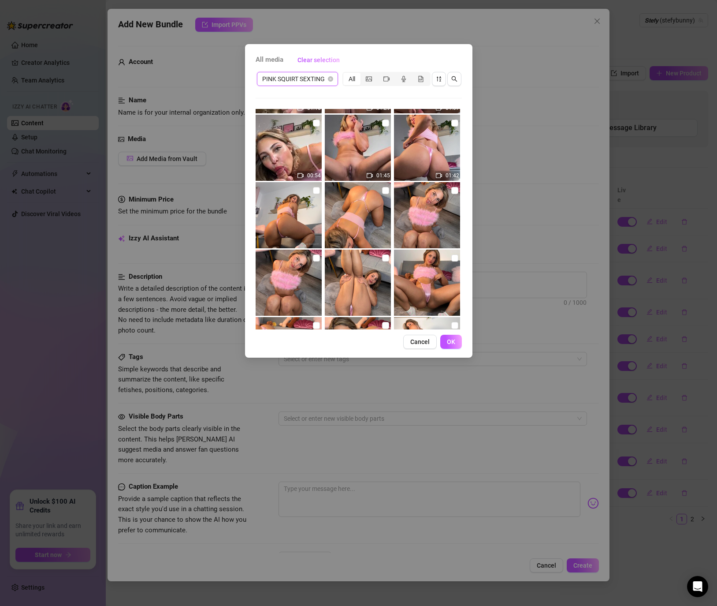
scroll to position [62, 0]
click at [388, 187] on input "checkbox" at bounding box center [385, 189] width 7 height 7
checkbox input "true"
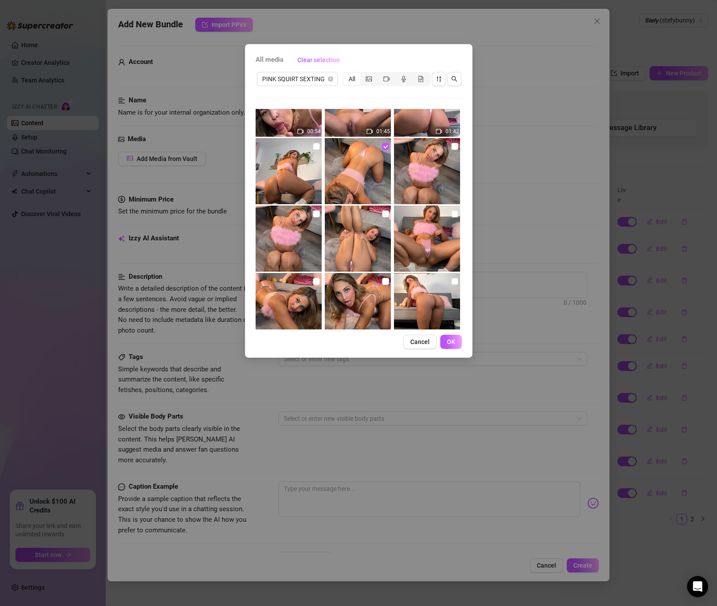
scroll to position [107, 0]
click at [452, 214] on input "checkbox" at bounding box center [454, 212] width 7 height 7
checkbox input "true"
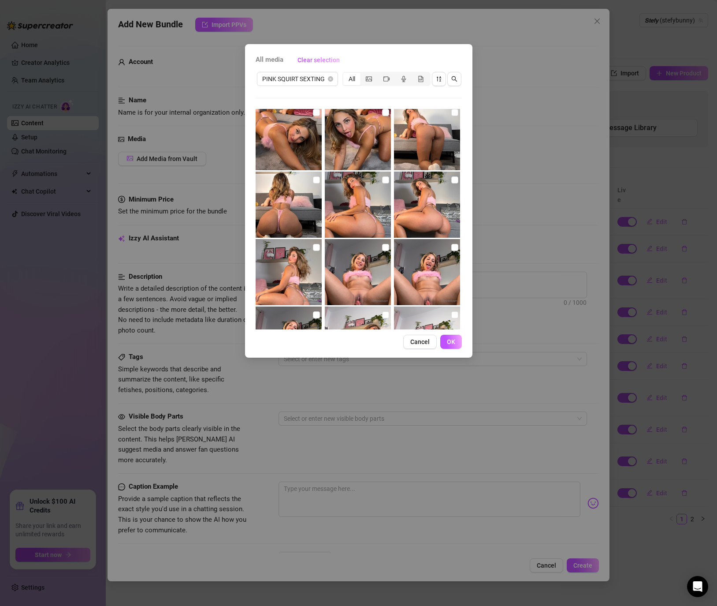
scroll to position [0, 0]
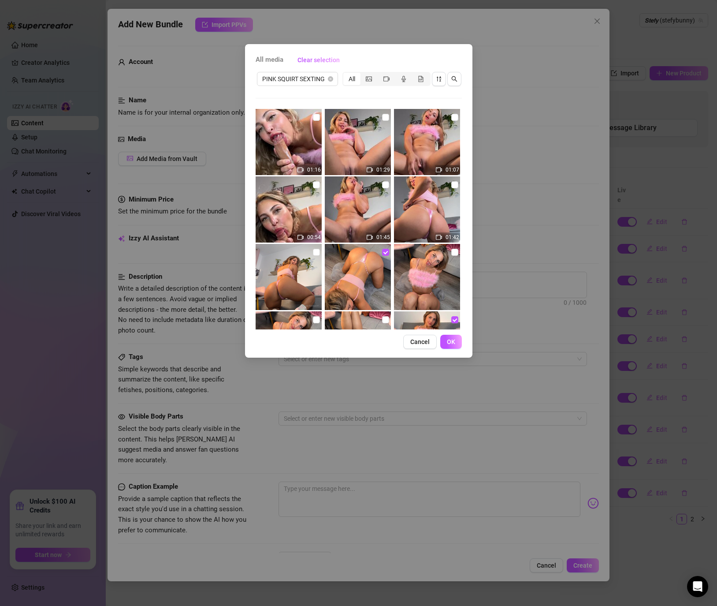
click at [300, 94] on div "PINK SQUIRT SEXTING All 01:16 01:29 01:07 00:54 01:45 01:42 No more media" at bounding box center [359, 200] width 206 height 259
click at [304, 71] on div "PINK SQUIRT SEXTING All" at bounding box center [359, 79] width 206 height 17
click at [298, 78] on span "PINK SQUIRT SEXTING" at bounding box center [297, 78] width 71 height 13
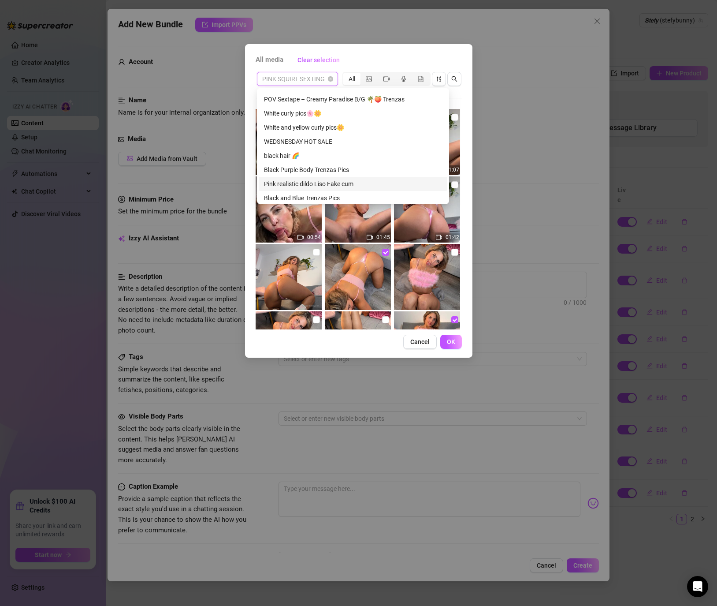
click at [301, 179] on div "Pink realistic dildo Liso Fake cum" at bounding box center [353, 184] width 178 height 10
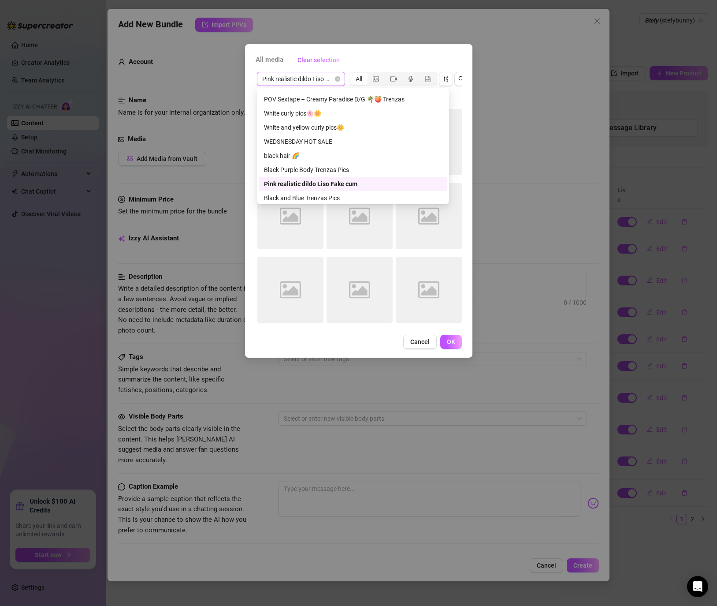
scroll to position [112, 0]
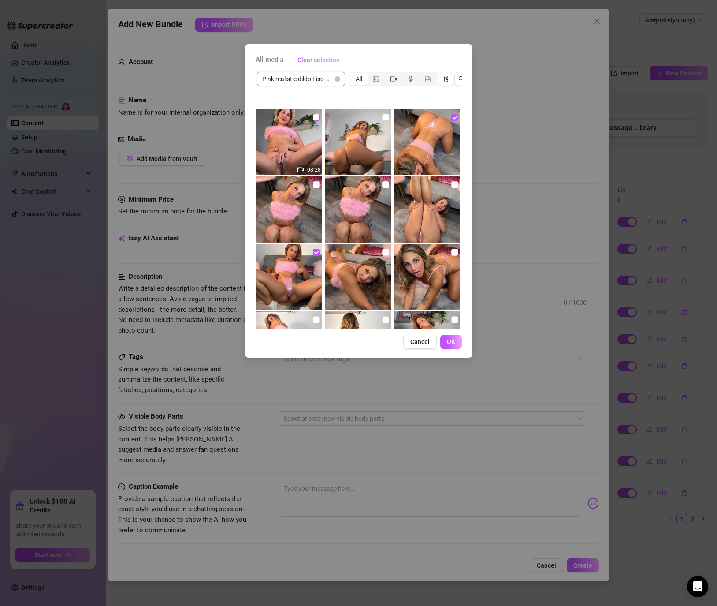
click at [313, 114] on input "checkbox" at bounding box center [316, 117] width 7 height 7
checkbox input "true"
click at [452, 343] on span "OK" at bounding box center [451, 341] width 8 height 7
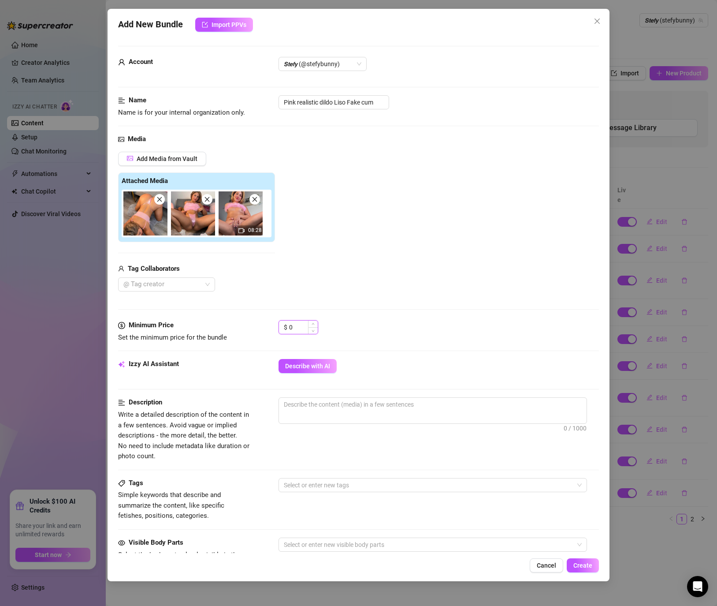
click at [299, 328] on input "0" at bounding box center [303, 326] width 29 height 13
drag, startPoint x: 299, startPoint y: 328, endPoint x: 238, endPoint y: 320, distance: 61.7
click at [238, 320] on div "Minimum Price Set the minimum price for the bundle $ 0" at bounding box center [358, 331] width 481 height 22
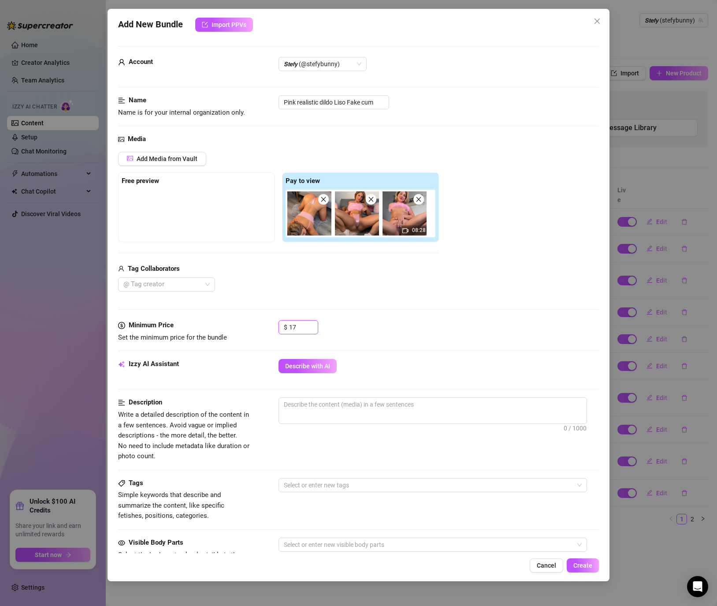
type input "17"
click at [307, 305] on div "Media Add Media from Vault Free preview Pay to view 08:28 Tag Collaborators @ T…" at bounding box center [358, 227] width 481 height 186
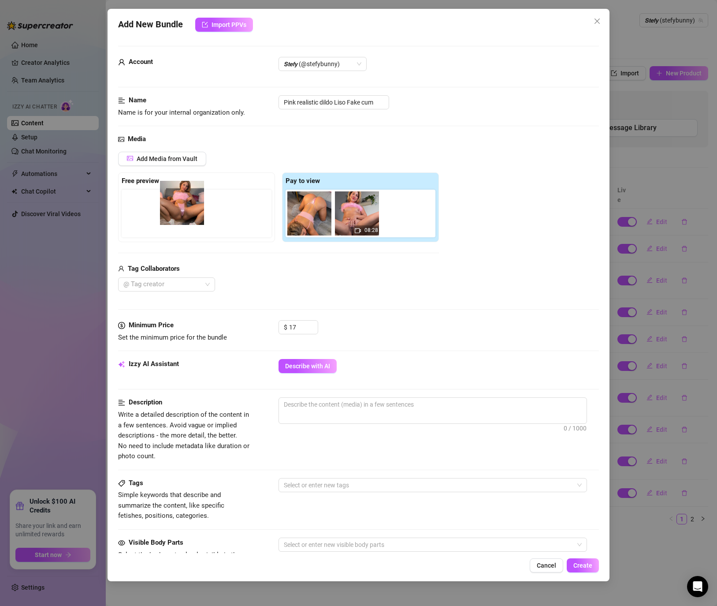
drag, startPoint x: 354, startPoint y: 223, endPoint x: 175, endPoint y: 213, distance: 179.7
click at [175, 213] on div "Free preview Pay to view 08:28" at bounding box center [278, 207] width 321 height 70
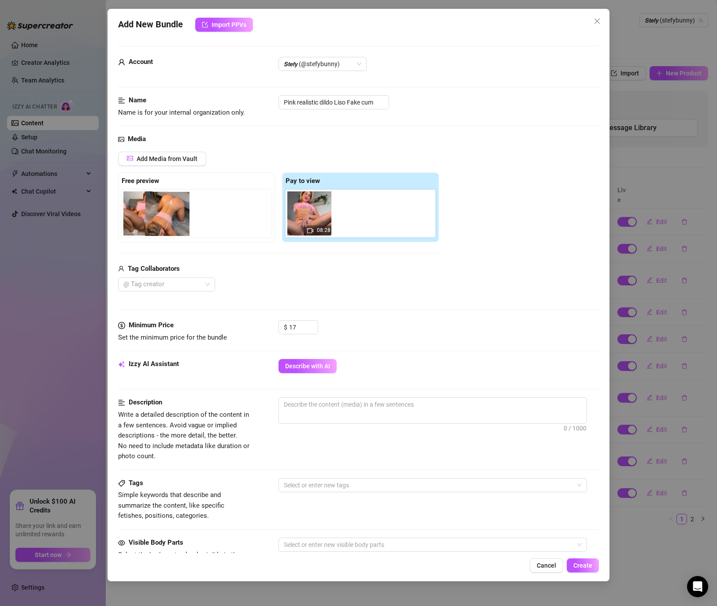
drag, startPoint x: 312, startPoint y: 220, endPoint x: 168, endPoint y: 220, distance: 144.1
click at [168, 220] on div "Free preview Pay to view 08:28" at bounding box center [278, 207] width 321 height 70
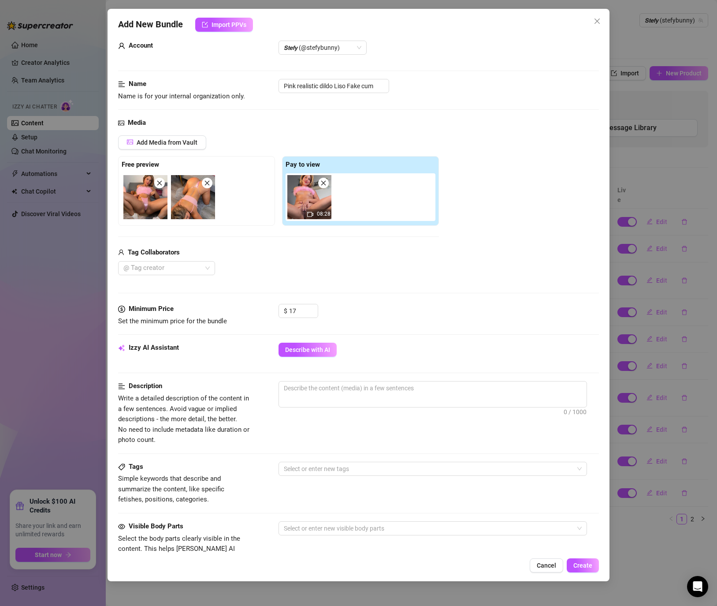
scroll to position [22, 0]
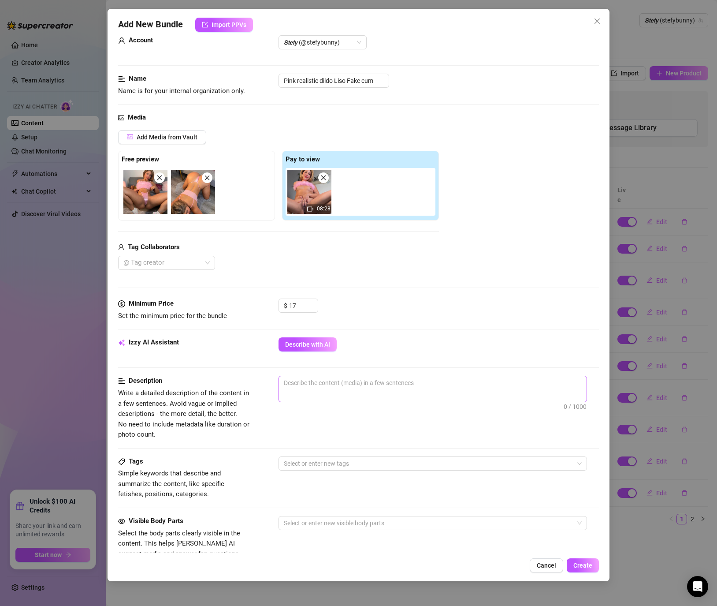
click at [341, 390] on span "0 / 1000" at bounding box center [433, 389] width 309 height 26
click at [340, 382] on textarea at bounding box center [433, 382] width 308 height 13
paste textarea "Hardcore POV with a big dildo, Stefy riding it to climax, ending with a realist…"
type textarea "Hardcore POV with a big dildo, Stefy riding it to climax, ending with a realist…"
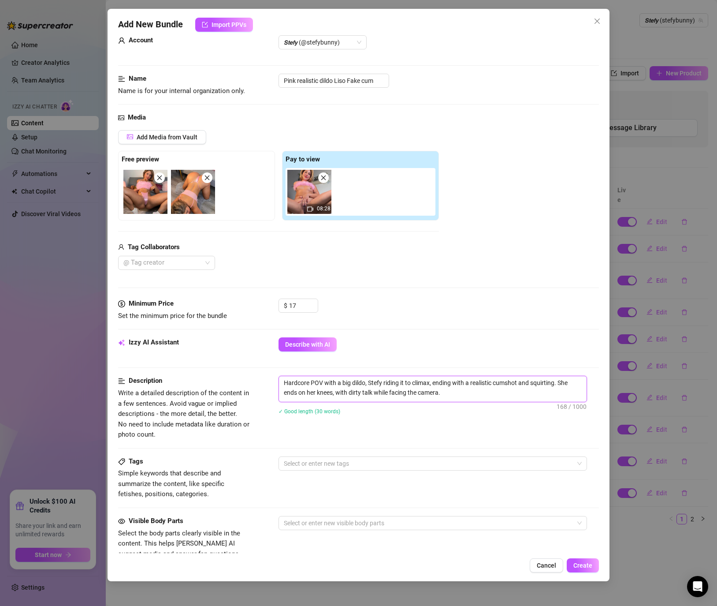
type textarea "Hardcore POV with a big dildo, Stefy riding it to climax, ending with a realist…"
click at [305, 466] on div at bounding box center [428, 463] width 296 height 12
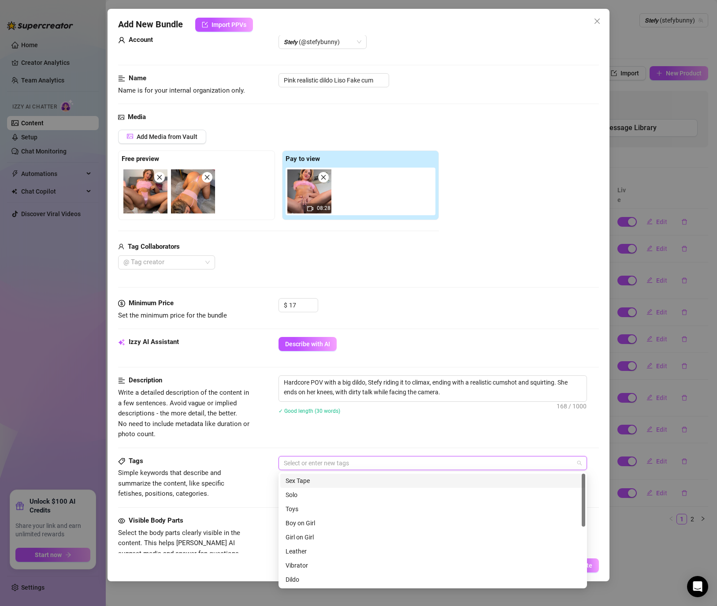
scroll to position [21, 0]
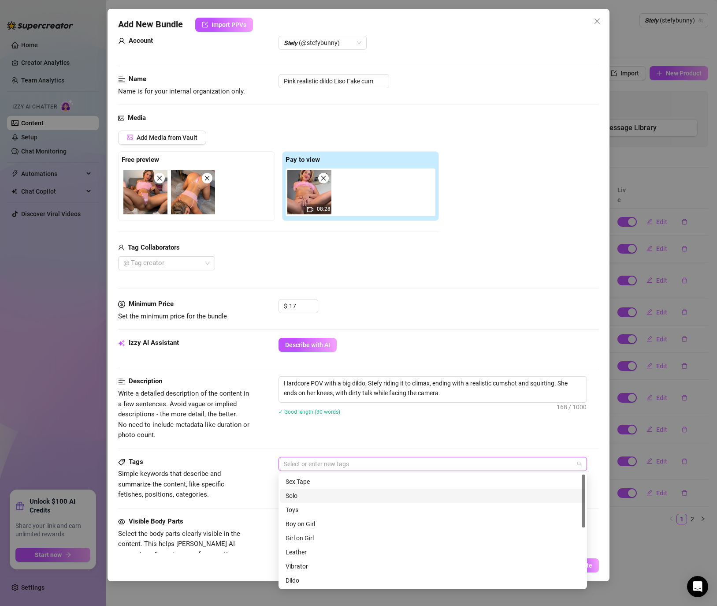
click at [299, 501] on div "Solo" at bounding box center [432, 495] width 305 height 14
click at [295, 581] on div "Dildo" at bounding box center [433, 580] width 294 height 10
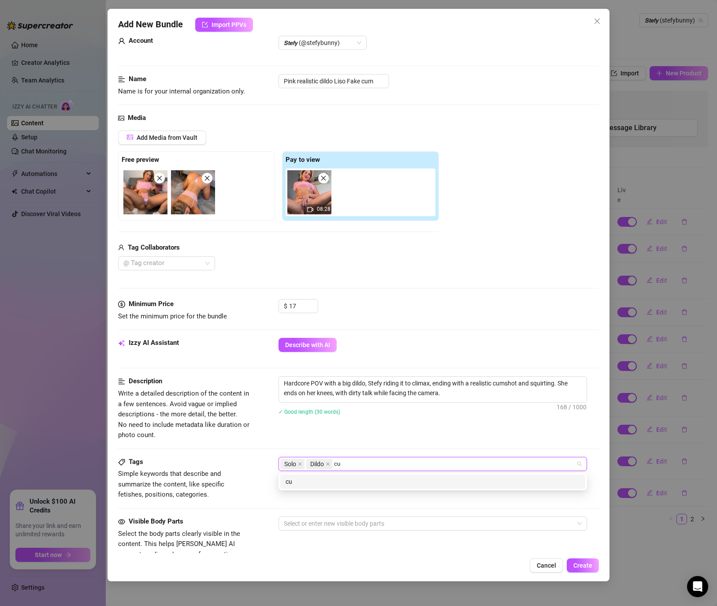
type input "c"
type input "fake cum"
type input "pov"
type input "hardcore"
type input "dirty talk"
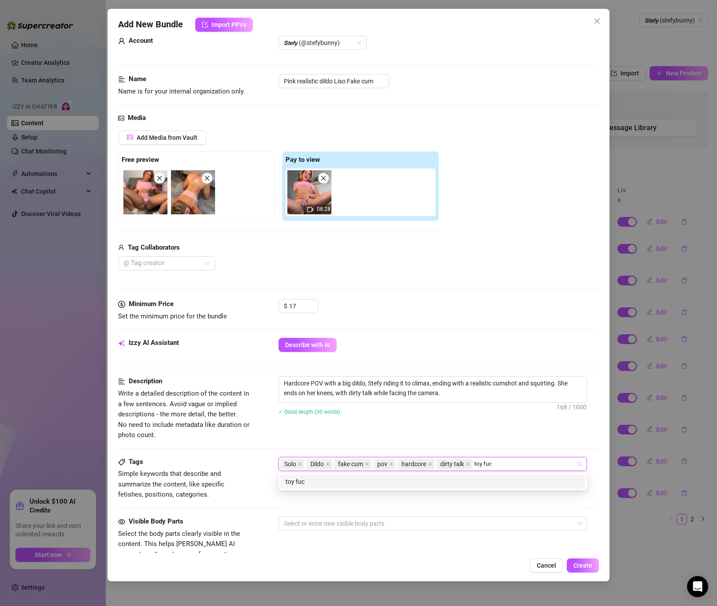
type input "toy fuck"
type input "new realse"
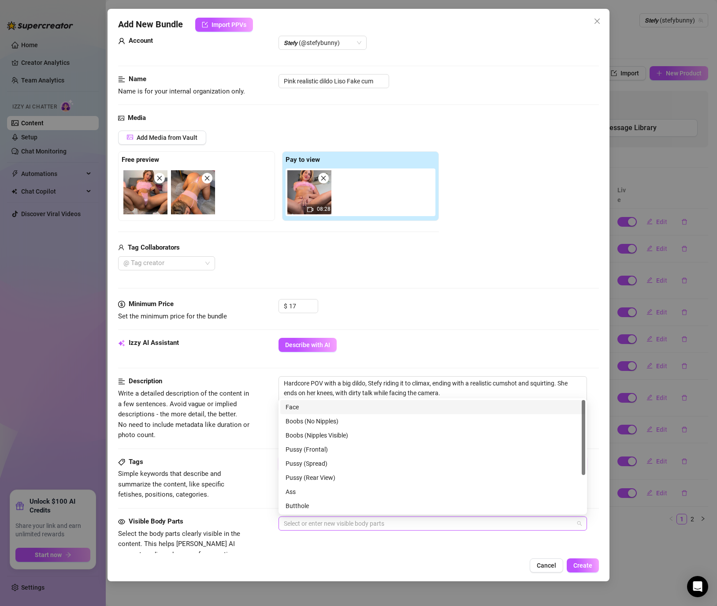
click at [400, 525] on div at bounding box center [428, 523] width 296 height 12
click at [305, 403] on div "Face" at bounding box center [433, 407] width 294 height 10
click at [311, 436] on div "Boobs (Nipples Visible)" at bounding box center [433, 435] width 294 height 10
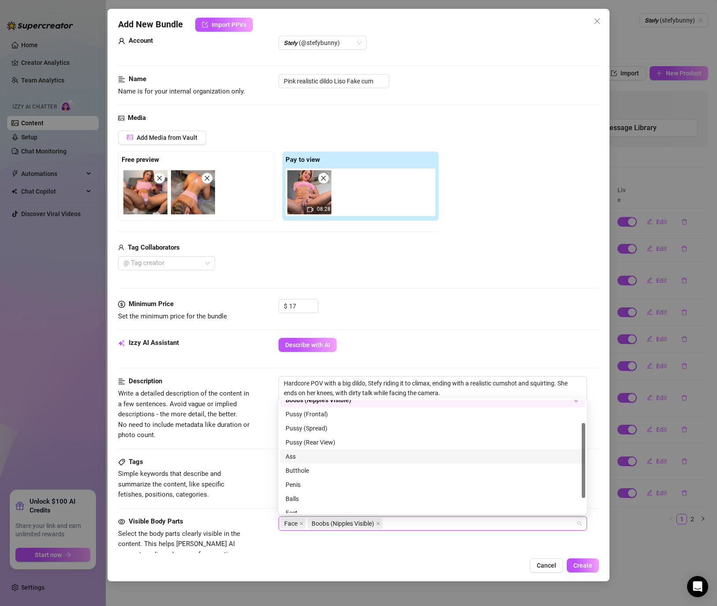
scroll to position [37, 0]
click at [319, 416] on div "Pussy (Frontal)" at bounding box center [433, 412] width 294 height 10
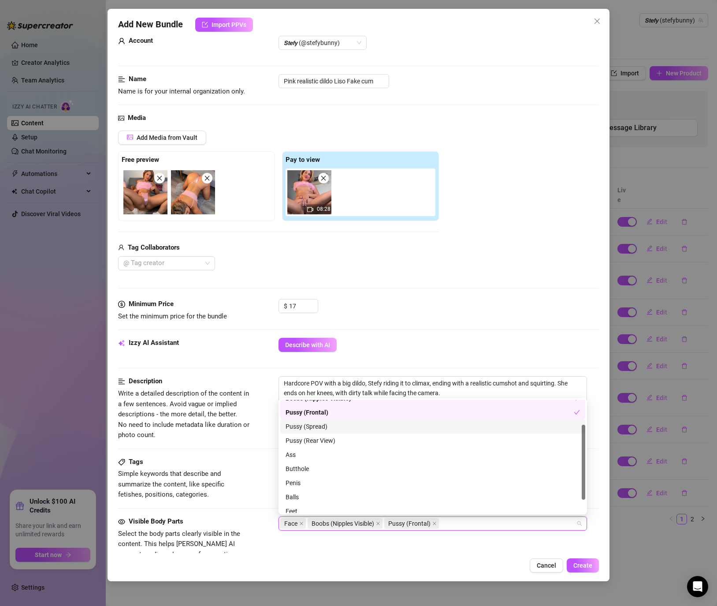
click at [317, 424] on div "Pussy (Spread)" at bounding box center [433, 426] width 294 height 10
drag, startPoint x: 313, startPoint y: 434, endPoint x: 295, endPoint y: 455, distance: 27.5
click at [312, 436] on div "Pussy (Rear View)" at bounding box center [432, 440] width 305 height 14
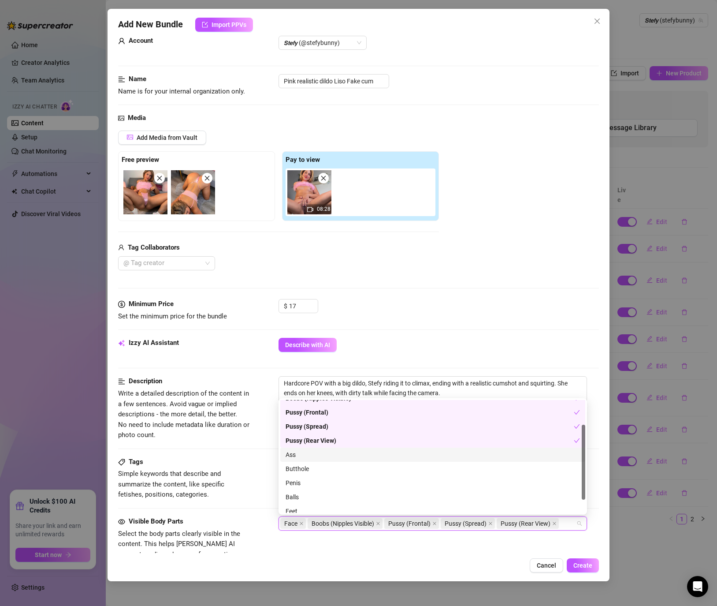
click at [294, 458] on div "Ass" at bounding box center [433, 455] width 294 height 10
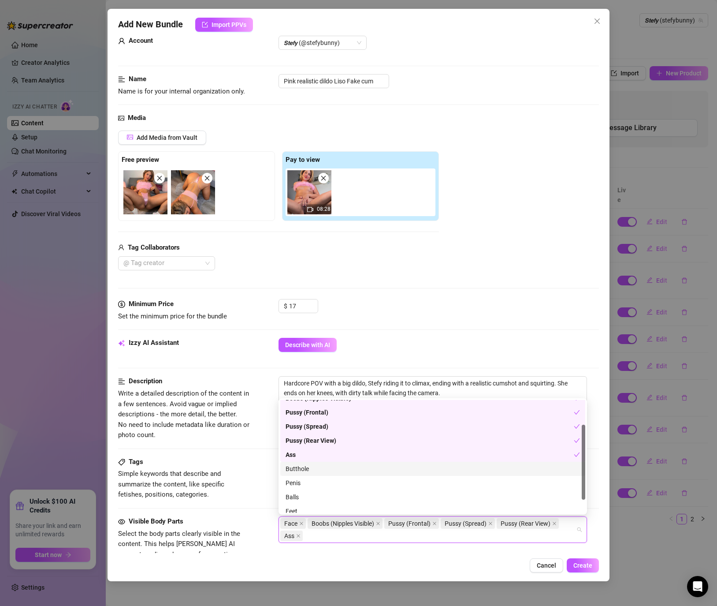
click at [293, 471] on div "Butthole" at bounding box center [433, 469] width 294 height 10
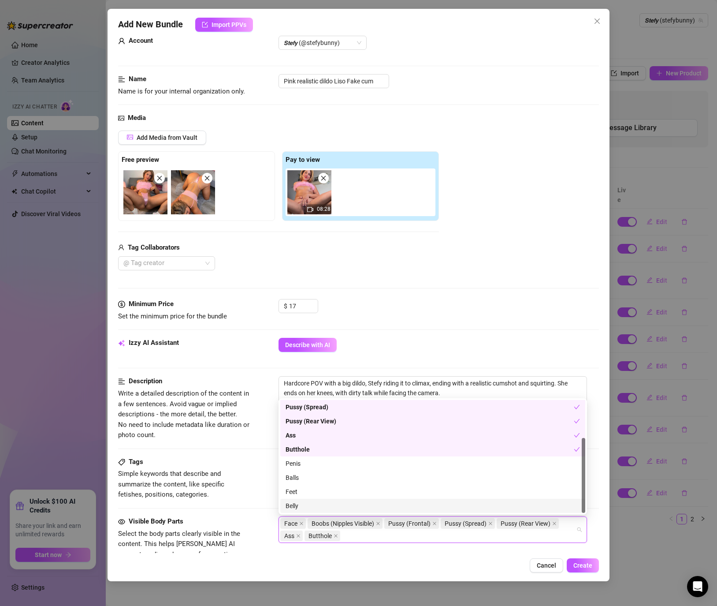
click at [300, 506] on div "Belly" at bounding box center [433, 506] width 294 height 10
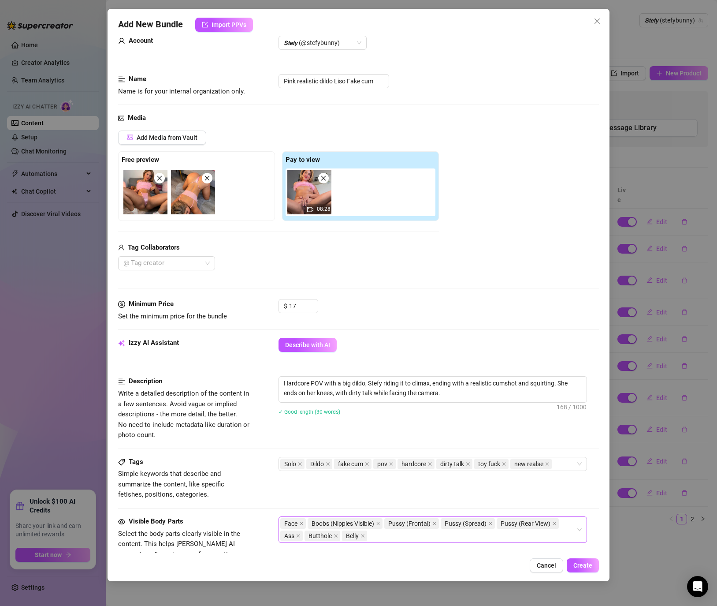
drag, startPoint x: 454, startPoint y: 559, endPoint x: 383, endPoint y: 533, distance: 75.8
click at [449, 557] on div "Add New Bundle Import PPVs Account 𝙎𝙩𝙚𝙛𝙮 (@stefybunny) Name Name is for your in…" at bounding box center [359, 295] width 502 height 572
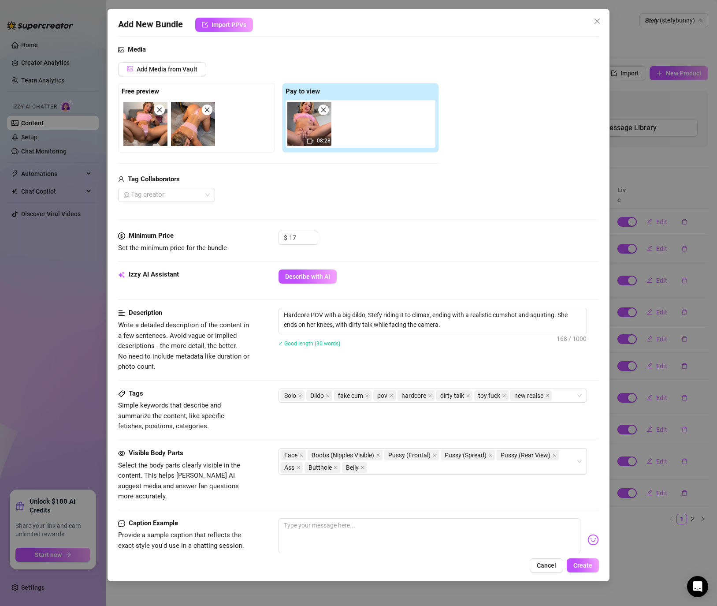
scroll to position [101, 0]
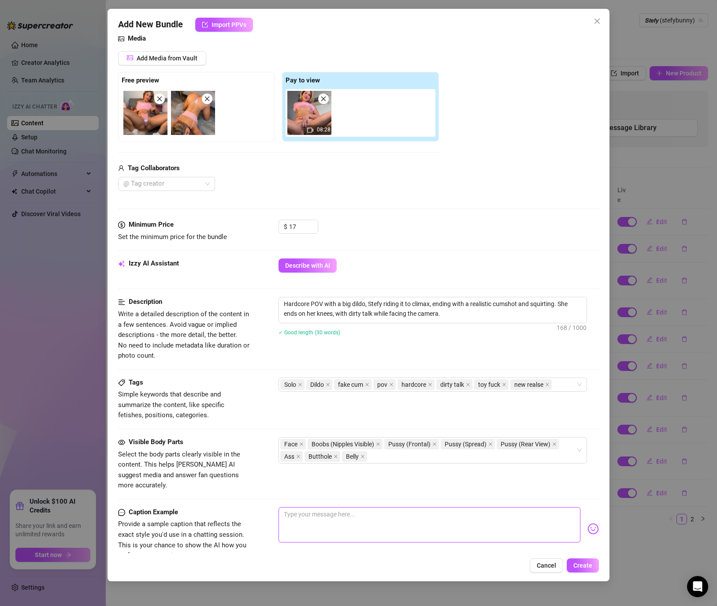
click at [320, 509] on textarea at bounding box center [430, 524] width 302 height 35
paste textarea "Riding till my pussy explodes all over your screen 💦🔥… dripping, moaning, beggi…"
type textarea "Riding till my pussy explodes all over your screen 💦🔥… dripping, moaning, beggi…"
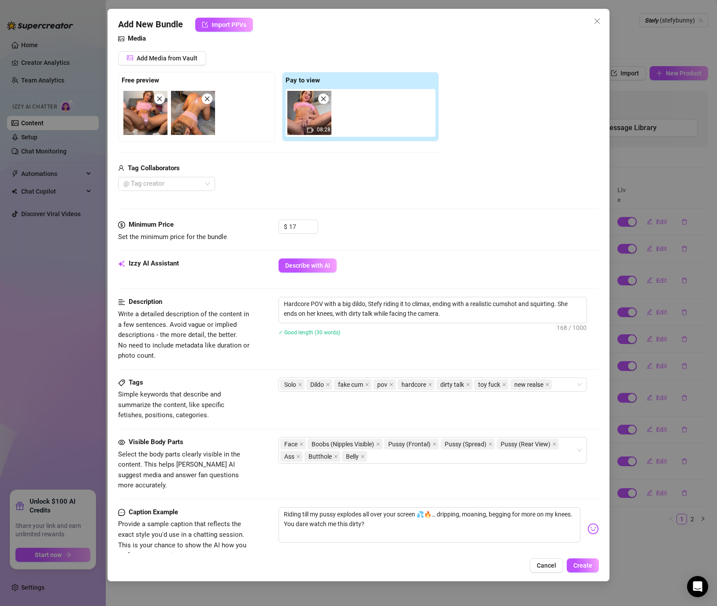
click at [272, 410] on div "Tags Simple keywords that describe and summarize the content, like specific fet…" at bounding box center [358, 398] width 481 height 43
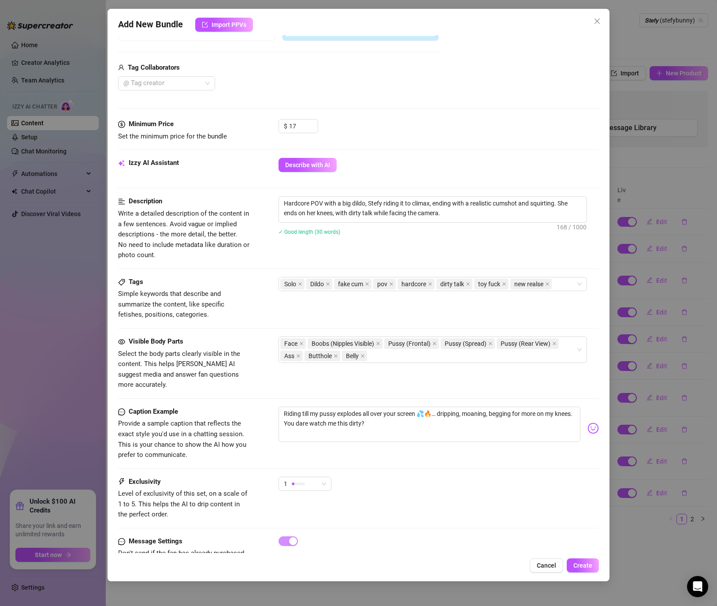
scroll to position [223, 0]
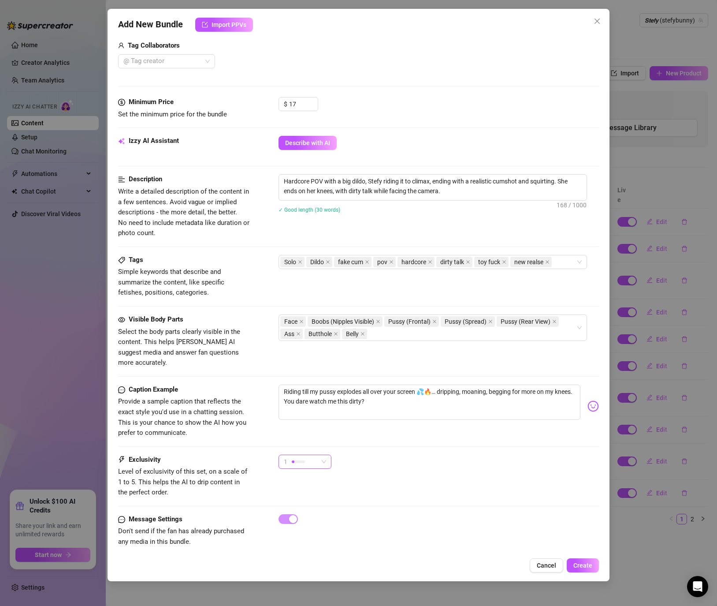
click at [297, 457] on div at bounding box center [298, 461] width 13 height 8
click at [302, 498] on span "3" at bounding box center [314, 497] width 57 height 10
click at [588, 567] on span "Create" at bounding box center [582, 565] width 19 height 7
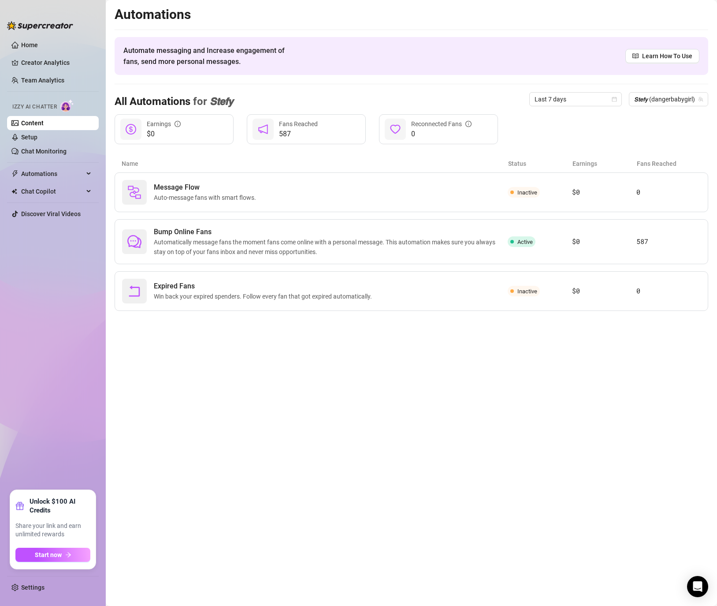
click at [44, 123] on link "Content" at bounding box center [32, 122] width 22 height 7
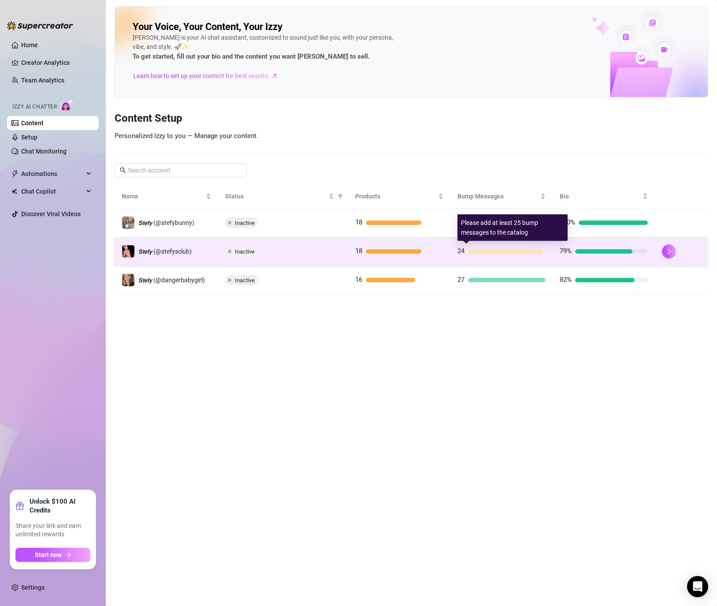
click at [499, 251] on div at bounding box center [505, 251] width 74 height 4
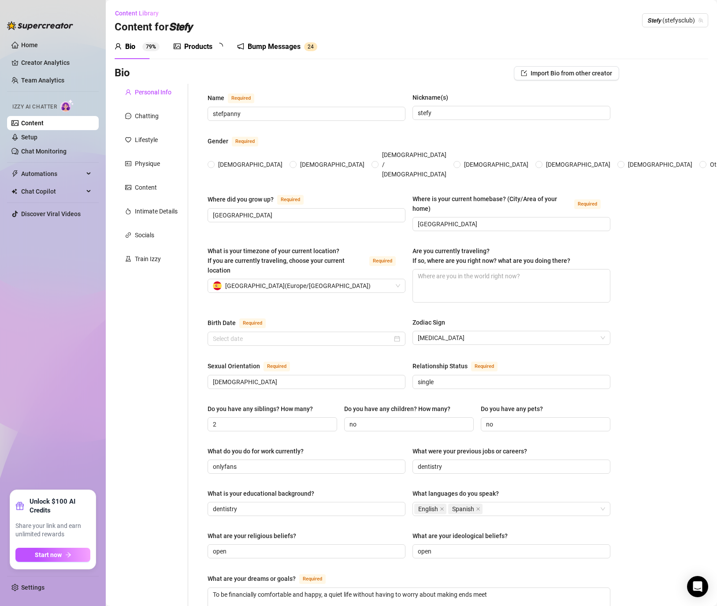
radio input "true"
type input "[DATE]"
click at [280, 41] on div "Bump Messages" at bounding box center [280, 46] width 53 height 11
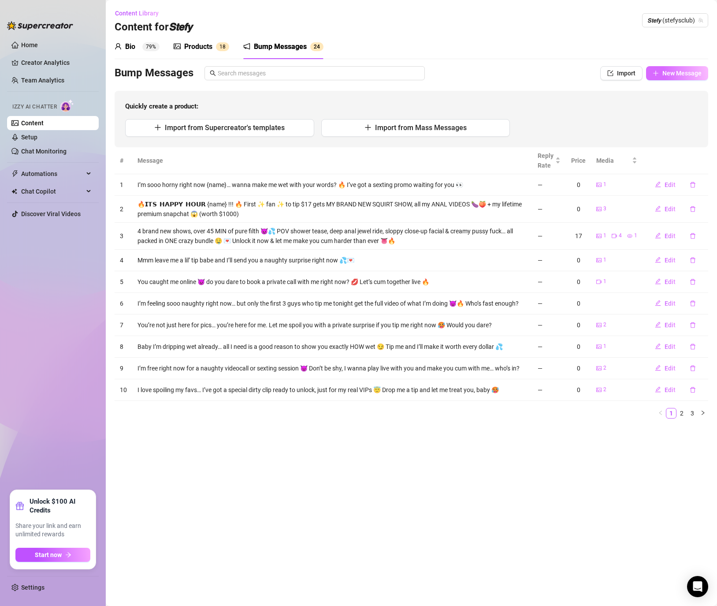
click at [679, 76] on span "New Message" at bounding box center [682, 73] width 39 height 7
type textarea "Type your message here..."
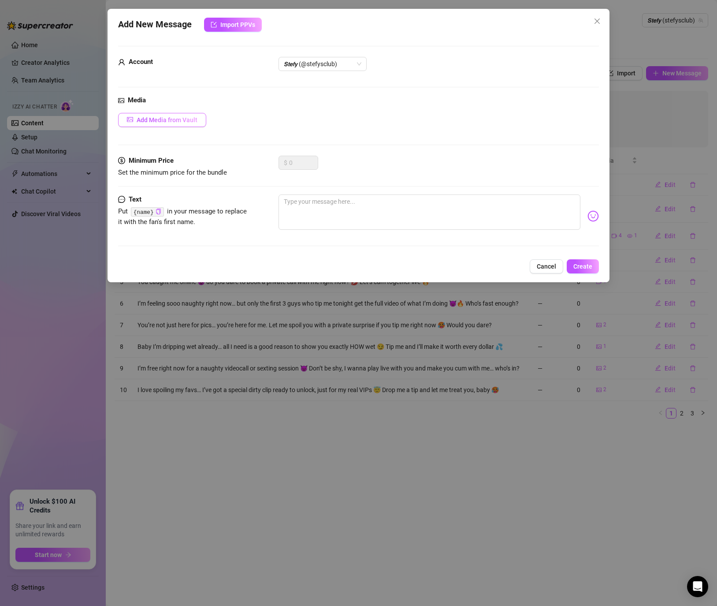
click at [151, 119] on span "Add Media from Vault" at bounding box center [167, 119] width 61 height 7
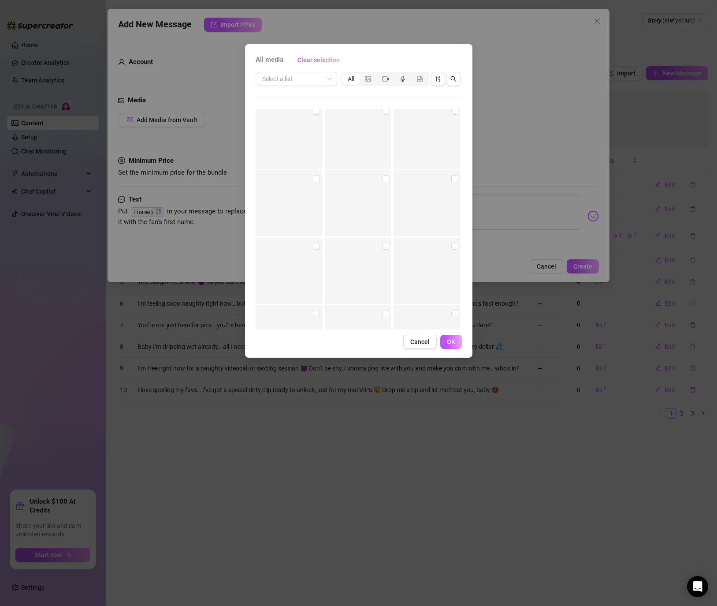
scroll to position [1951, 0]
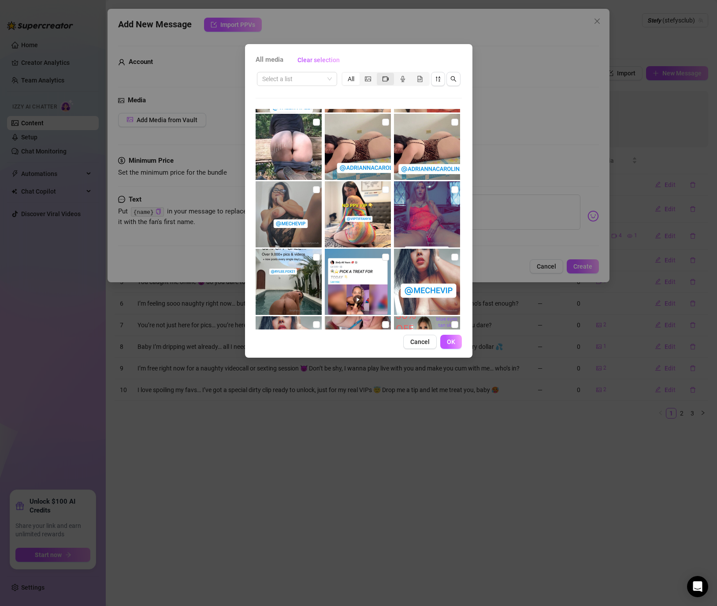
click at [389, 77] on div "segmented control" at bounding box center [385, 79] width 17 height 12
click at [379, 74] on input "segmented control" at bounding box center [379, 74] width 0 height 0
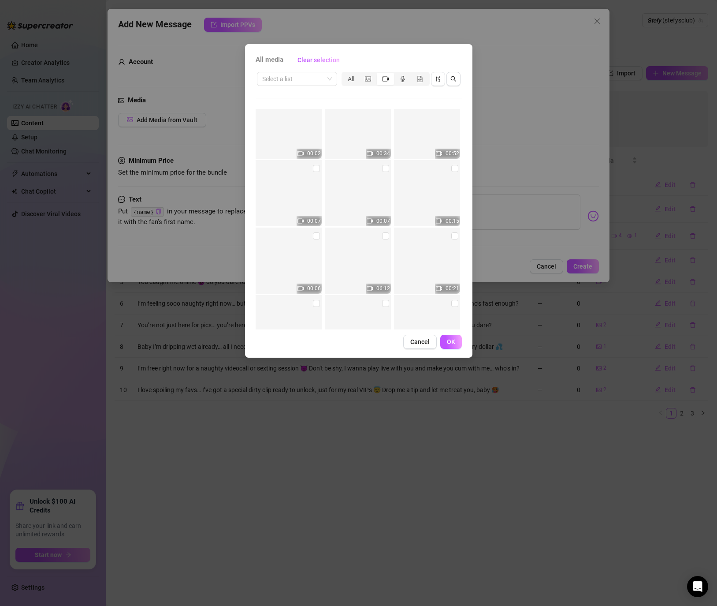
scroll to position [6088, 0]
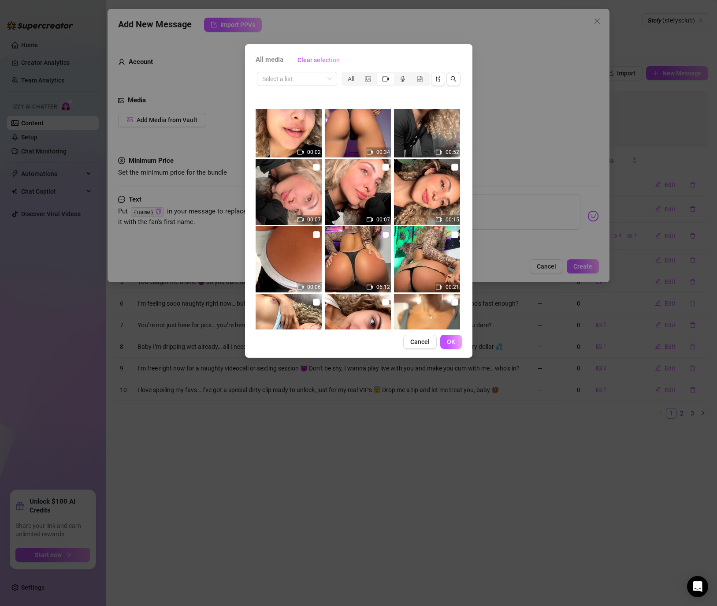
click at [385, 237] on input "checkbox" at bounding box center [385, 234] width 7 height 7
checkbox input "true"
click at [447, 345] on button "OK" at bounding box center [451, 342] width 22 height 14
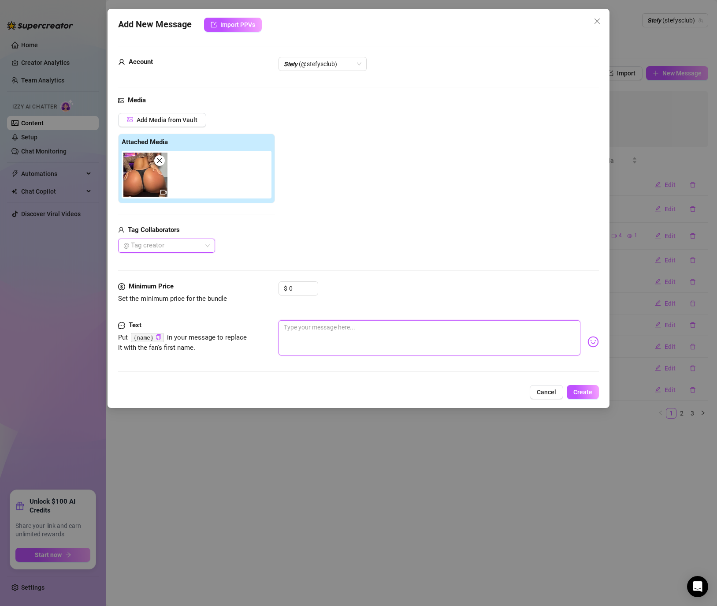
click at [325, 329] on textarea at bounding box center [430, 337] width 302 height 35
paste textarea "I just recorded something nasty that I can’t show anywhere else… dripping, moan…"
type textarea "I just recorded something nasty that I can’t show anywhere else… dripping, moan…"
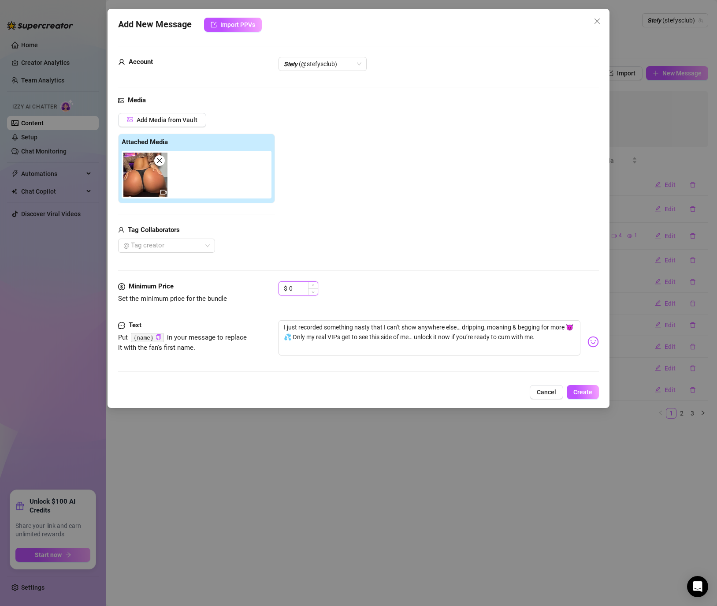
click at [290, 291] on input "0" at bounding box center [303, 288] width 29 height 13
drag, startPoint x: 294, startPoint y: 290, endPoint x: 263, endPoint y: 289, distance: 30.4
click at [263, 289] on div "Minimum Price Set the minimum price for the bundle $ 0" at bounding box center [358, 292] width 481 height 22
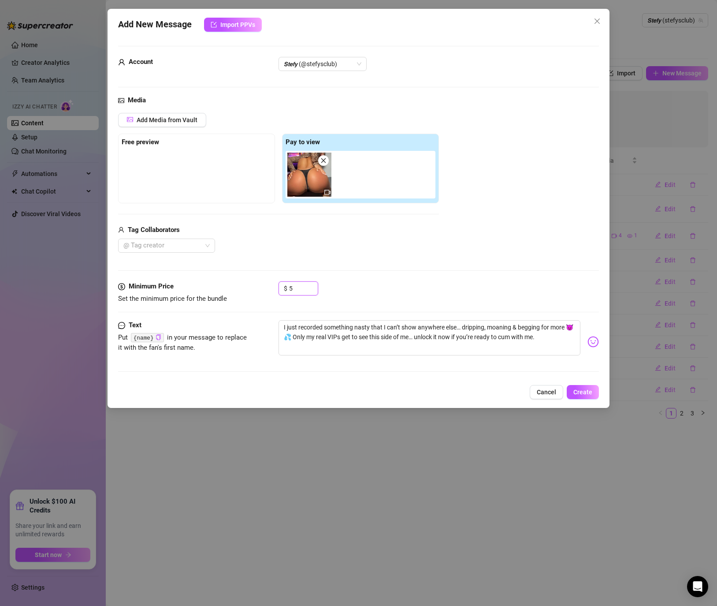
type input "5"
click at [447, 257] on div "Media Add Media from Vault Free preview Pay to view Tag Collaborators @ Tag cre…" at bounding box center [358, 188] width 481 height 186
click at [585, 394] on span "Create" at bounding box center [582, 391] width 19 height 7
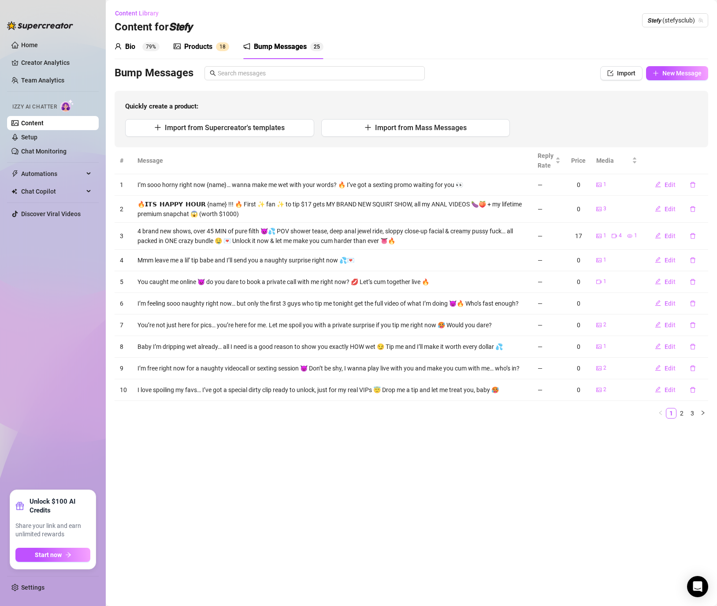
click at [190, 45] on div "Products" at bounding box center [198, 46] width 28 height 11
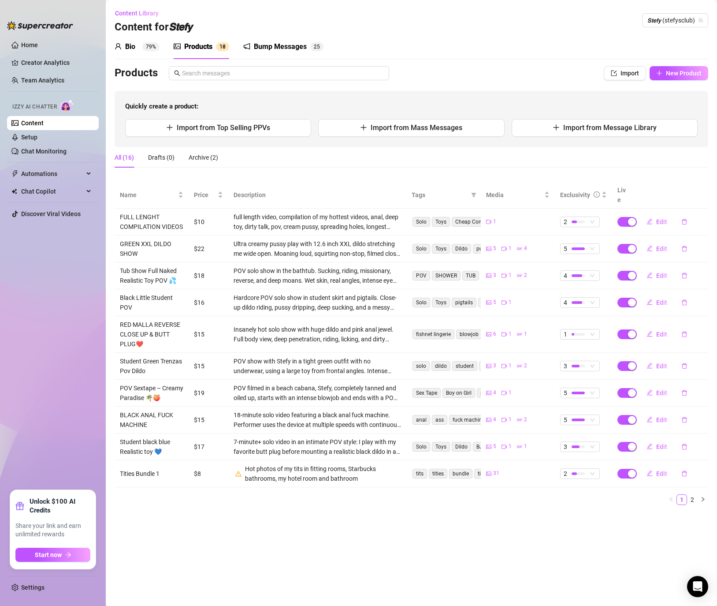
click at [44, 121] on link "Content" at bounding box center [32, 122] width 22 height 7
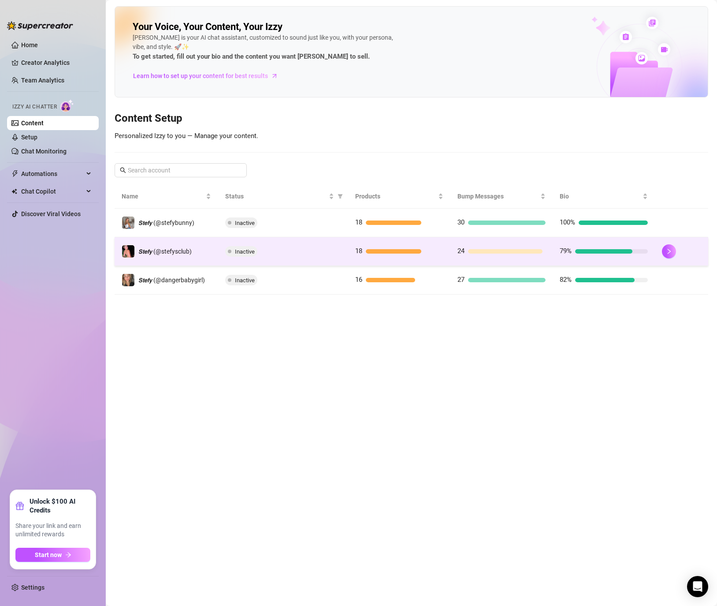
click at [510, 250] on div at bounding box center [505, 251] width 74 height 4
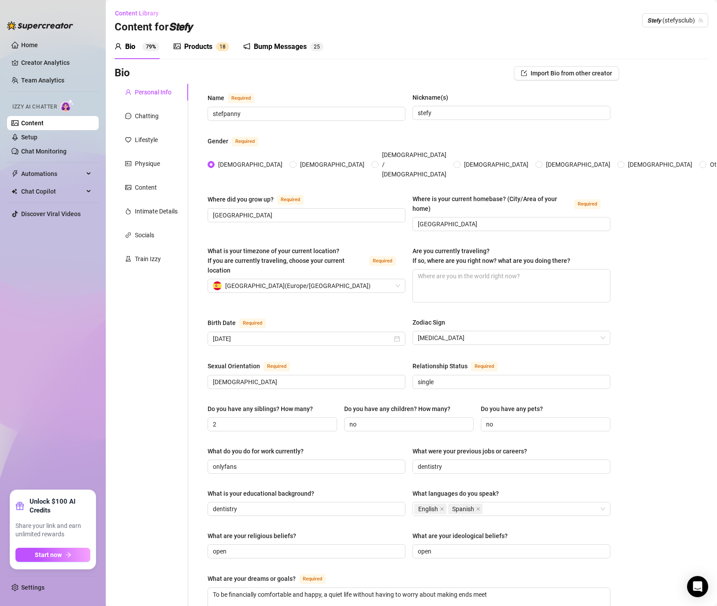
click at [121, 48] on icon "user" at bounding box center [118, 46] width 6 height 6
click at [149, 107] on div "Personal Info Chatting Lifestyle Physique Content Intimate Details Socials Trai…" at bounding box center [152, 453] width 74 height 739
click at [141, 123] on div "Chatting" at bounding box center [152, 116] width 74 height 17
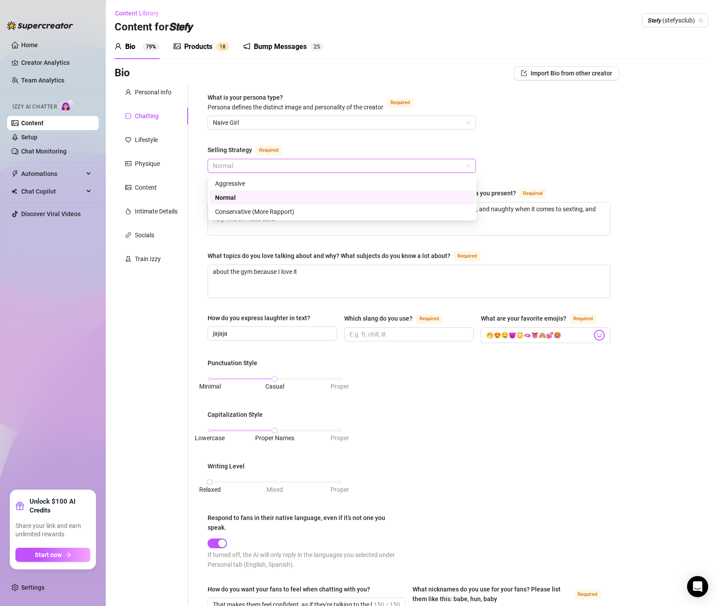
click at [290, 167] on span "Normal" at bounding box center [342, 165] width 258 height 13
click at [287, 173] on div "What is your persona type? [PERSON_NAME] defines the distinct image and persona…" at bounding box center [409, 437] width 403 height 689
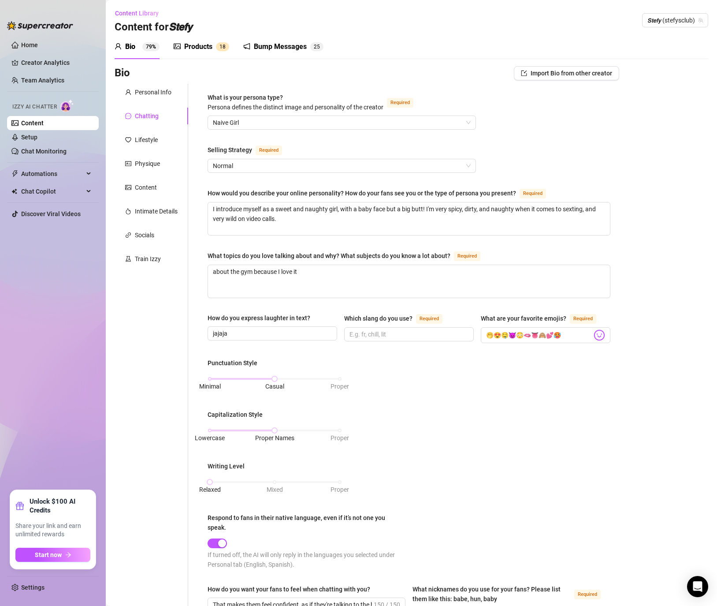
click at [262, 154] on span "Required" at bounding box center [269, 150] width 26 height 10
click at [262, 159] on input "Selling Strategy Required" at bounding box center [338, 165] width 250 height 13
click at [249, 168] on span "Normal" at bounding box center [342, 165] width 258 height 13
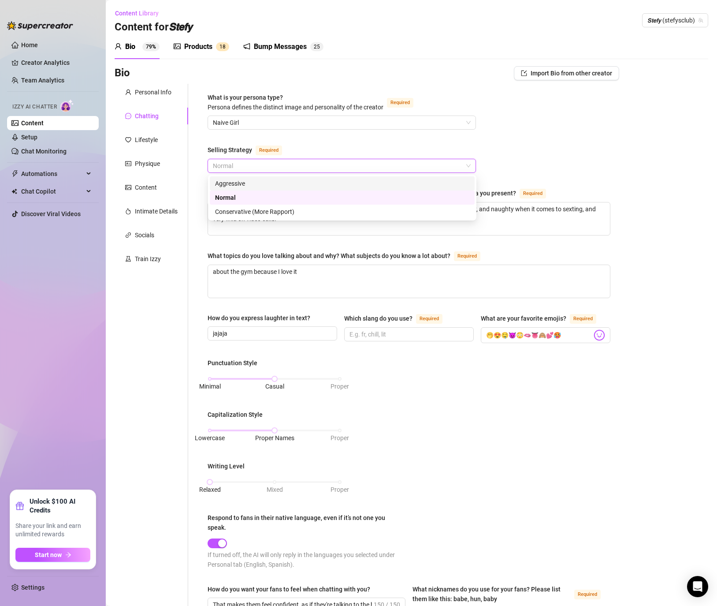
click at [233, 161] on span "Normal" at bounding box center [342, 165] width 258 height 13
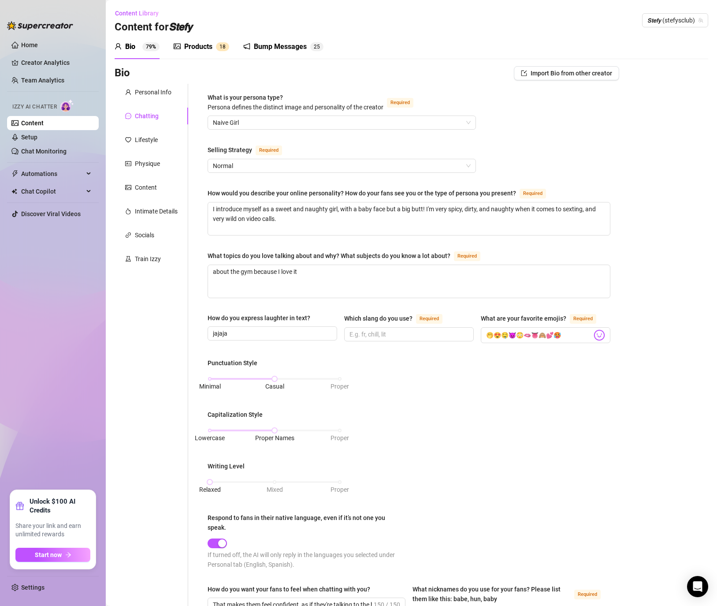
click at [125, 47] on div "Bio" at bounding box center [130, 46] width 10 height 11
click at [148, 155] on div "Physique" at bounding box center [152, 163] width 74 height 17
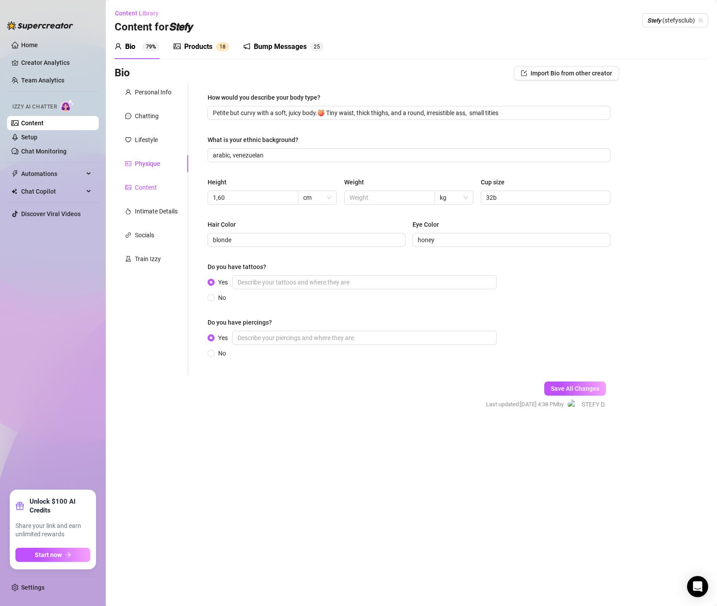
click at [142, 188] on div "Content" at bounding box center [146, 187] width 22 height 10
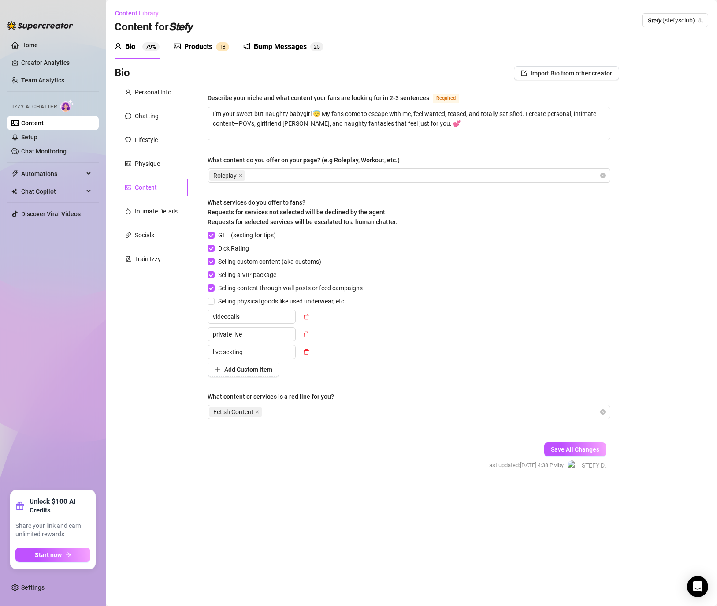
click at [41, 127] on link "Content" at bounding box center [32, 122] width 22 height 7
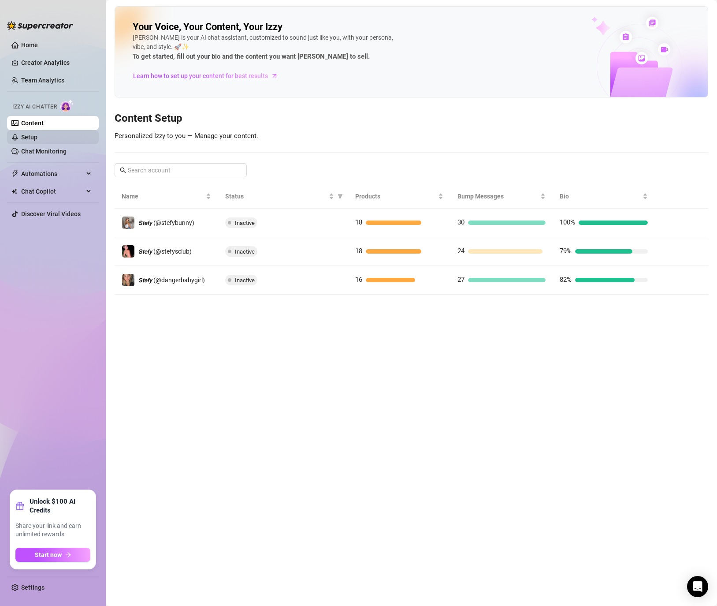
click at [37, 141] on link "Setup" at bounding box center [29, 137] width 16 height 7
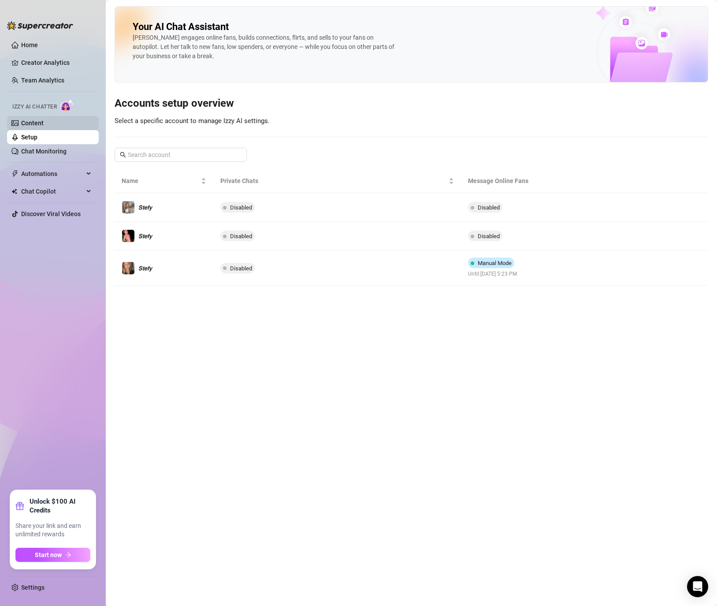
click at [28, 119] on link "Content" at bounding box center [32, 122] width 22 height 7
